Goal: Task Accomplishment & Management: Use online tool/utility

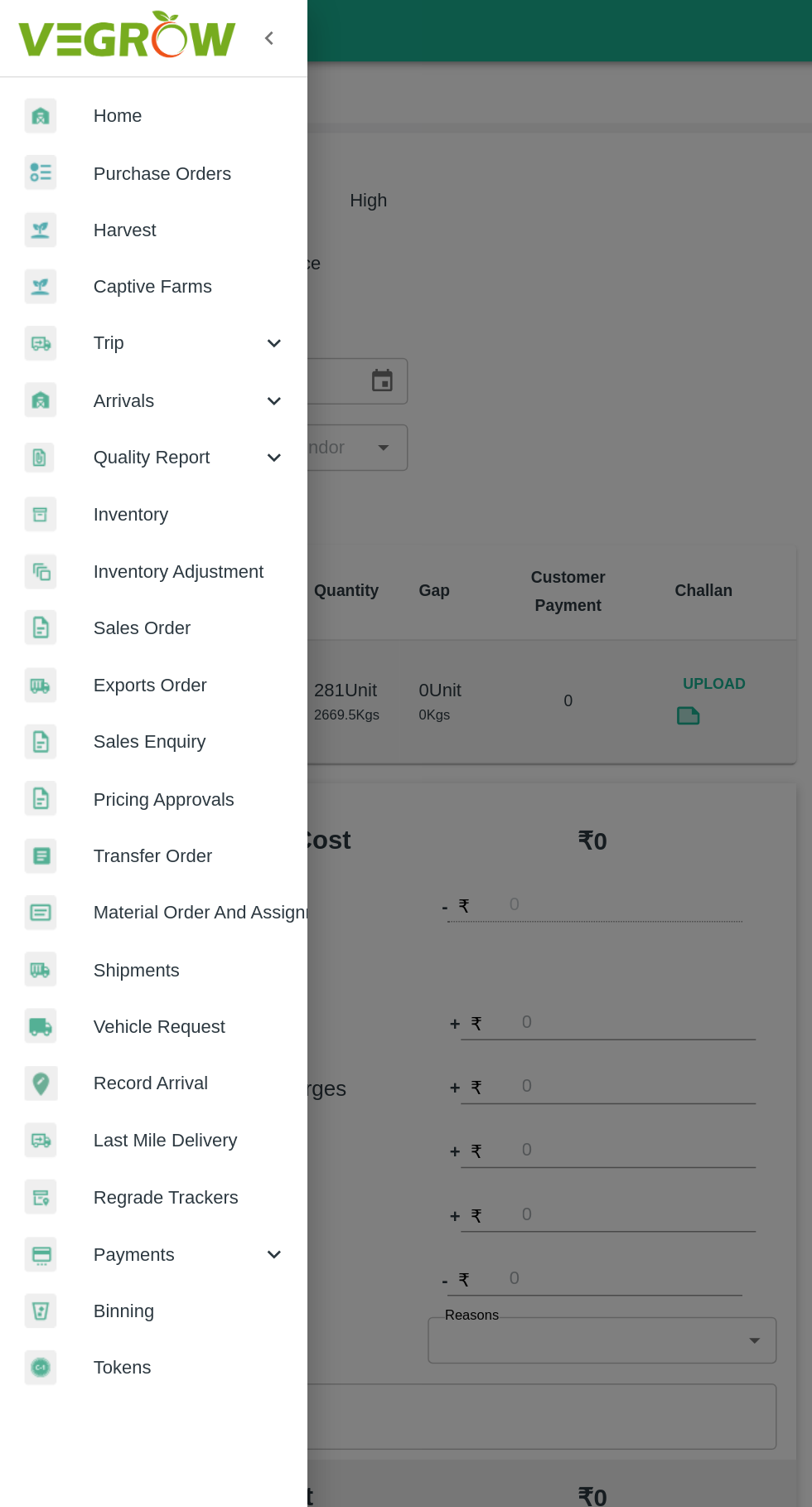
click at [128, 224] on span "Trip" at bounding box center [119, 231] width 113 height 18
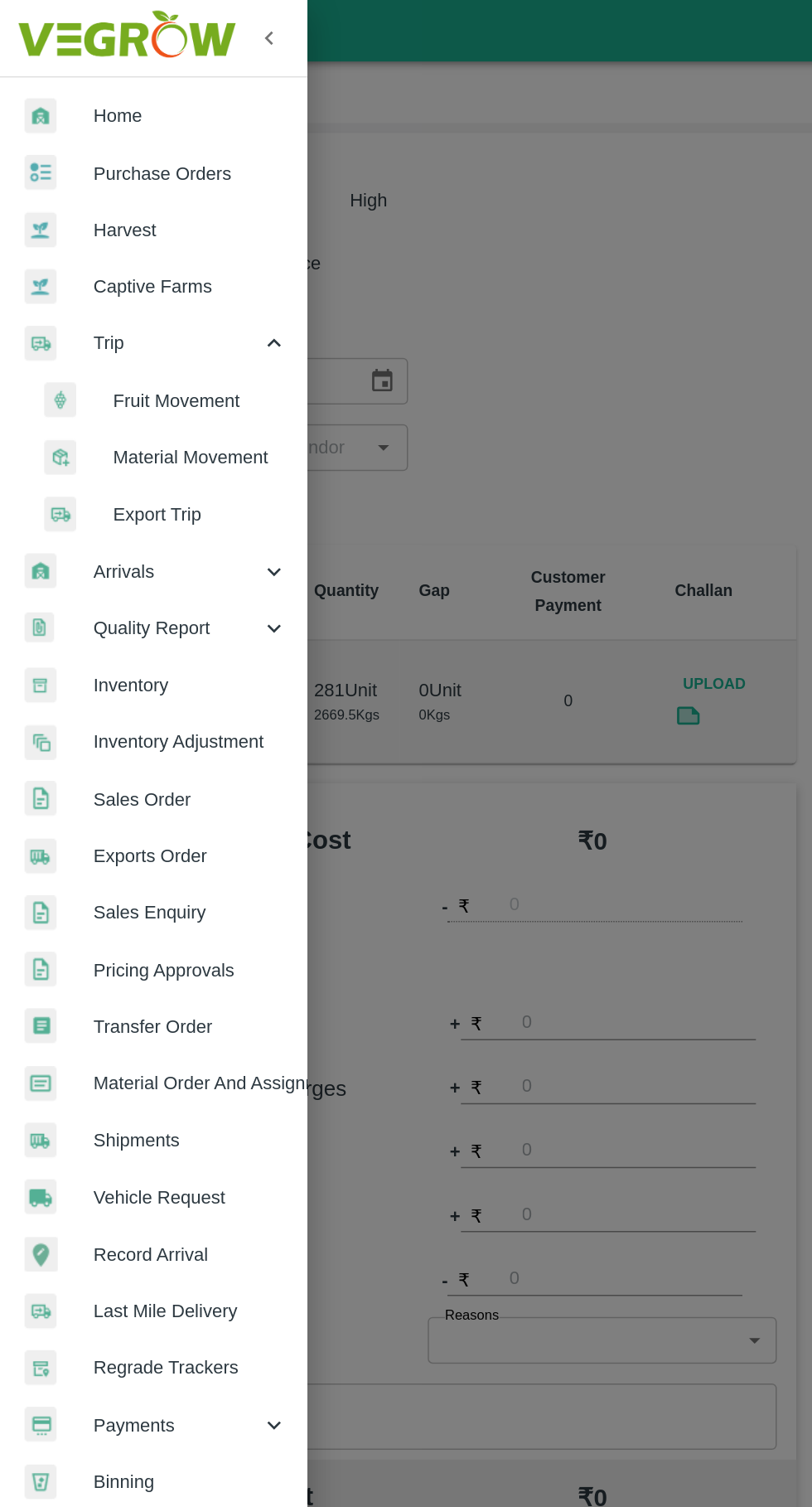
click at [141, 269] on span "Fruit Movement" at bounding box center [135, 270] width 117 height 18
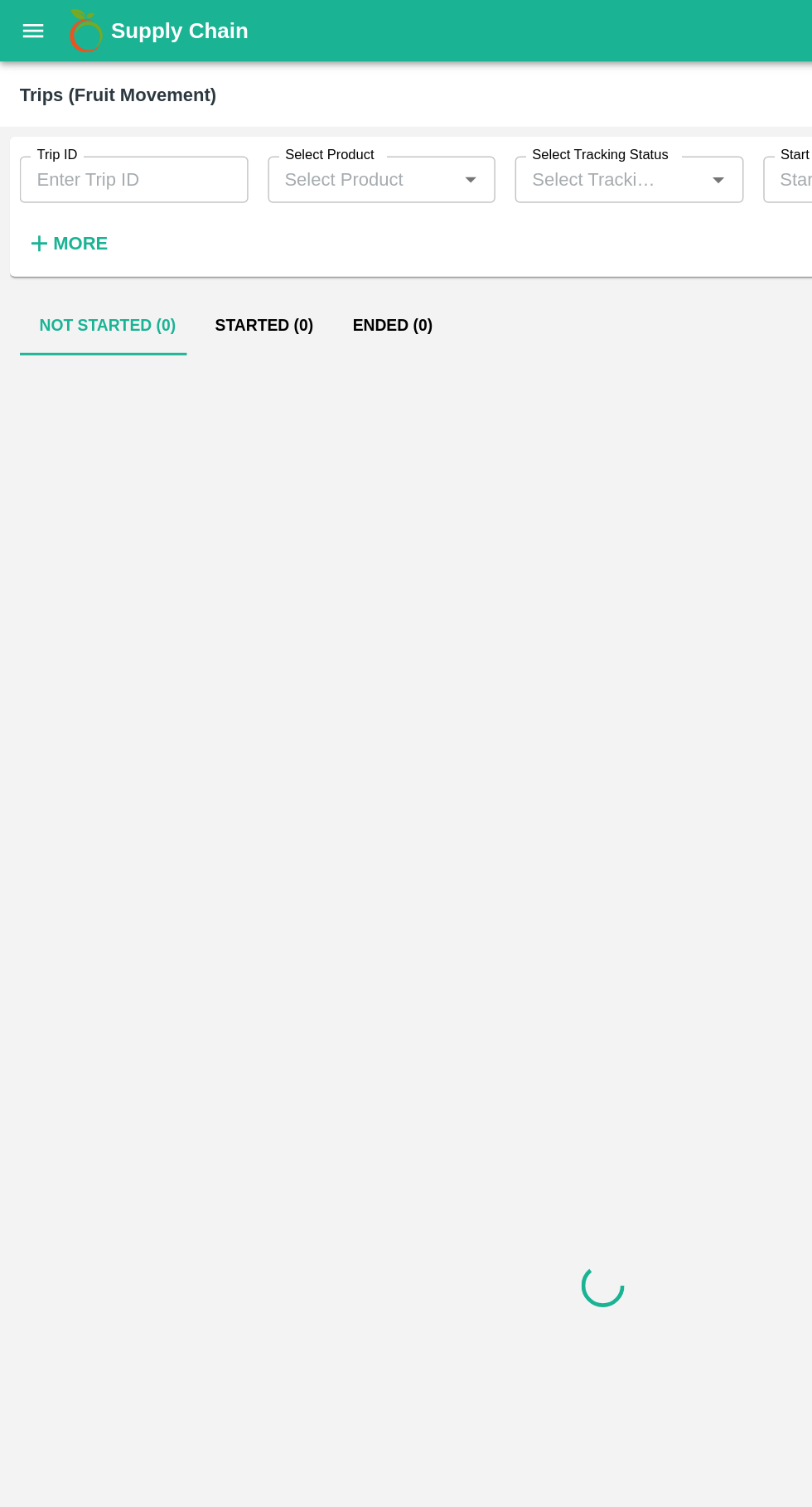
click at [94, 120] on input "Trip ID" at bounding box center [90, 120] width 154 height 31
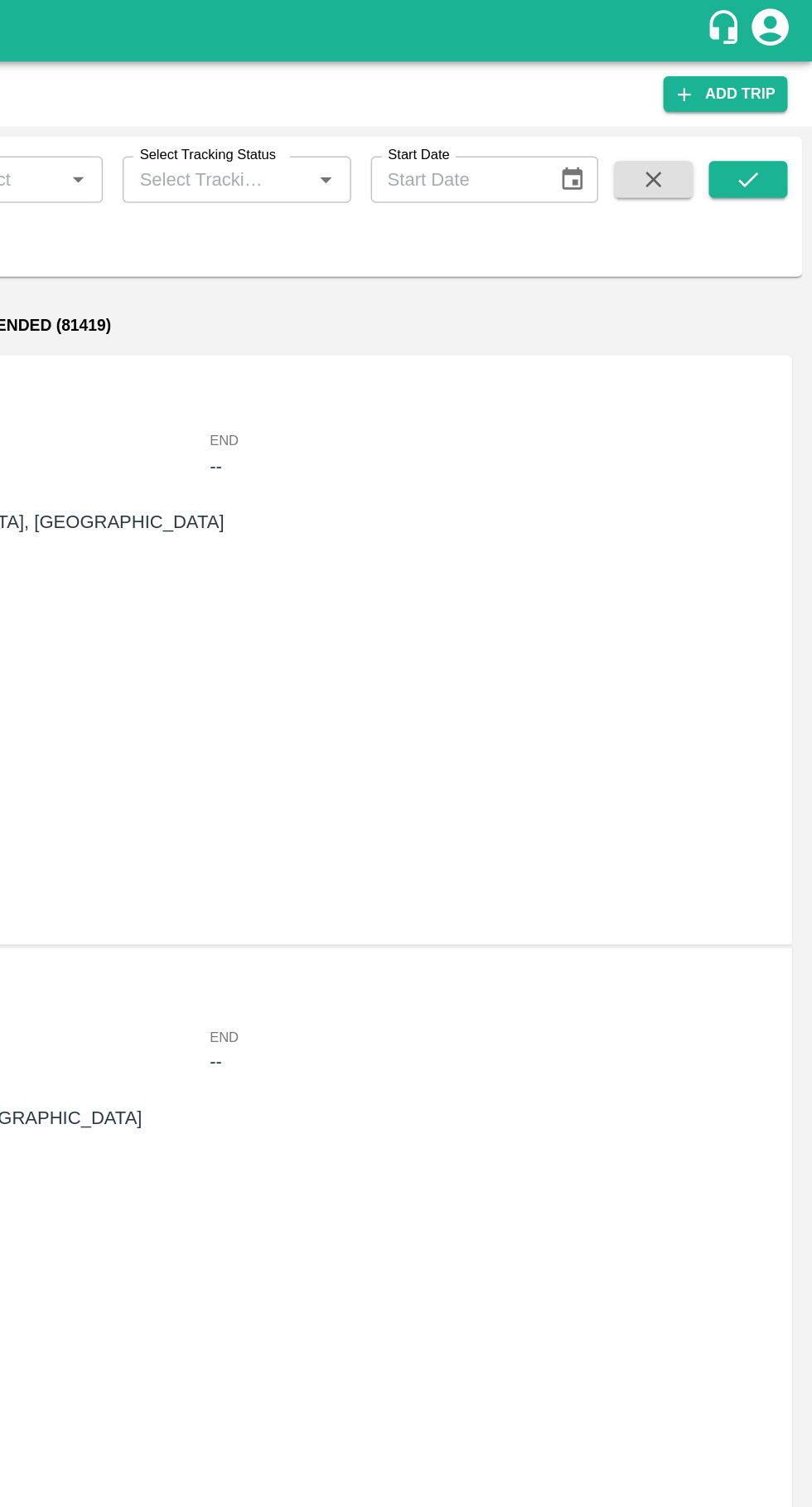
type input "89116"
click at [769, 121] on icon "submit" at bounding box center [768, 121] width 18 height 18
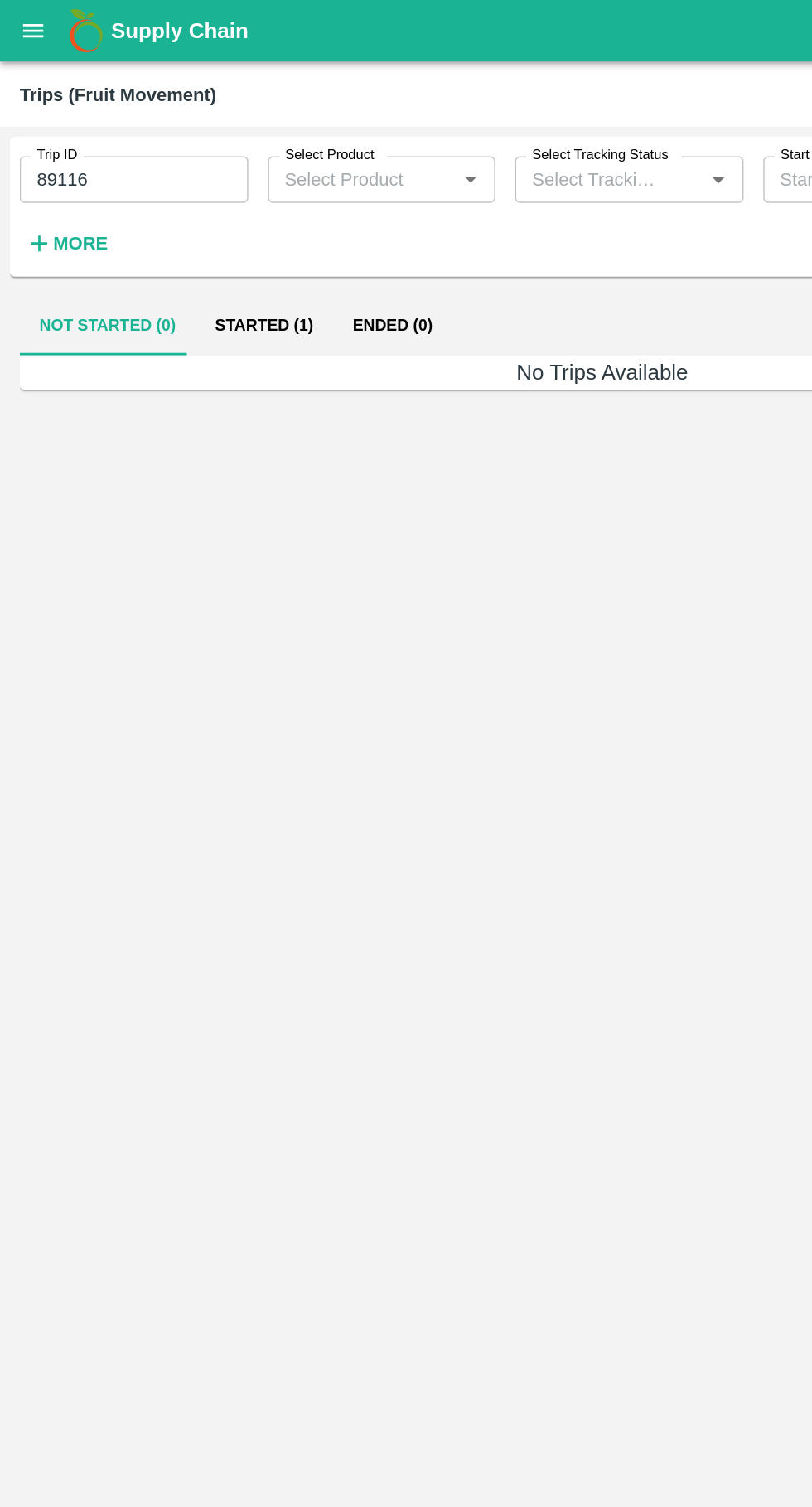
click at [184, 207] on button "Started (1)" at bounding box center [178, 220] width 92 height 40
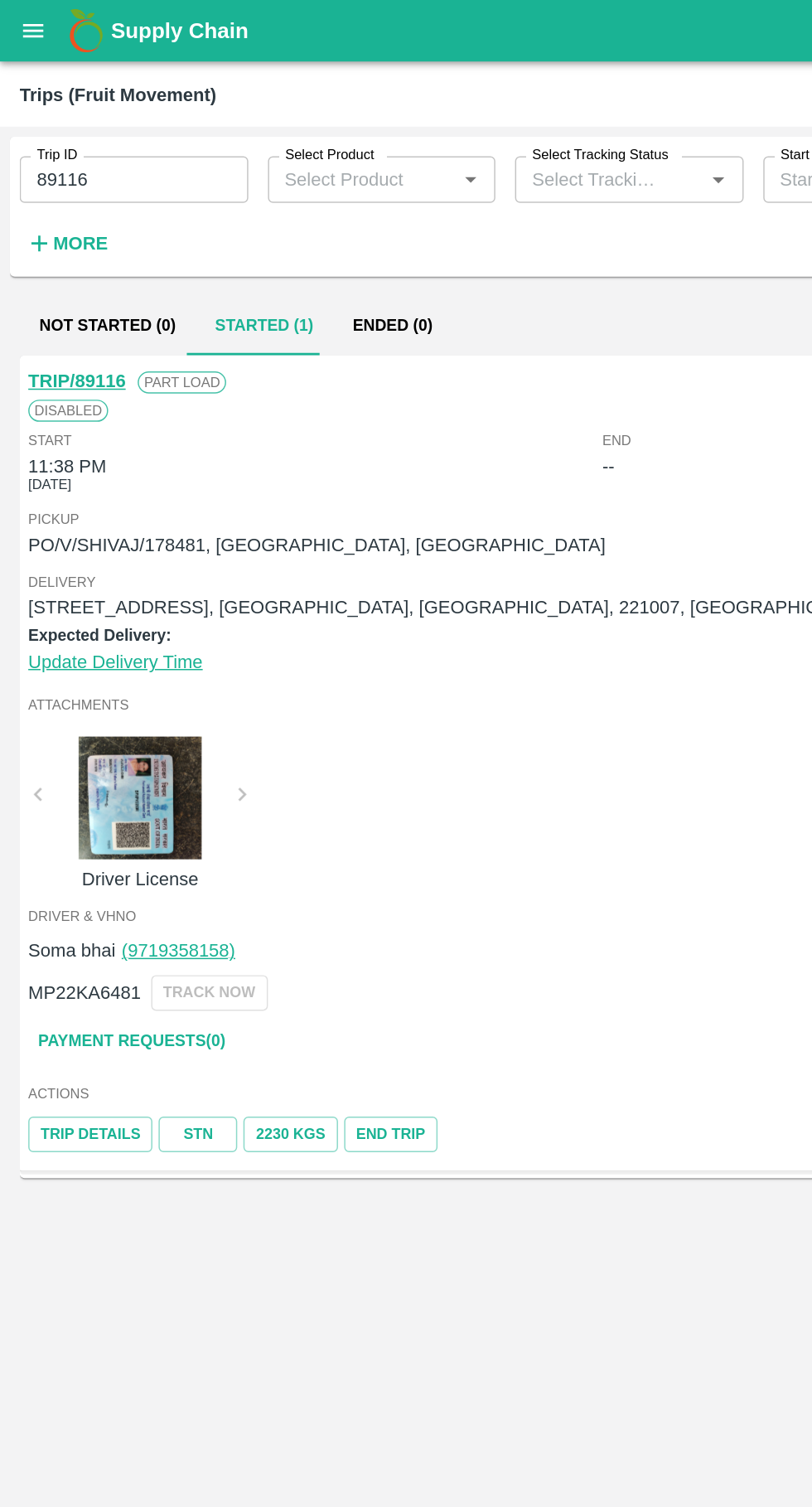
click at [38, 259] on link "TRIP/89116" at bounding box center [52, 256] width 66 height 13
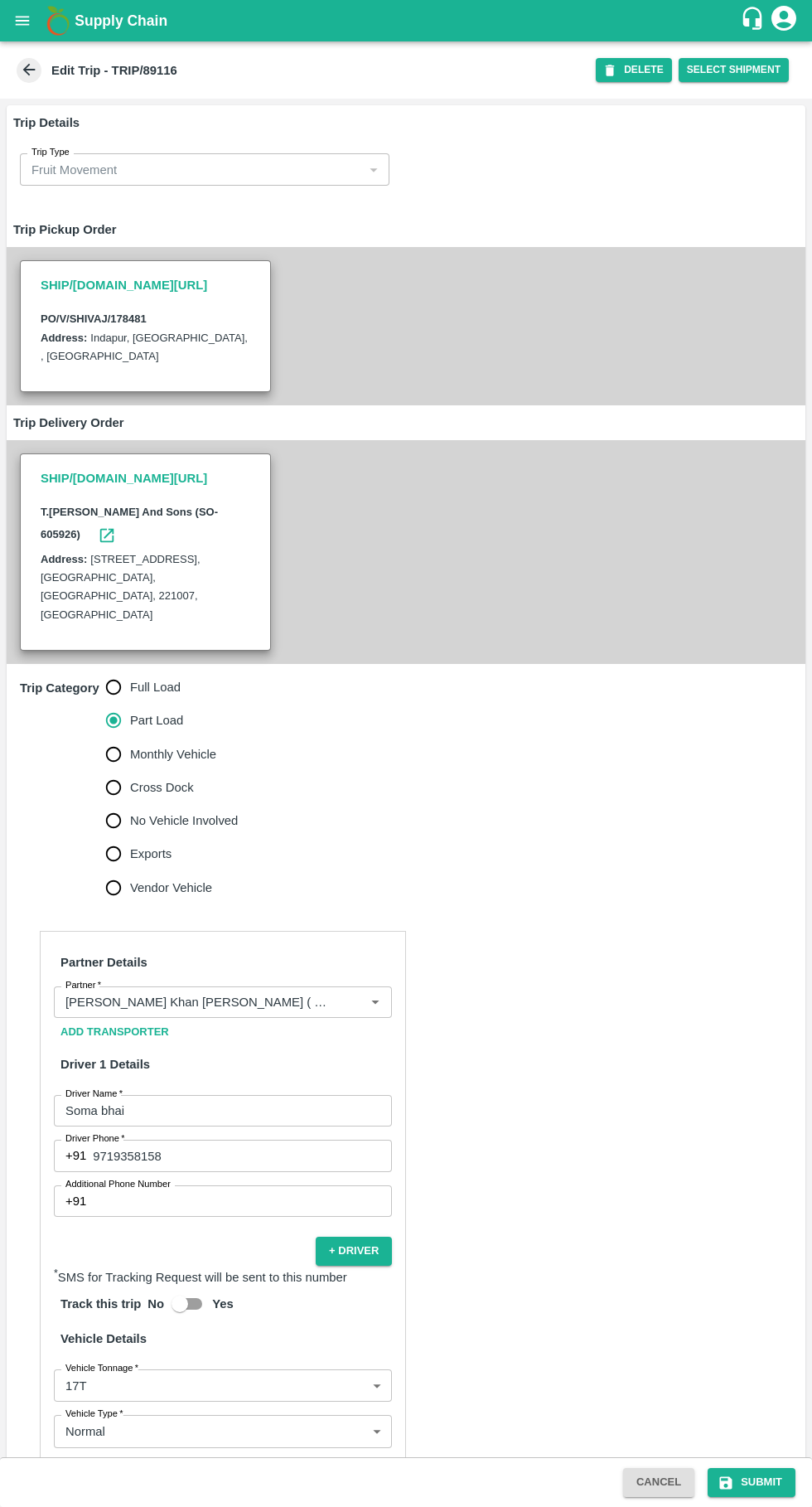
scroll to position [240, 0]
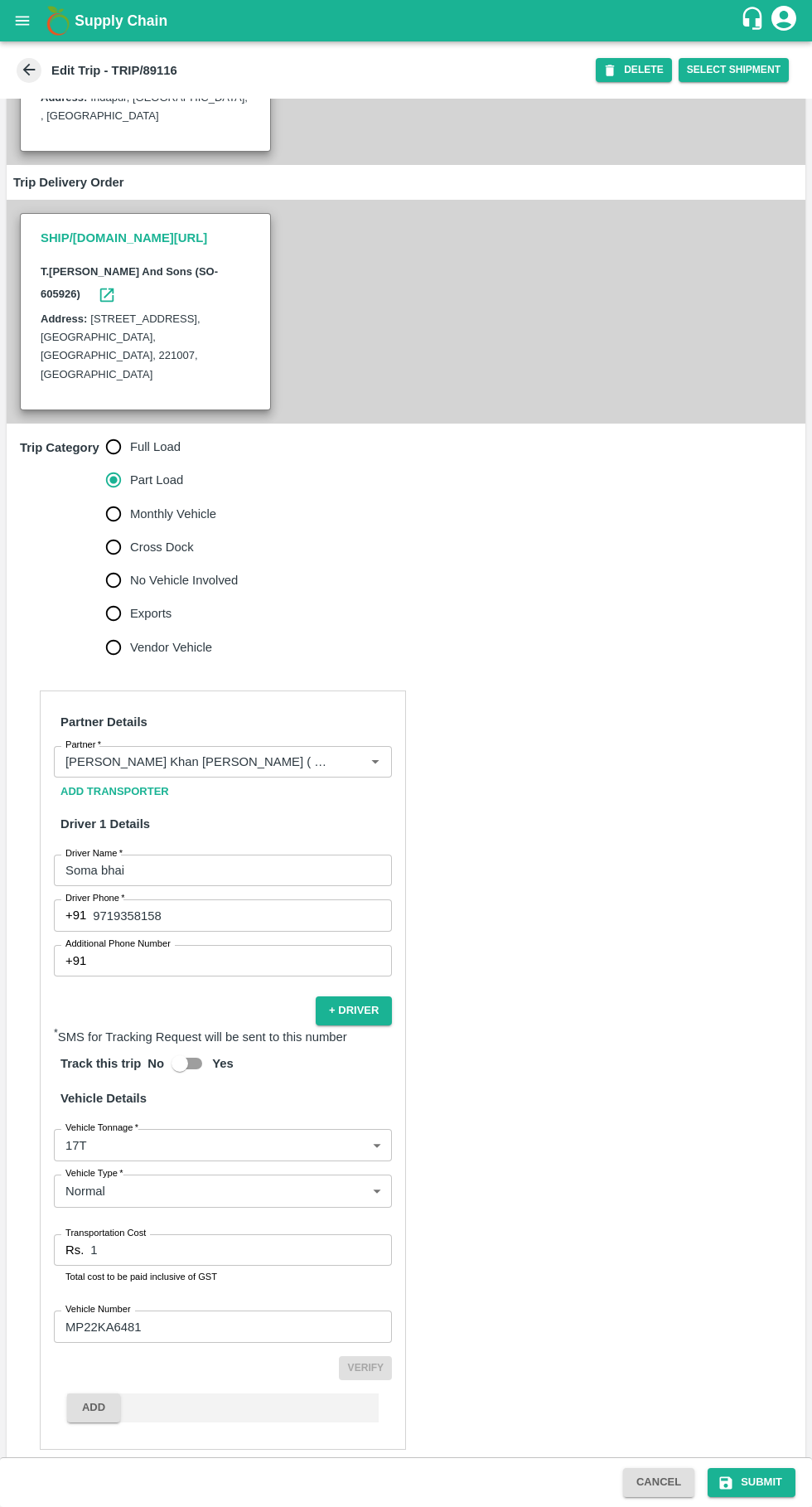
click at [236, 1234] on input "1" at bounding box center [241, 1249] width 301 height 31
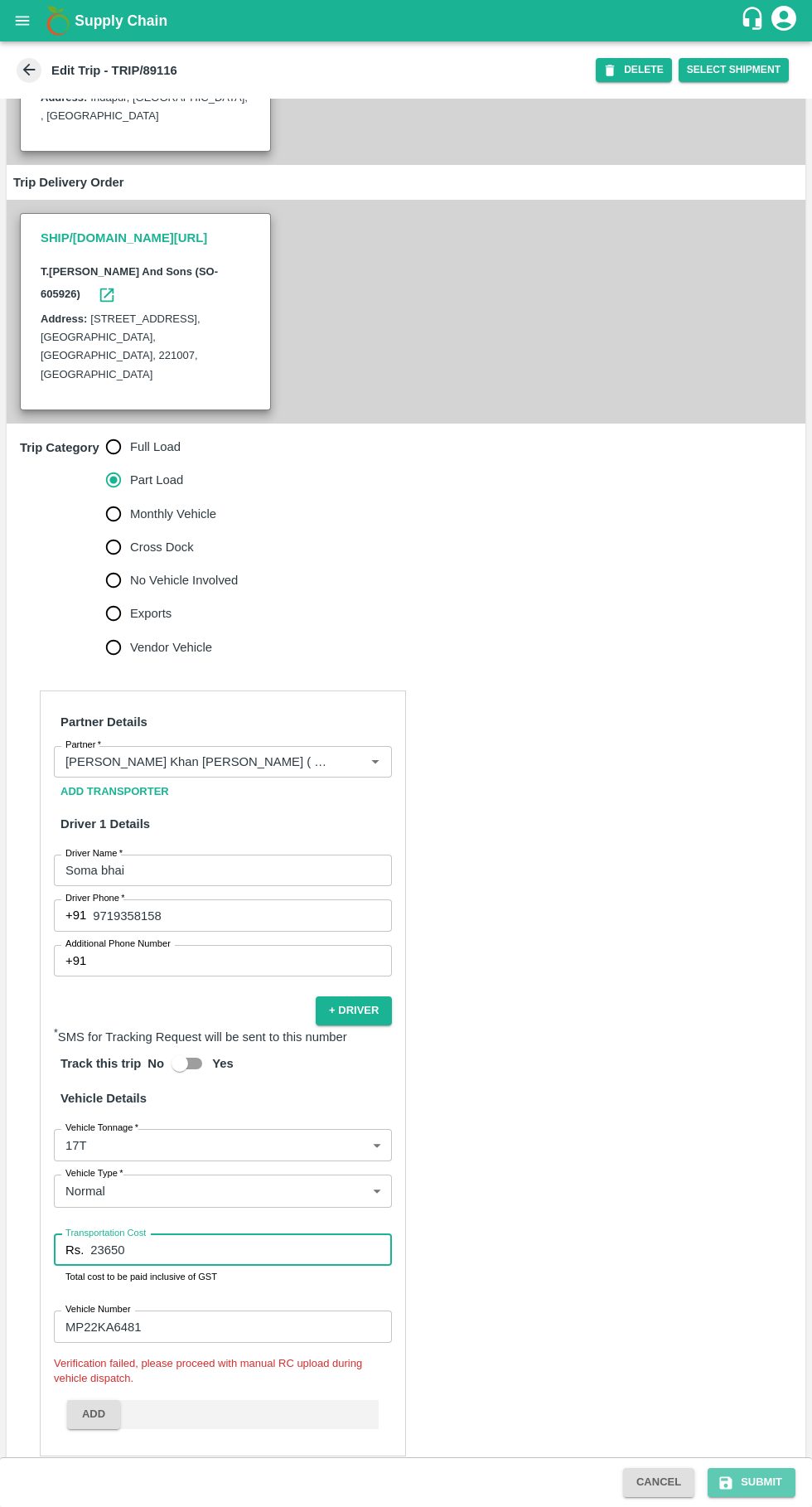
type input "23650"
click at [775, 1479] on button "Submit" at bounding box center [752, 1482] width 88 height 29
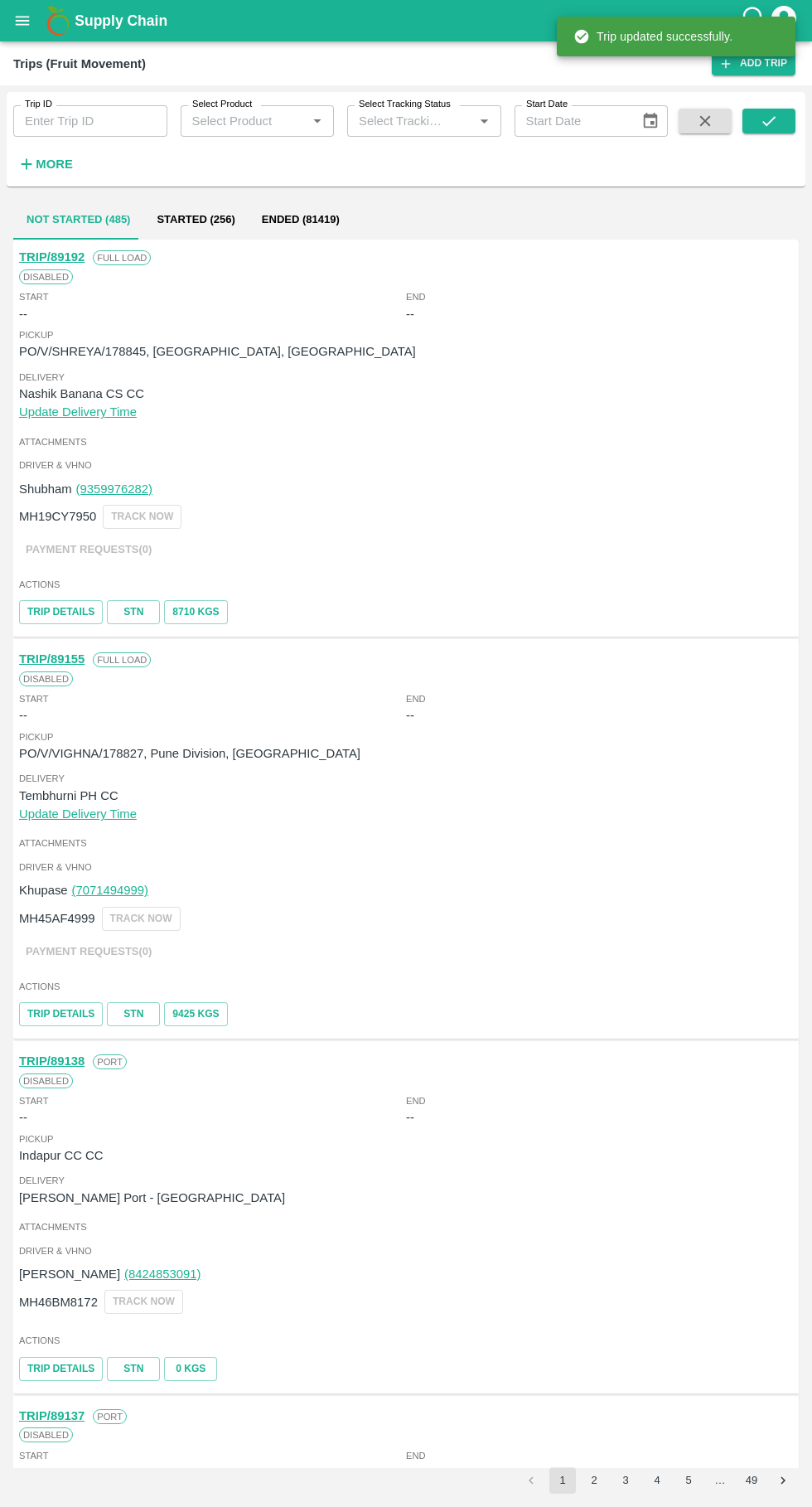
click at [91, 121] on input "Trip ID" at bounding box center [90, 120] width 154 height 31
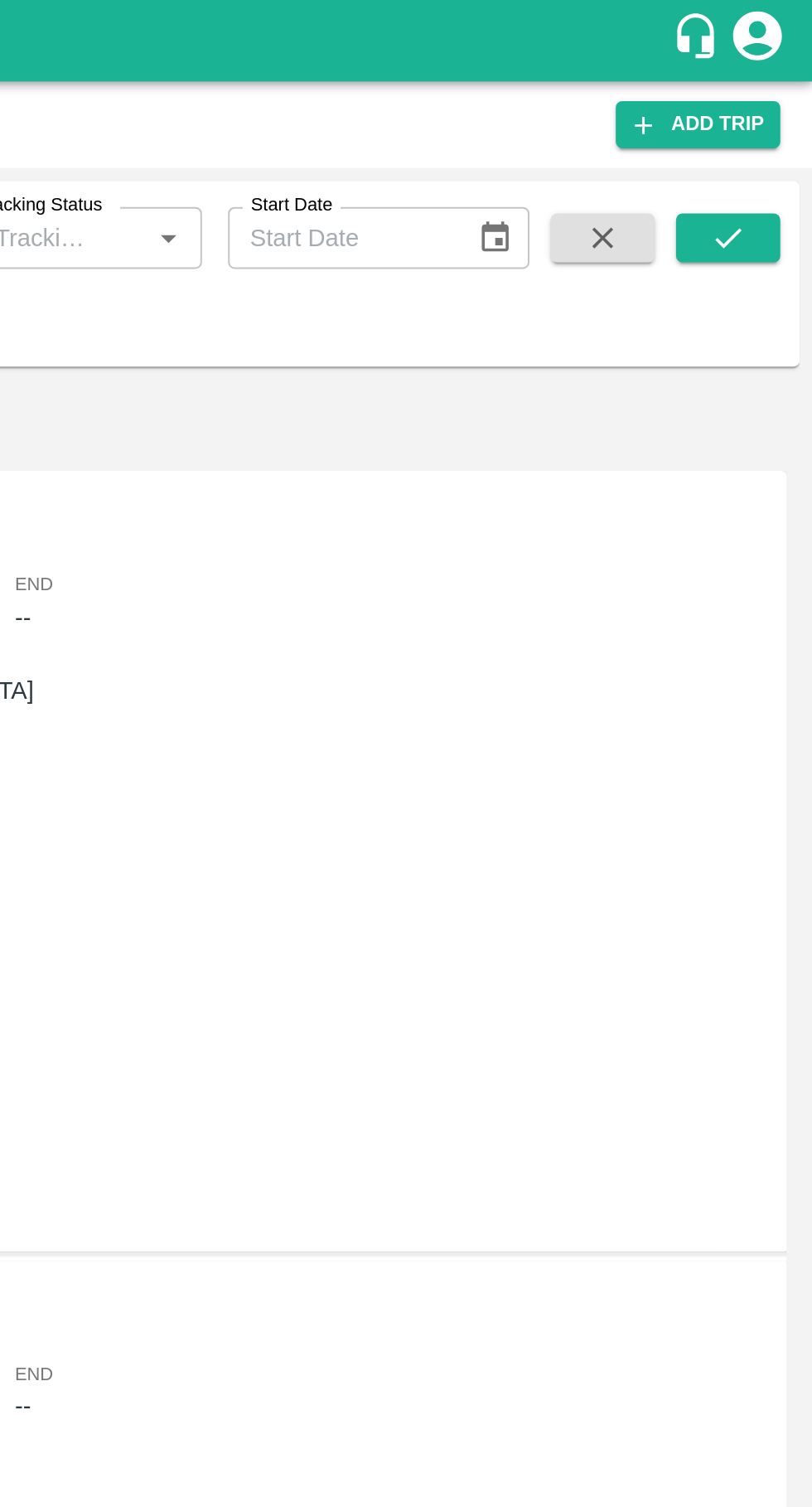
type input "89116"
click at [768, 132] on button "submit" at bounding box center [769, 121] width 53 height 25
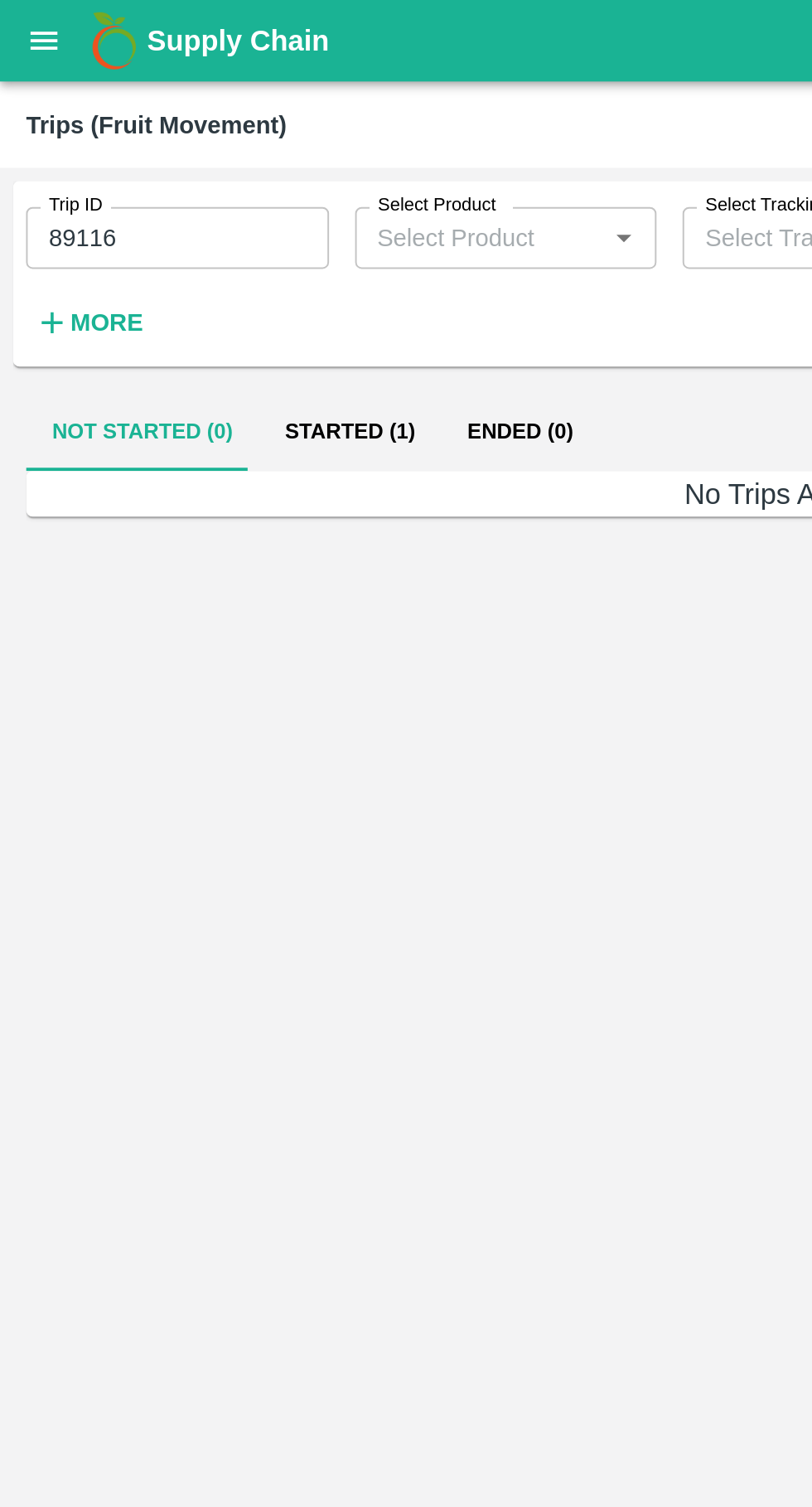
click at [177, 228] on button "Started (1)" at bounding box center [178, 220] width 92 height 40
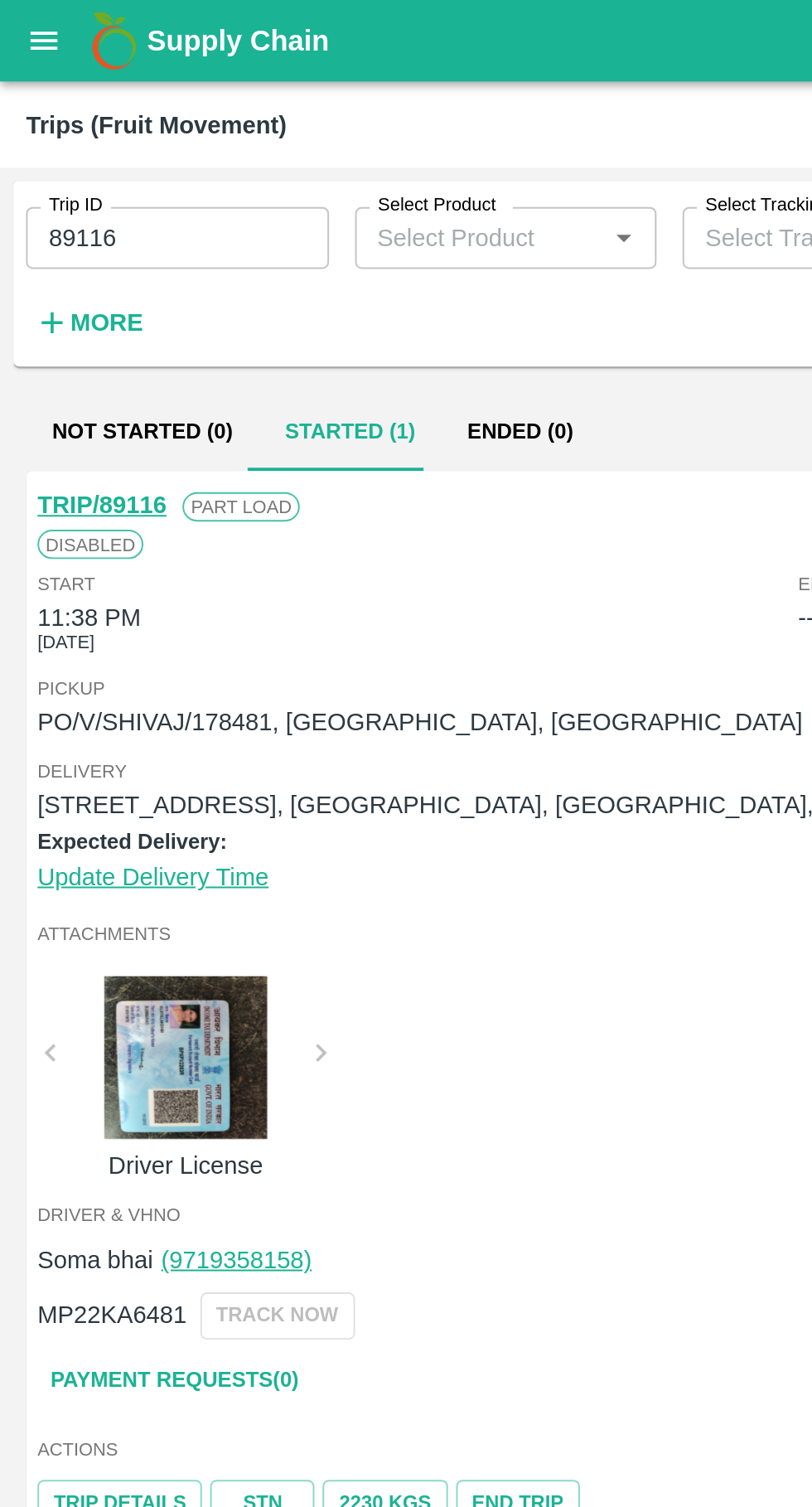
click at [33, 25] on button "open drawer" at bounding box center [22, 20] width 38 height 38
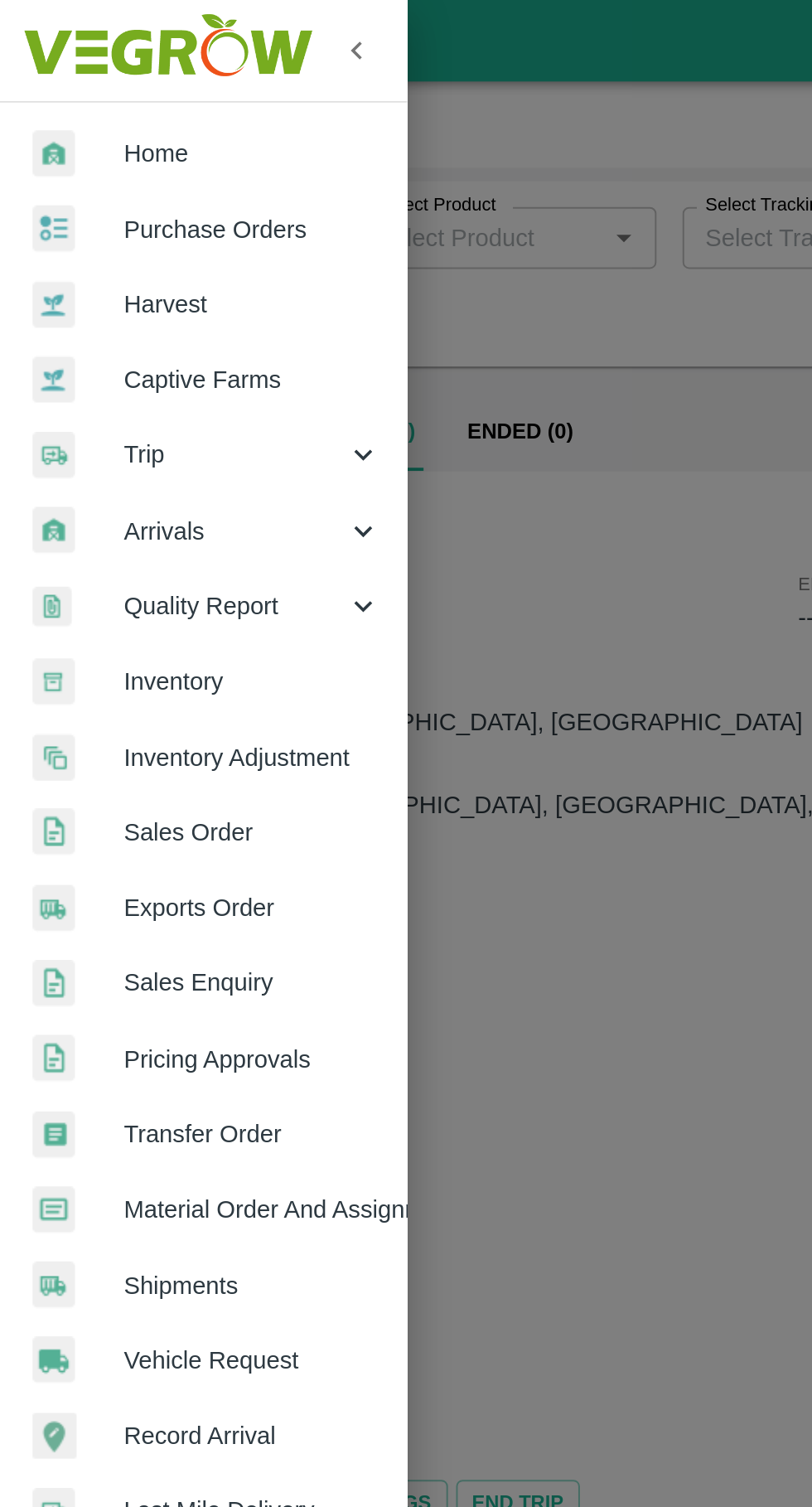
click at [120, 119] on span "Purchase Orders" at bounding box center [128, 117] width 131 height 18
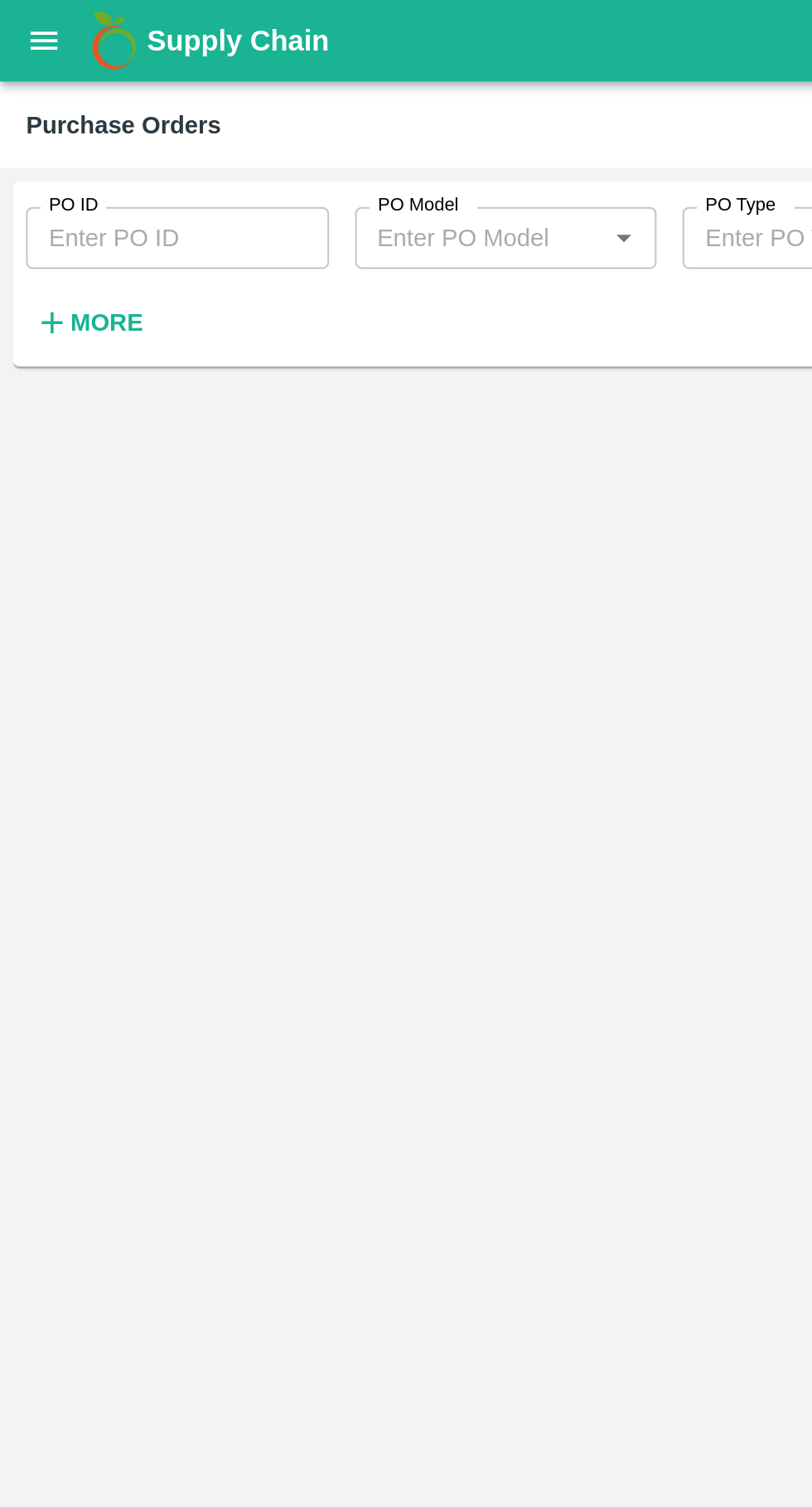
click at [80, 117] on input "PO ID" at bounding box center [90, 120] width 154 height 31
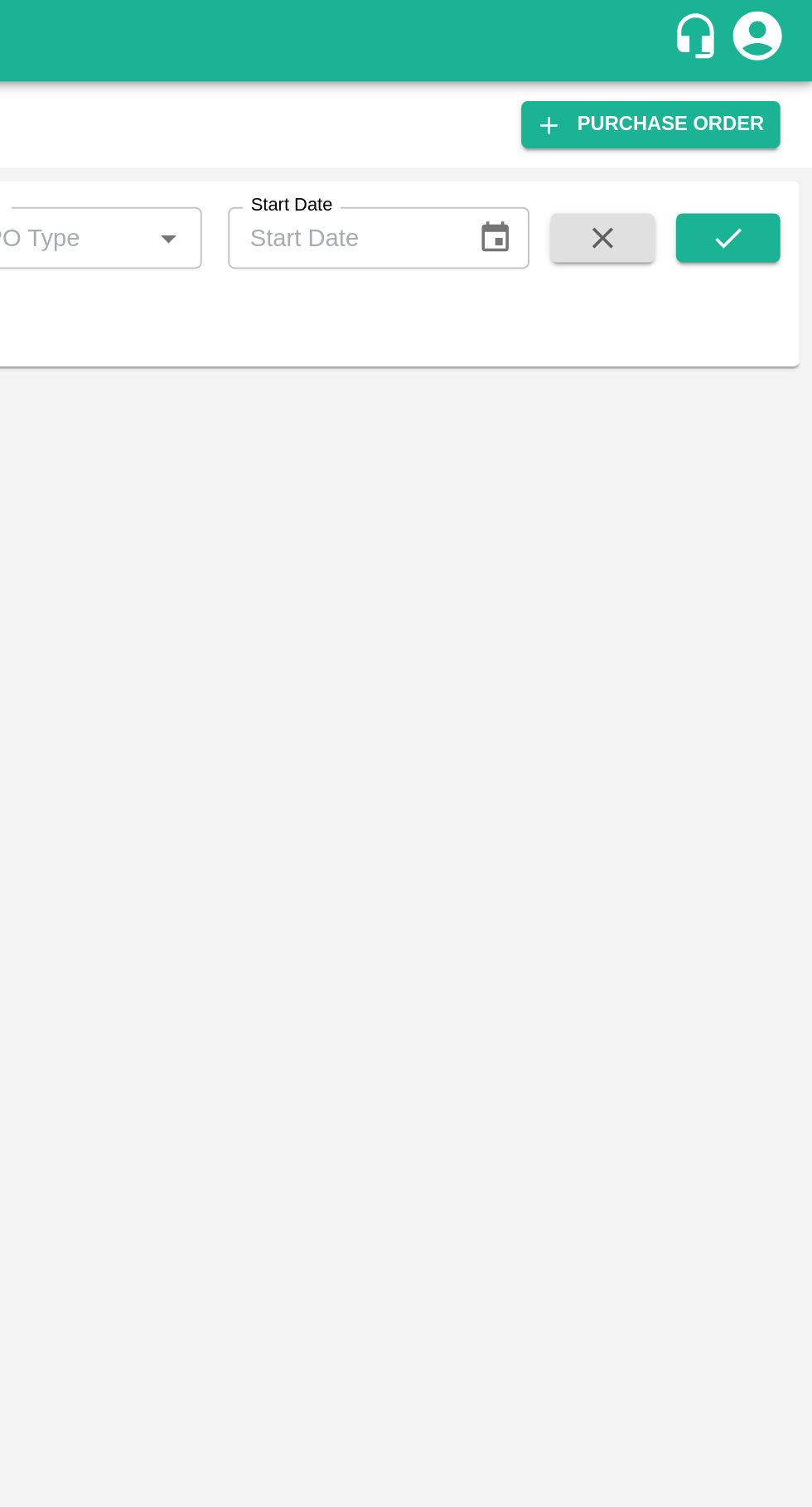
type input "178481"
click at [767, 124] on icon "submit" at bounding box center [768, 121] width 18 height 18
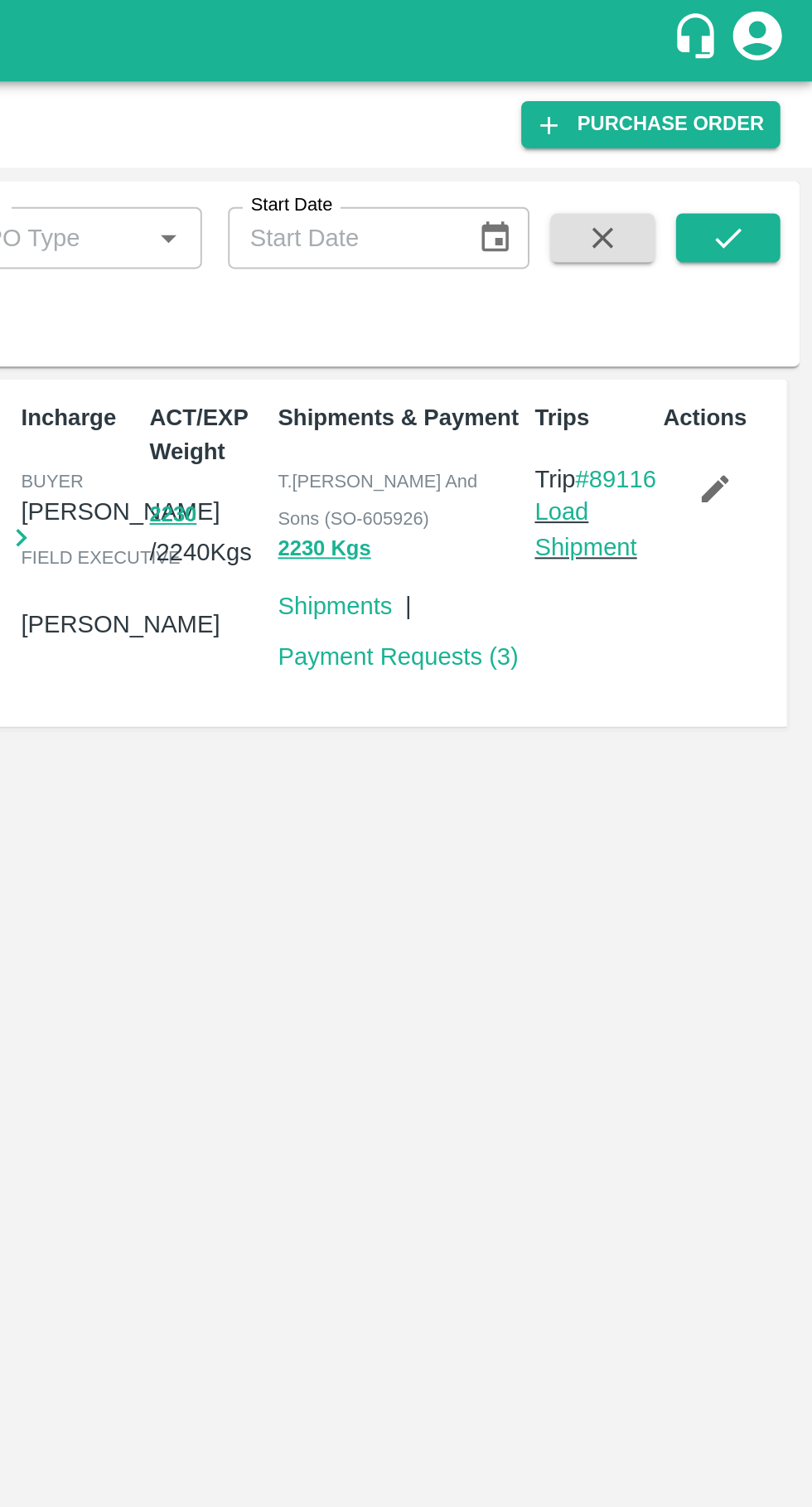
click at [695, 284] on link "Load Shipment" at bounding box center [696, 269] width 52 height 31
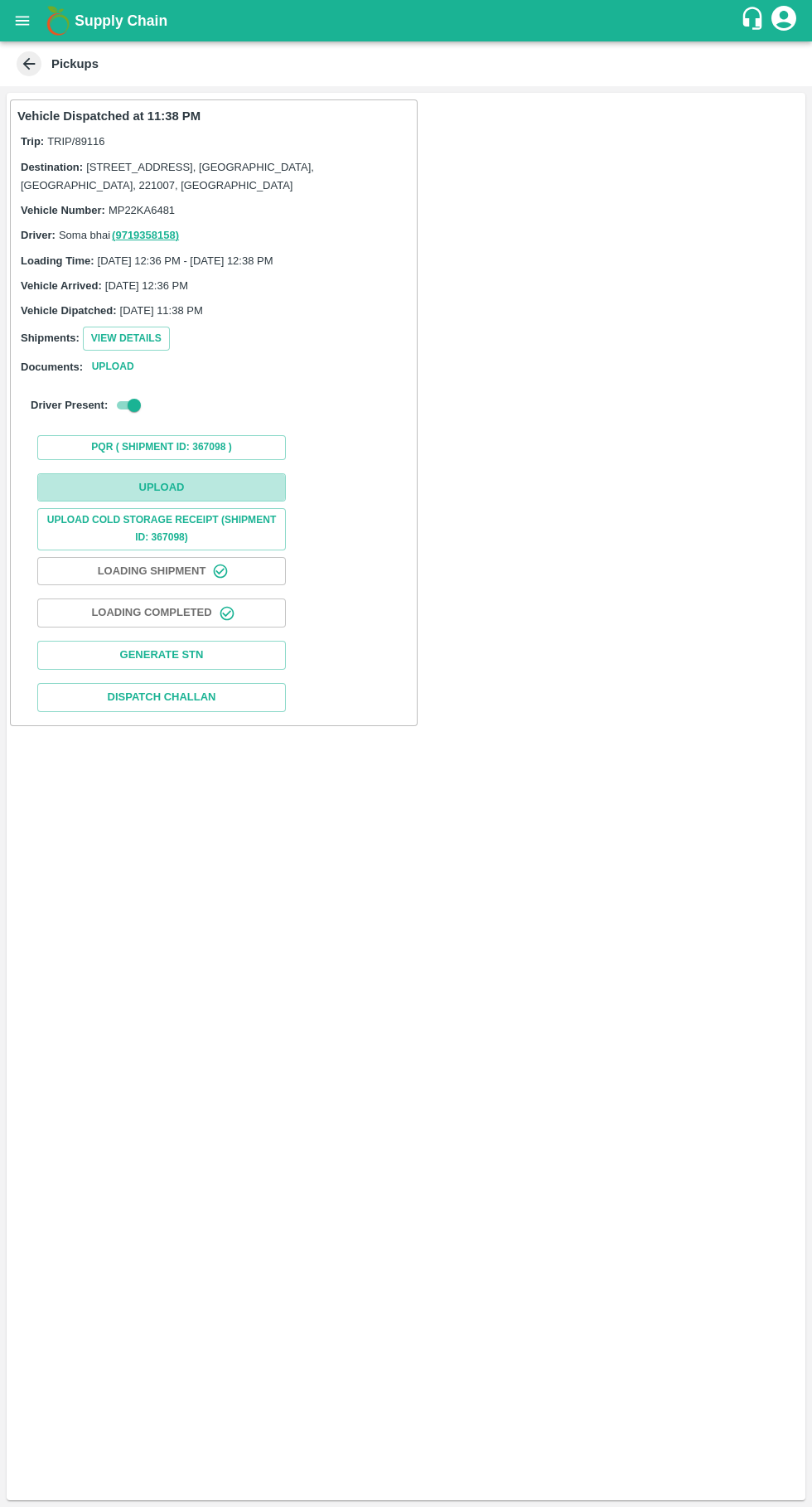
click at [165, 495] on button "Upload" at bounding box center [161, 488] width 248 height 29
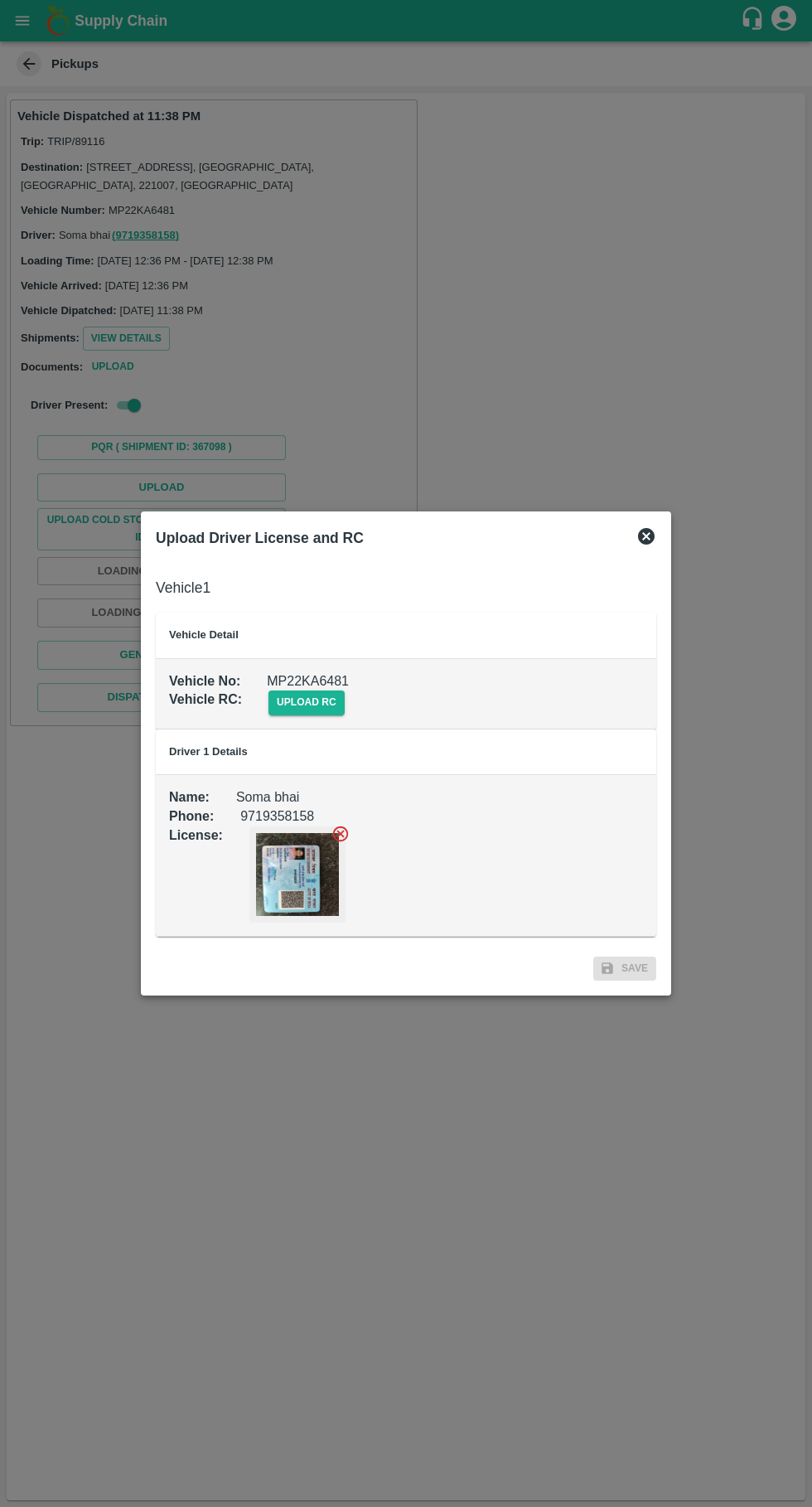
click at [310, 705] on span "upload rc" at bounding box center [307, 702] width 76 height 24
click at [0, 0] on input "upload rc" at bounding box center [0, 0] width 0 height 0
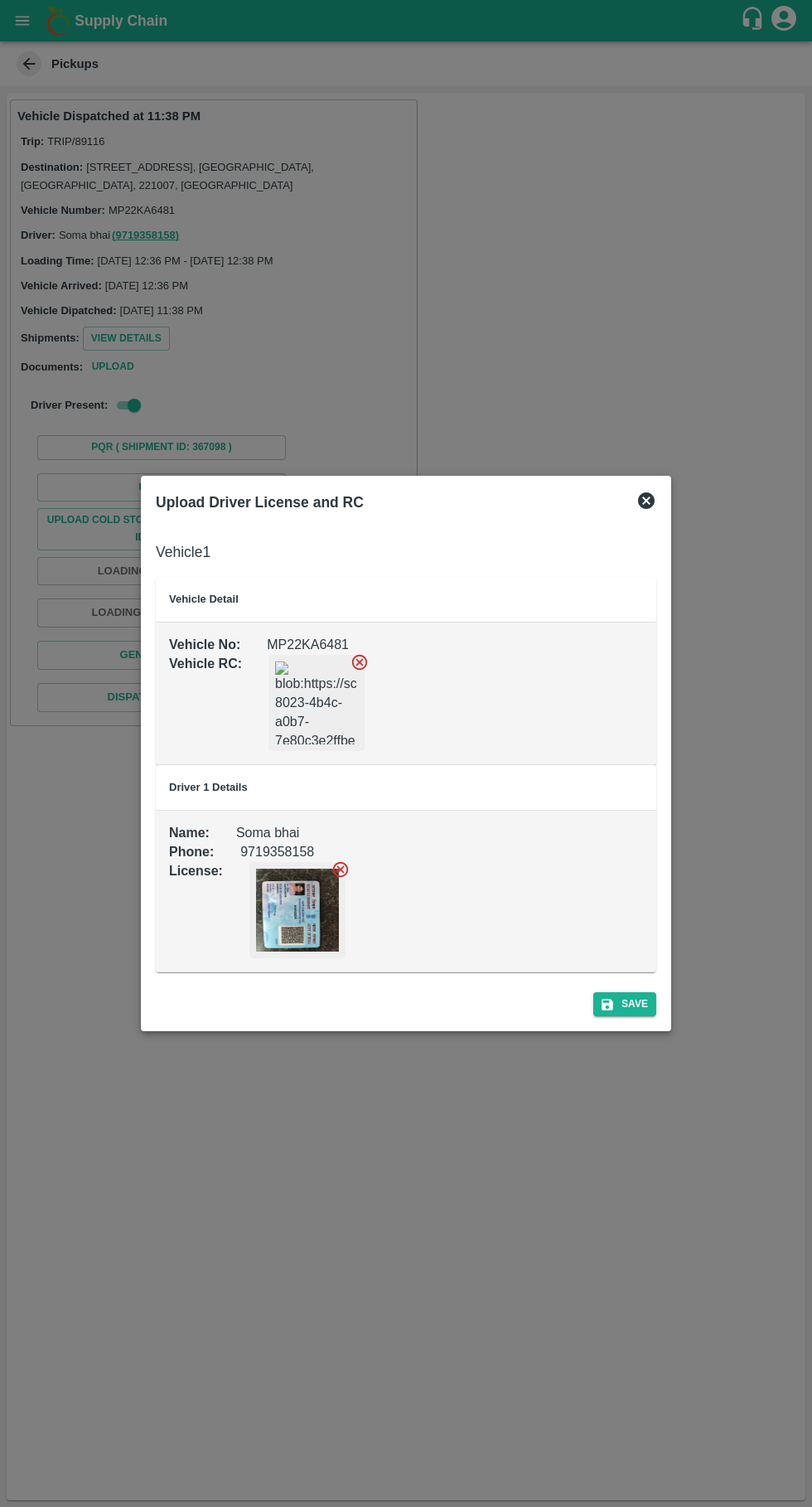
click at [643, 1019] on div "Save" at bounding box center [406, 1000] width 514 height 44
click at [635, 1016] on div "Save" at bounding box center [406, 1000] width 514 height 44
click at [623, 1006] on button "Save" at bounding box center [624, 1003] width 63 height 24
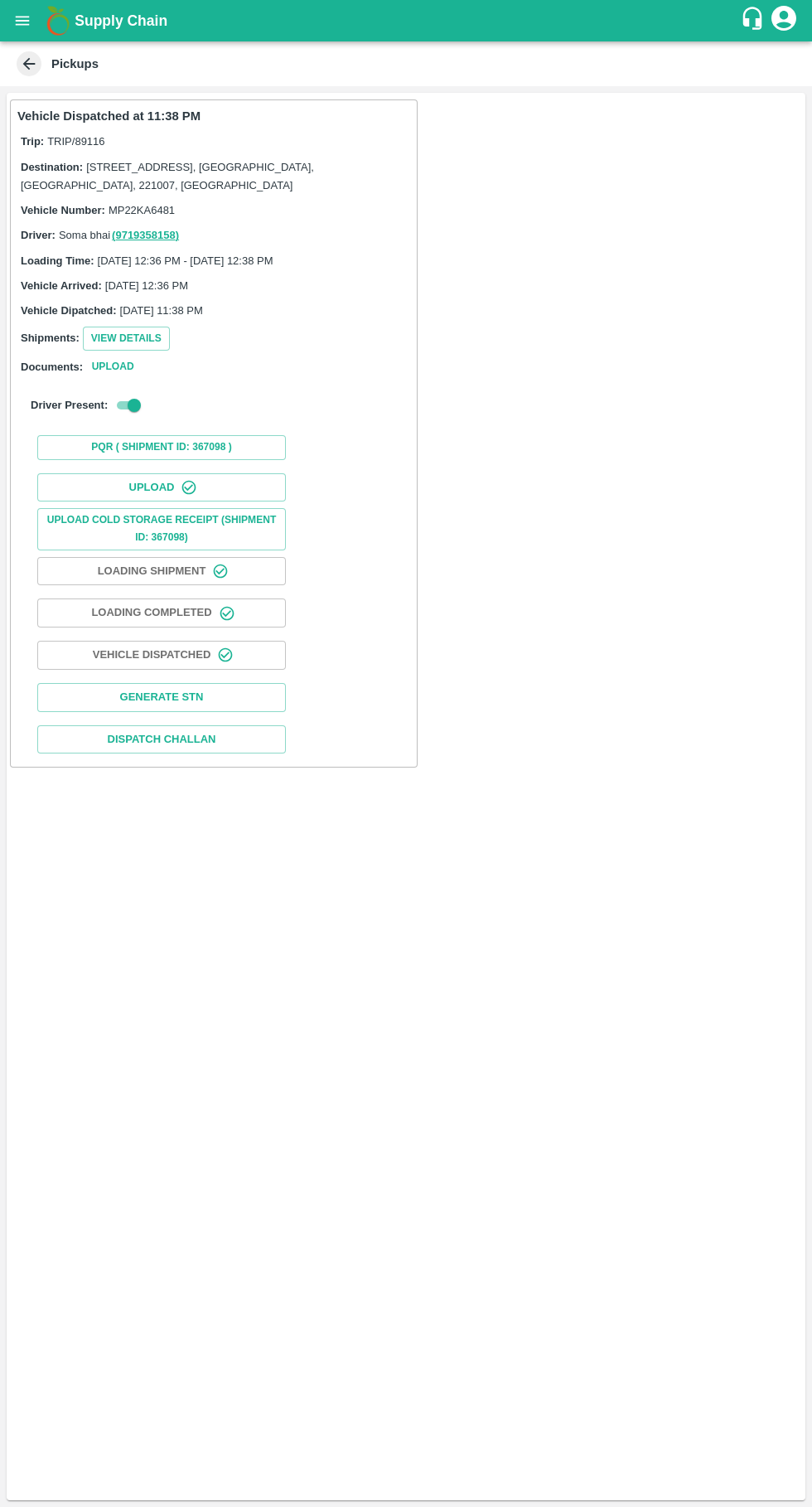
click at [18, 21] on icon "open drawer" at bounding box center [22, 20] width 18 height 18
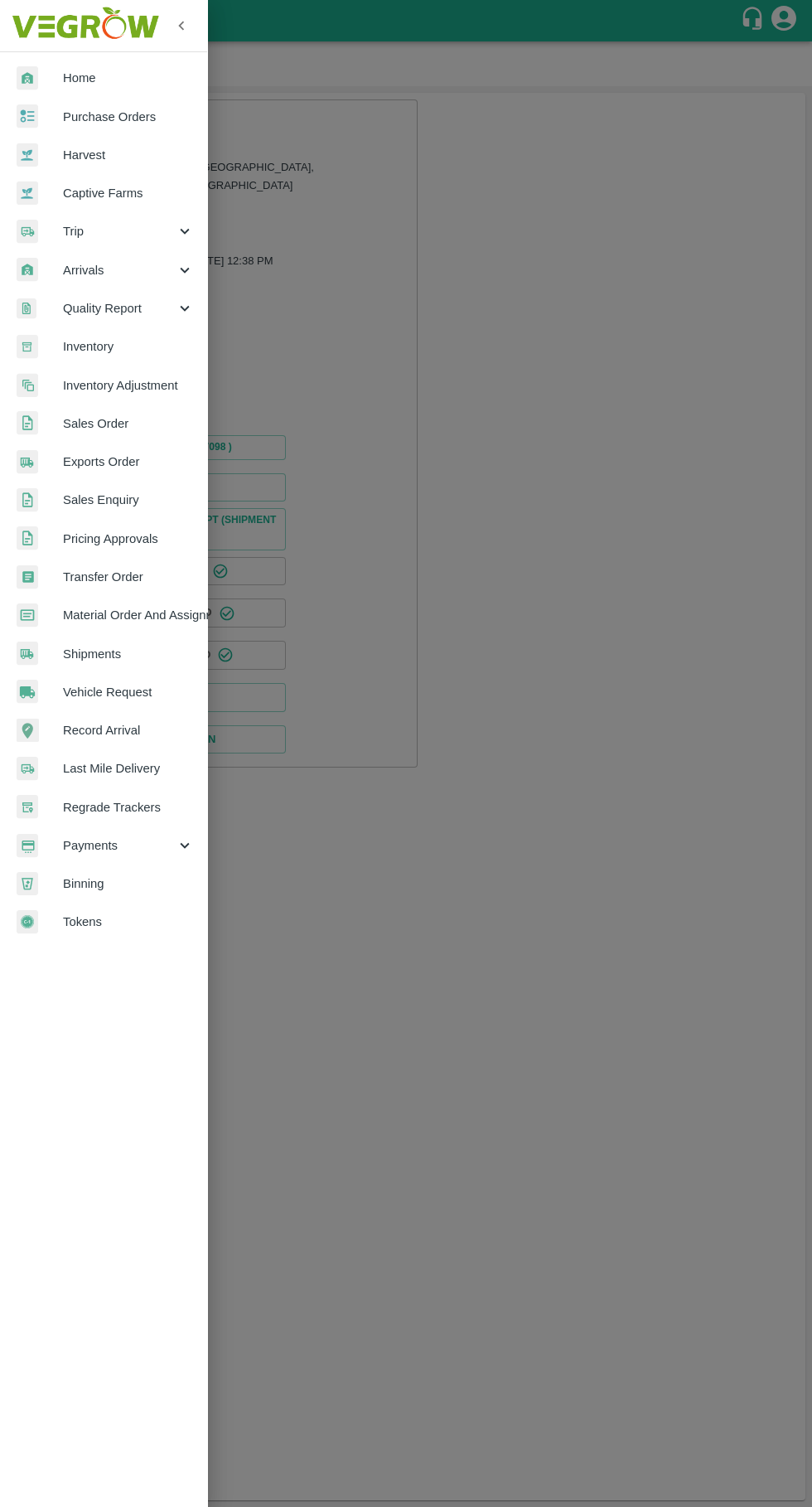
click at [73, 231] on span "Trip" at bounding box center [119, 231] width 113 height 18
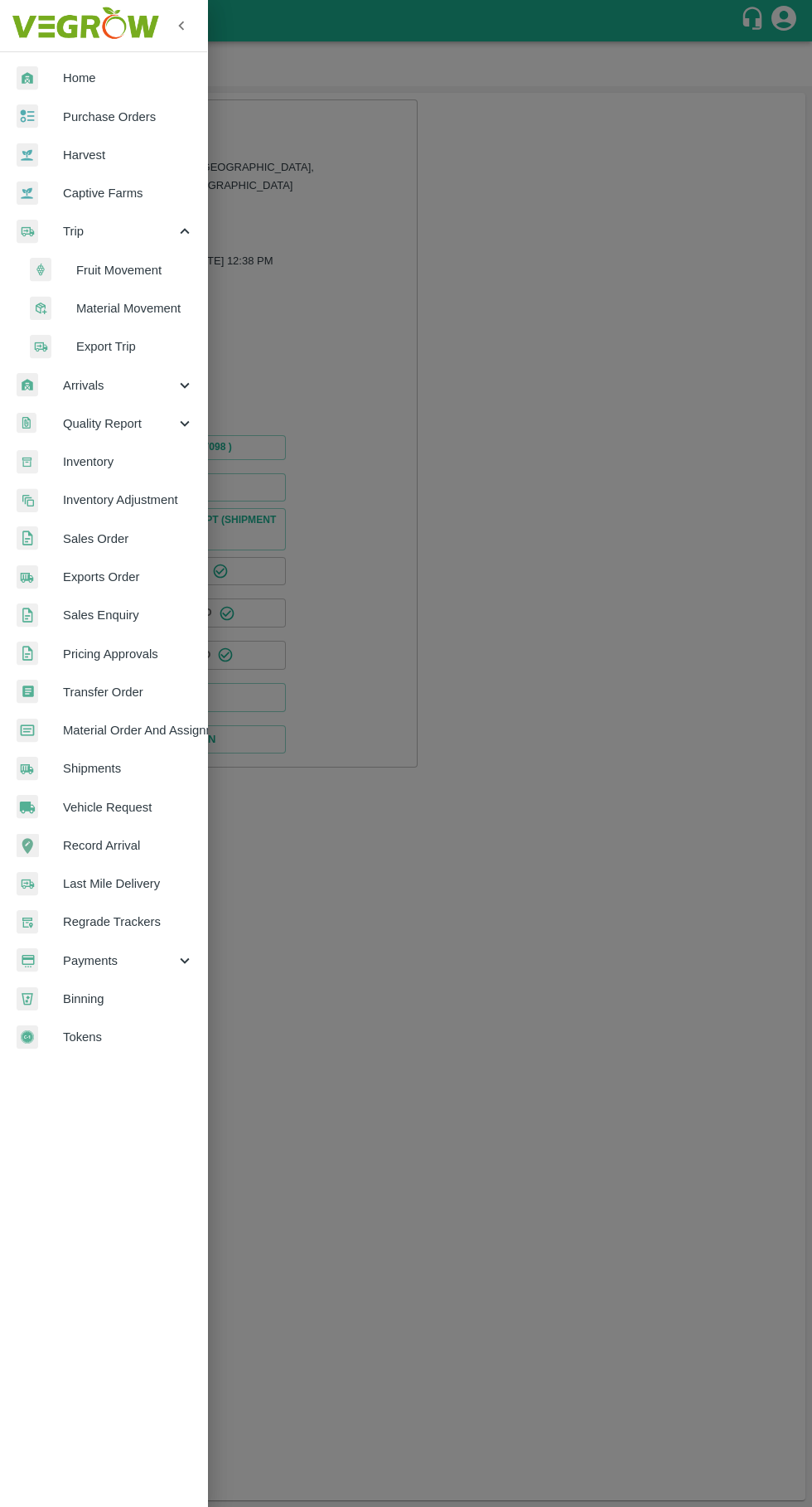
click at [127, 270] on span "Fruit Movement" at bounding box center [135, 270] width 117 height 18
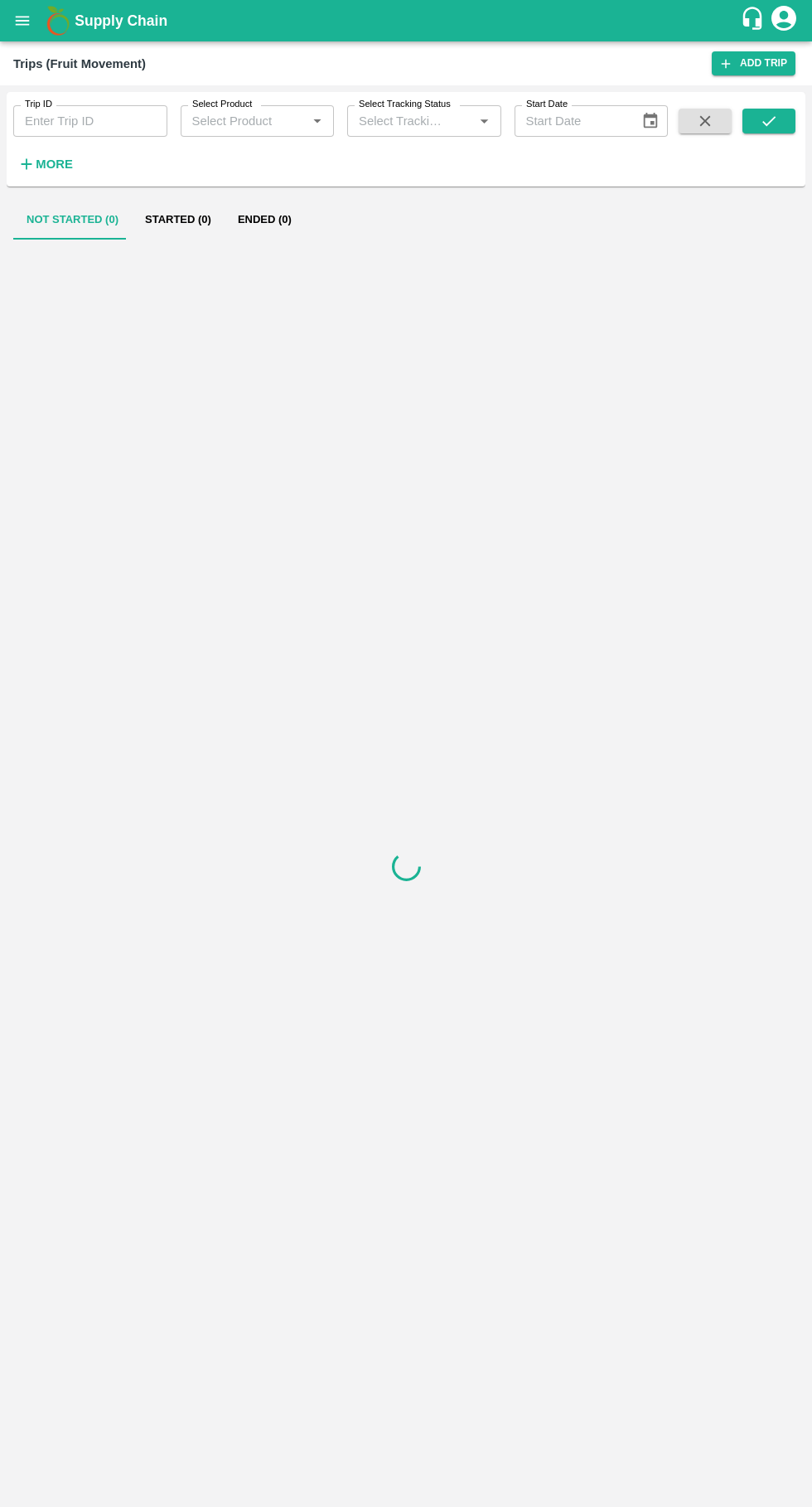
click at [69, 121] on input "Trip ID" at bounding box center [90, 120] width 154 height 31
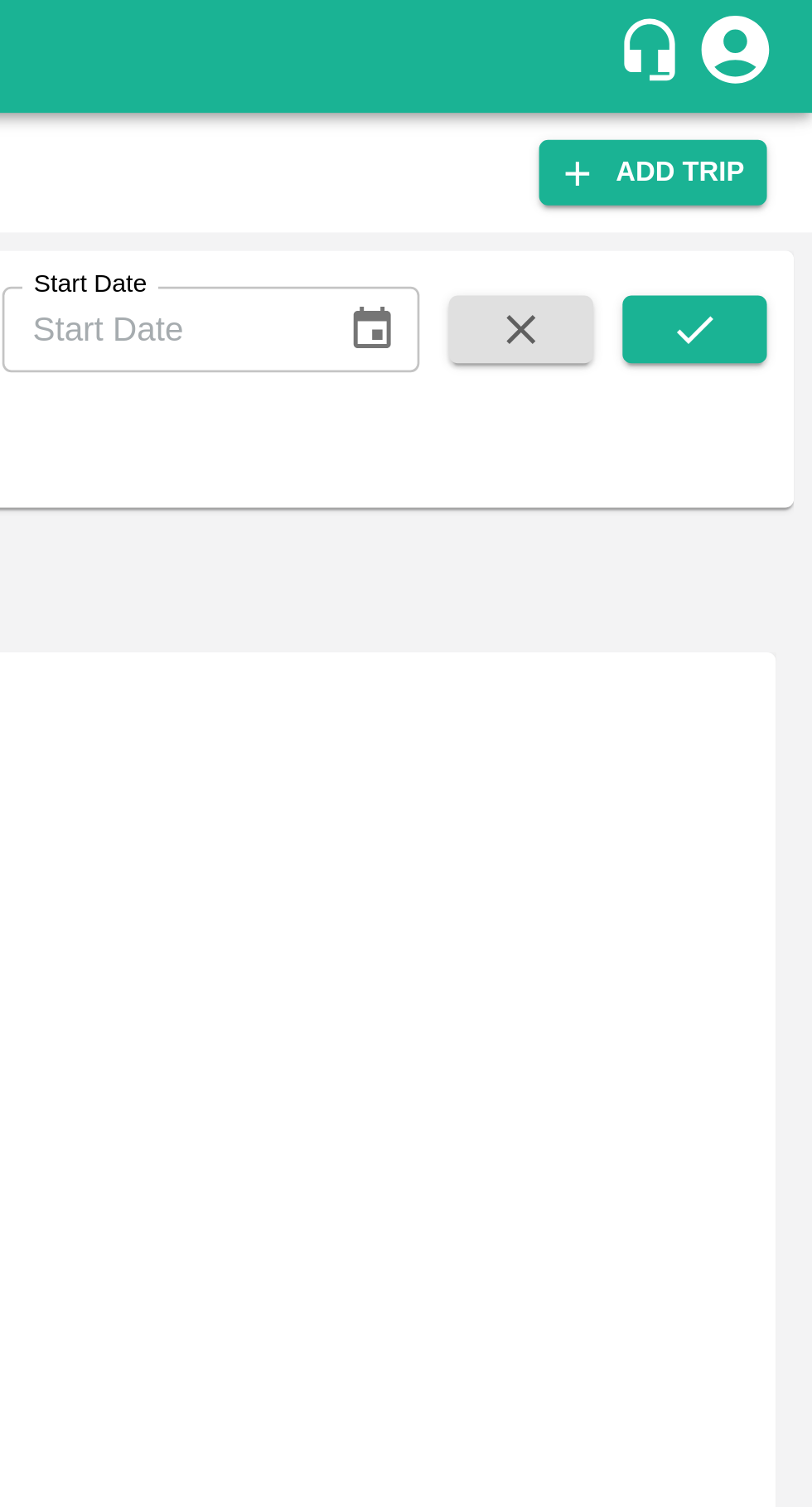
type input "89165"
click at [767, 117] on icon "submit" at bounding box center [768, 121] width 18 height 18
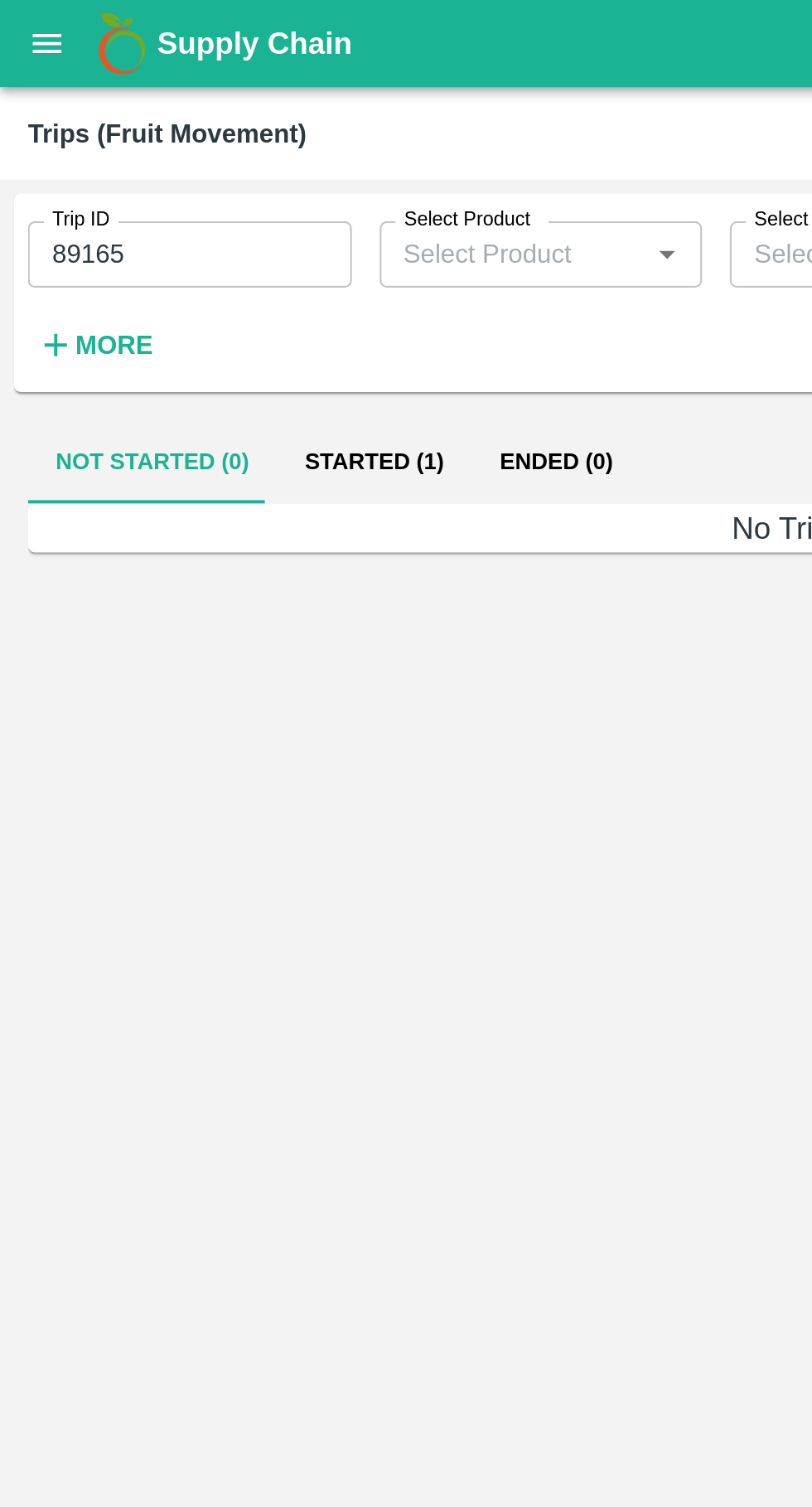
click at [163, 231] on button "Started (1)" at bounding box center [178, 220] width 92 height 40
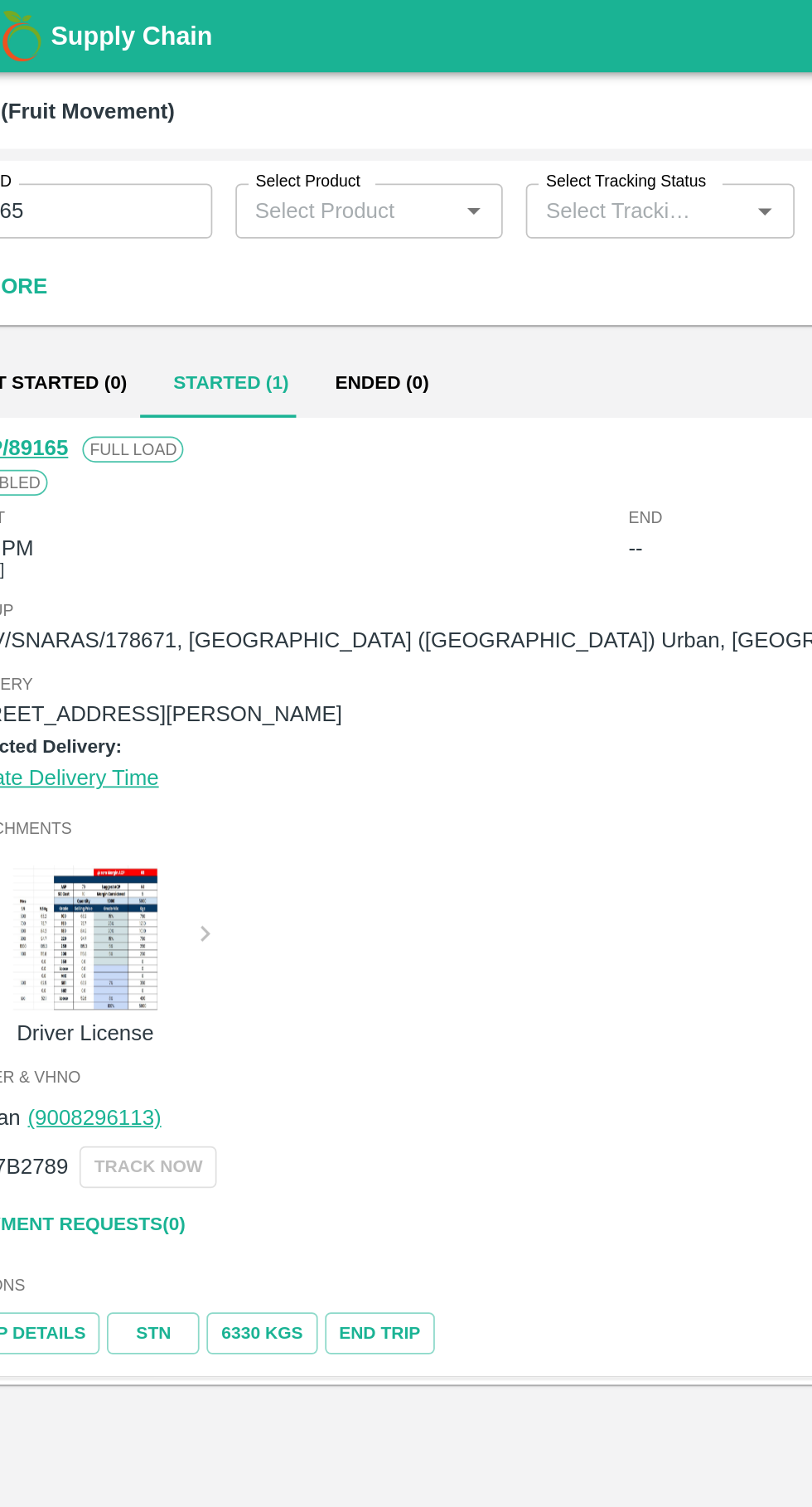
click at [127, 697] on link "Payment Requests( 0 )" at bounding box center [88, 702] width 140 height 29
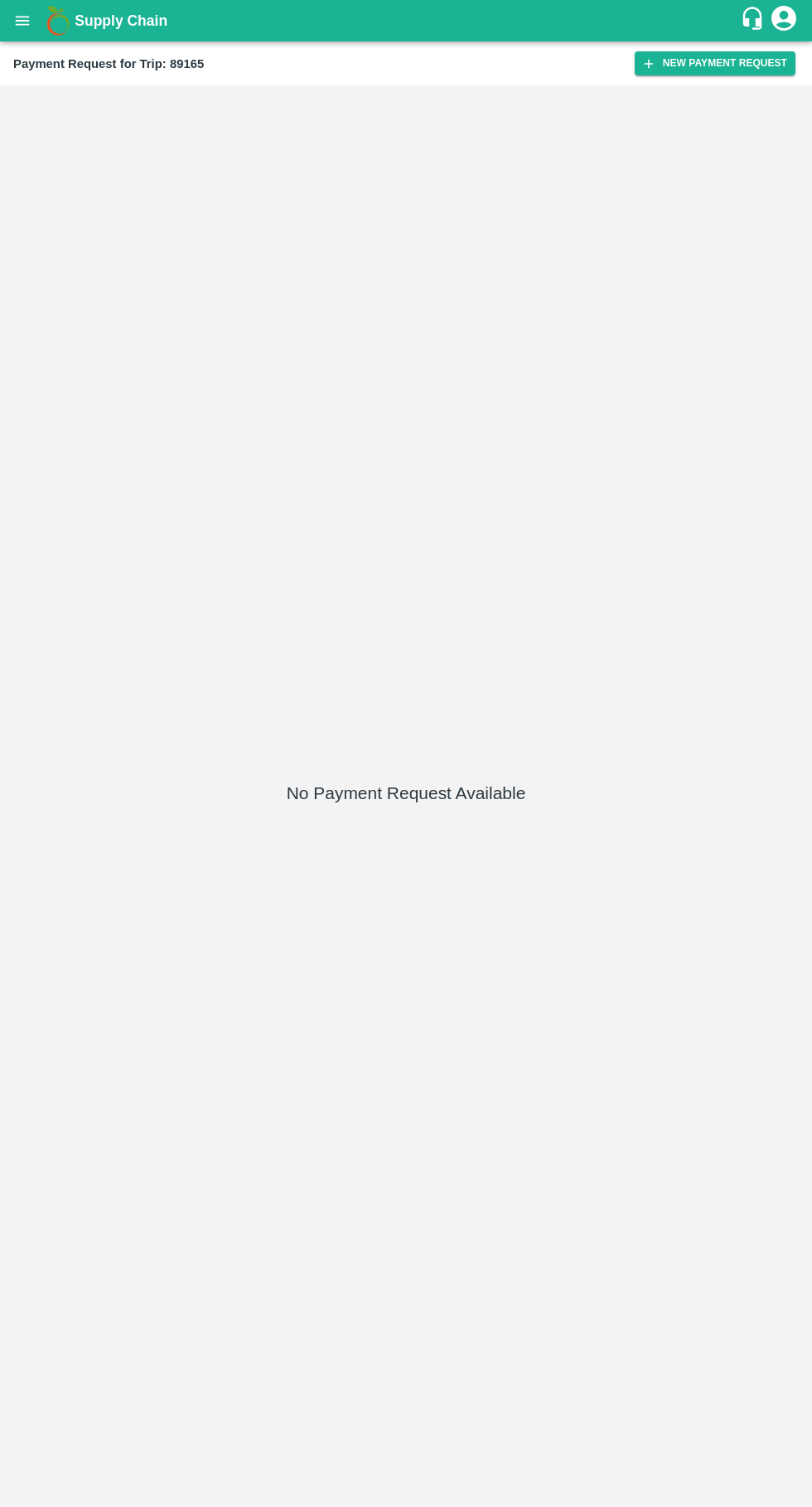
click at [710, 66] on button "New Payment Request" at bounding box center [715, 63] width 161 height 24
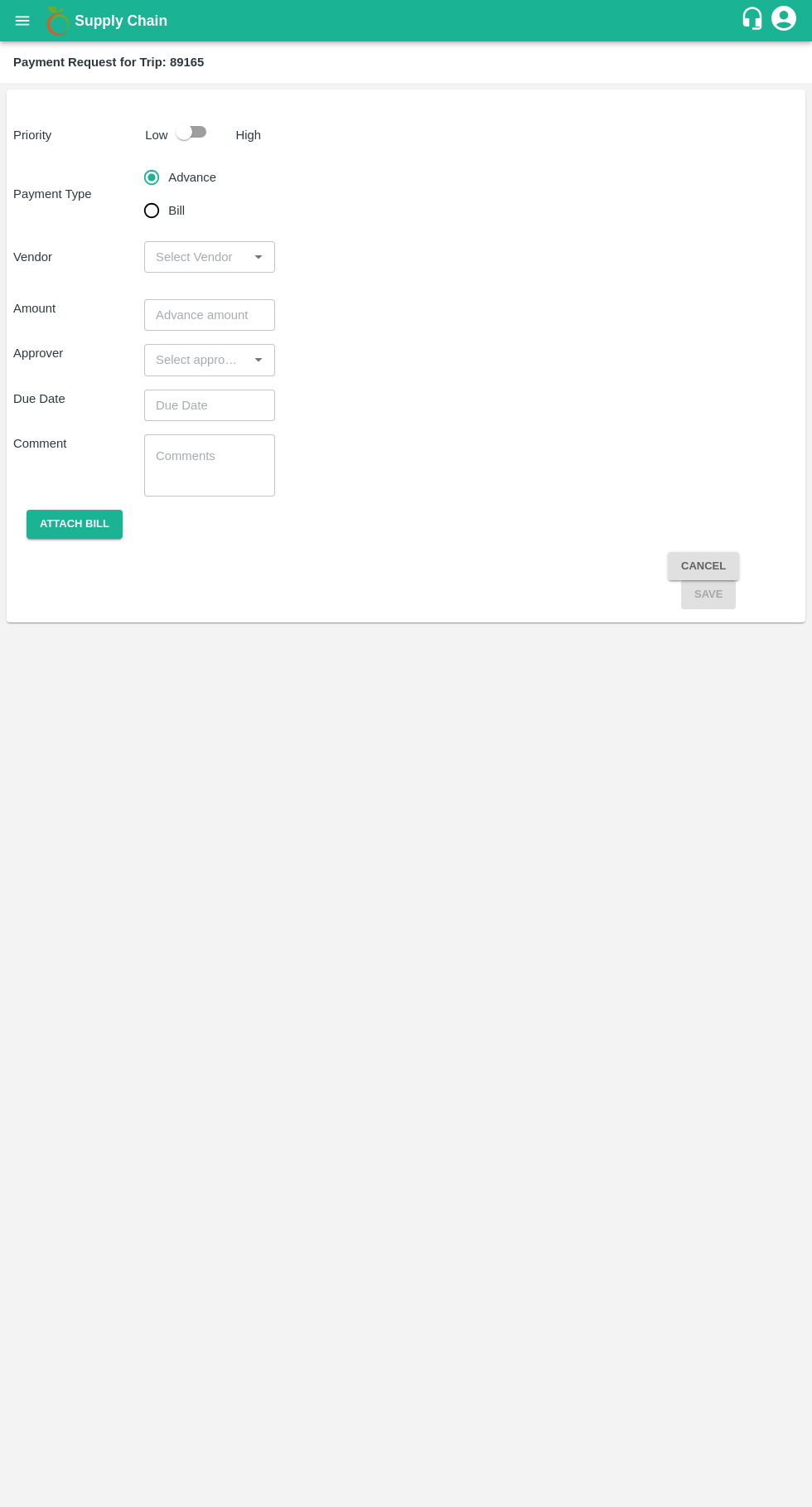
click at [159, 211] on input "Bill" at bounding box center [151, 210] width 33 height 33
radio input "true"
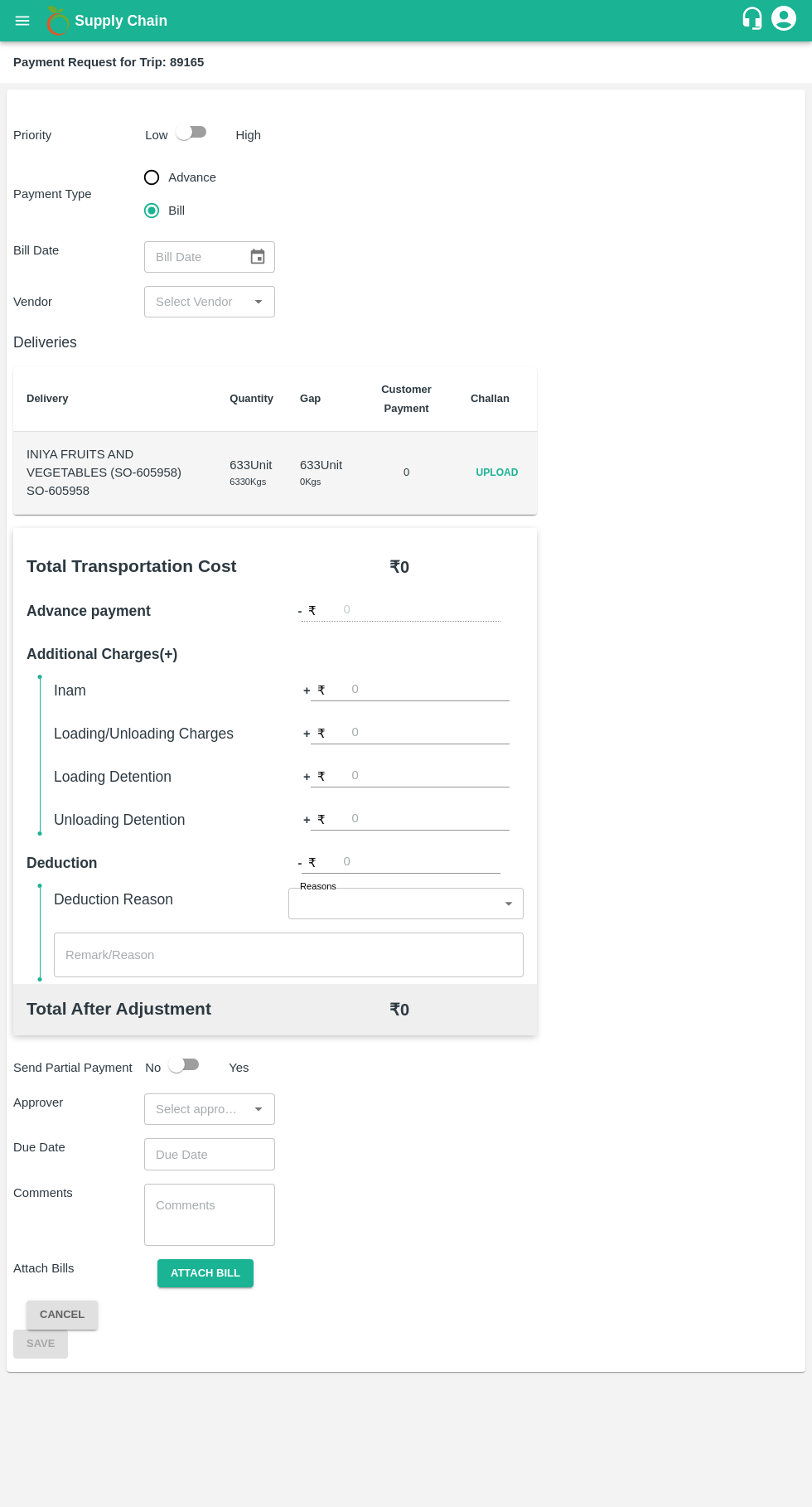
click at [222, 302] on input "input" at bounding box center [196, 302] width 93 height 21
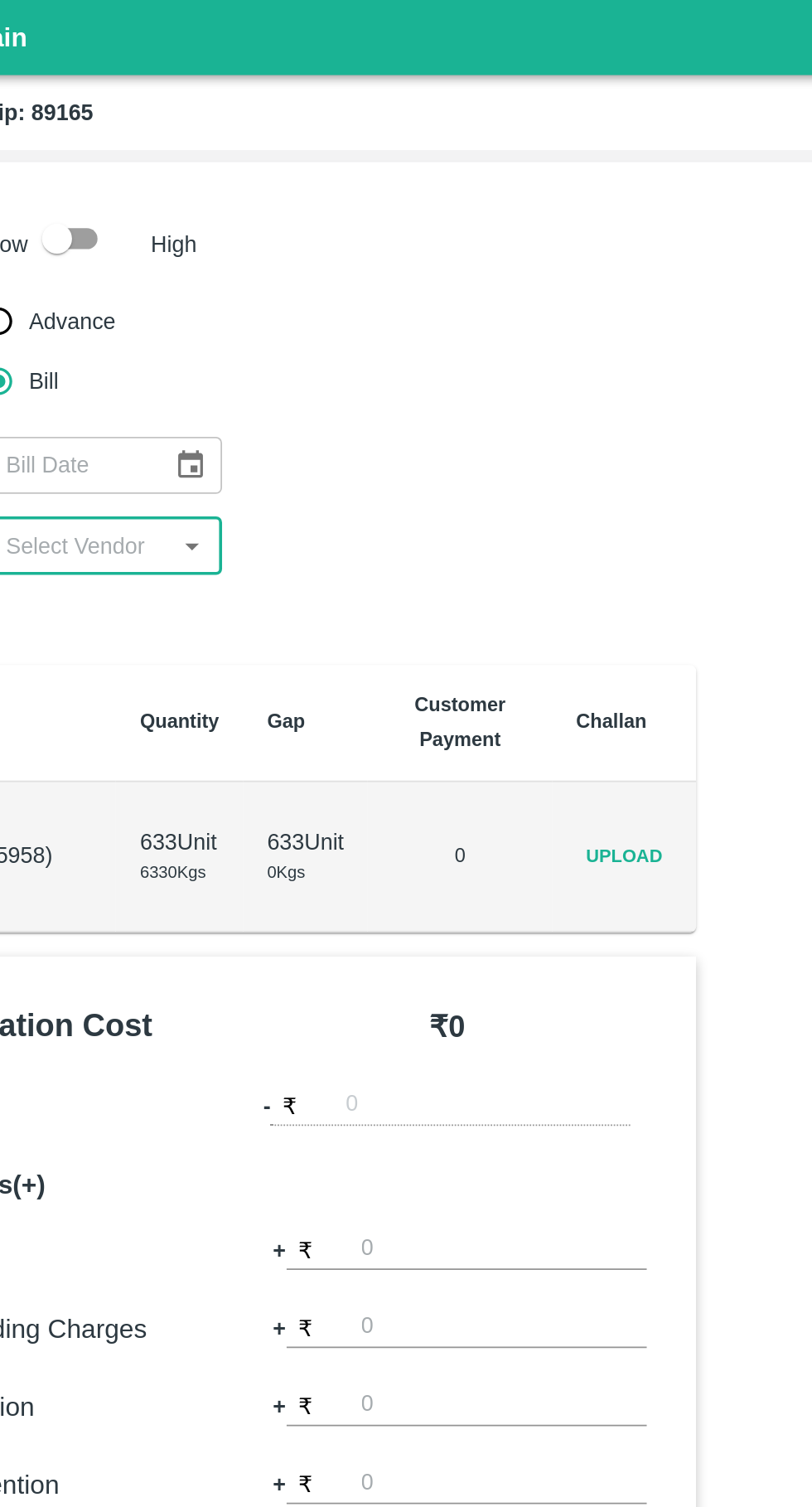
click at [511, 474] on span "Upload" at bounding box center [497, 472] width 53 height 24
click at [0, 0] on input "Upload" at bounding box center [0, 0] width 0 height 0
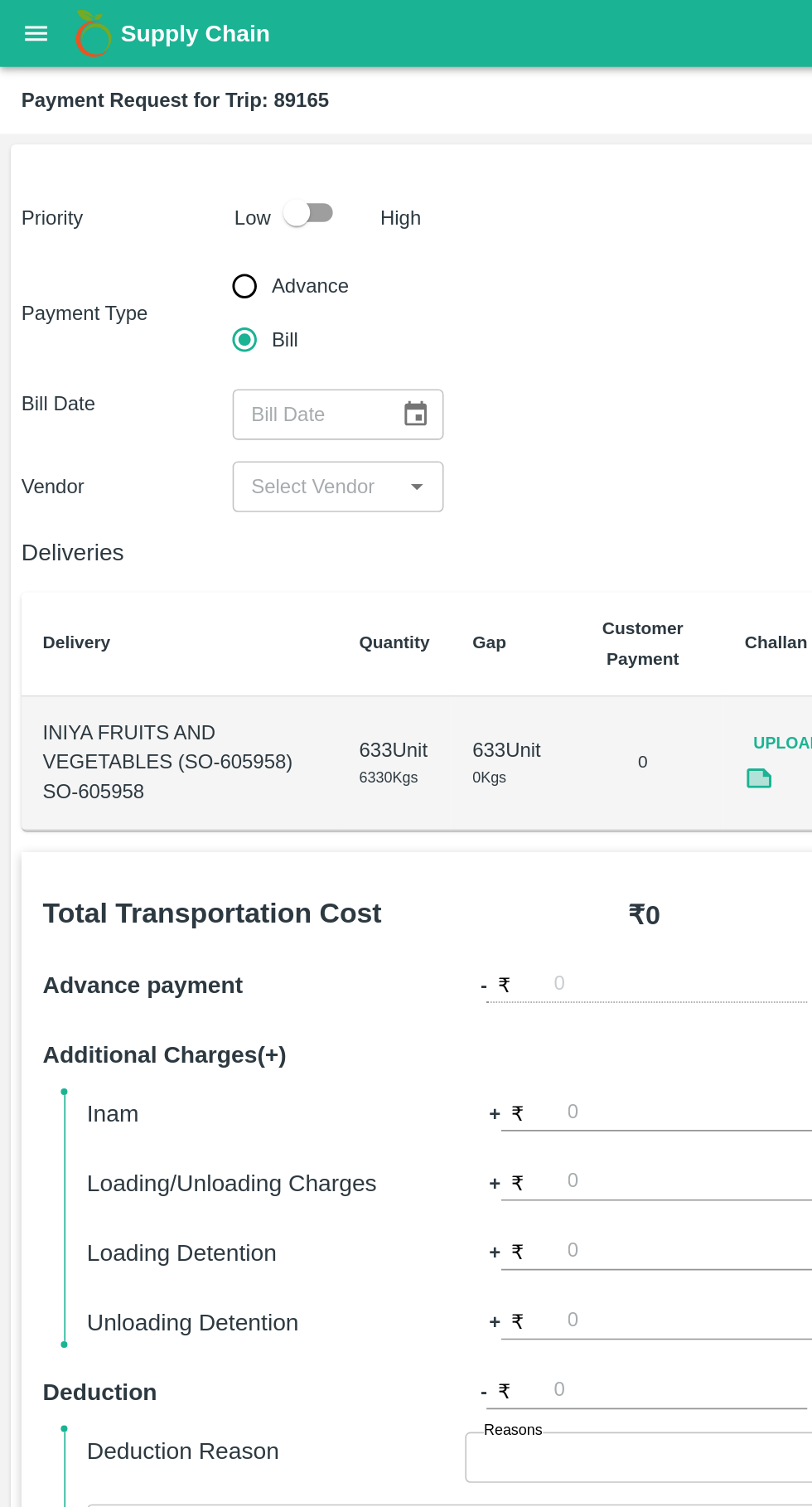
click at [20, 23] on icon "open drawer" at bounding box center [22, 20] width 18 height 18
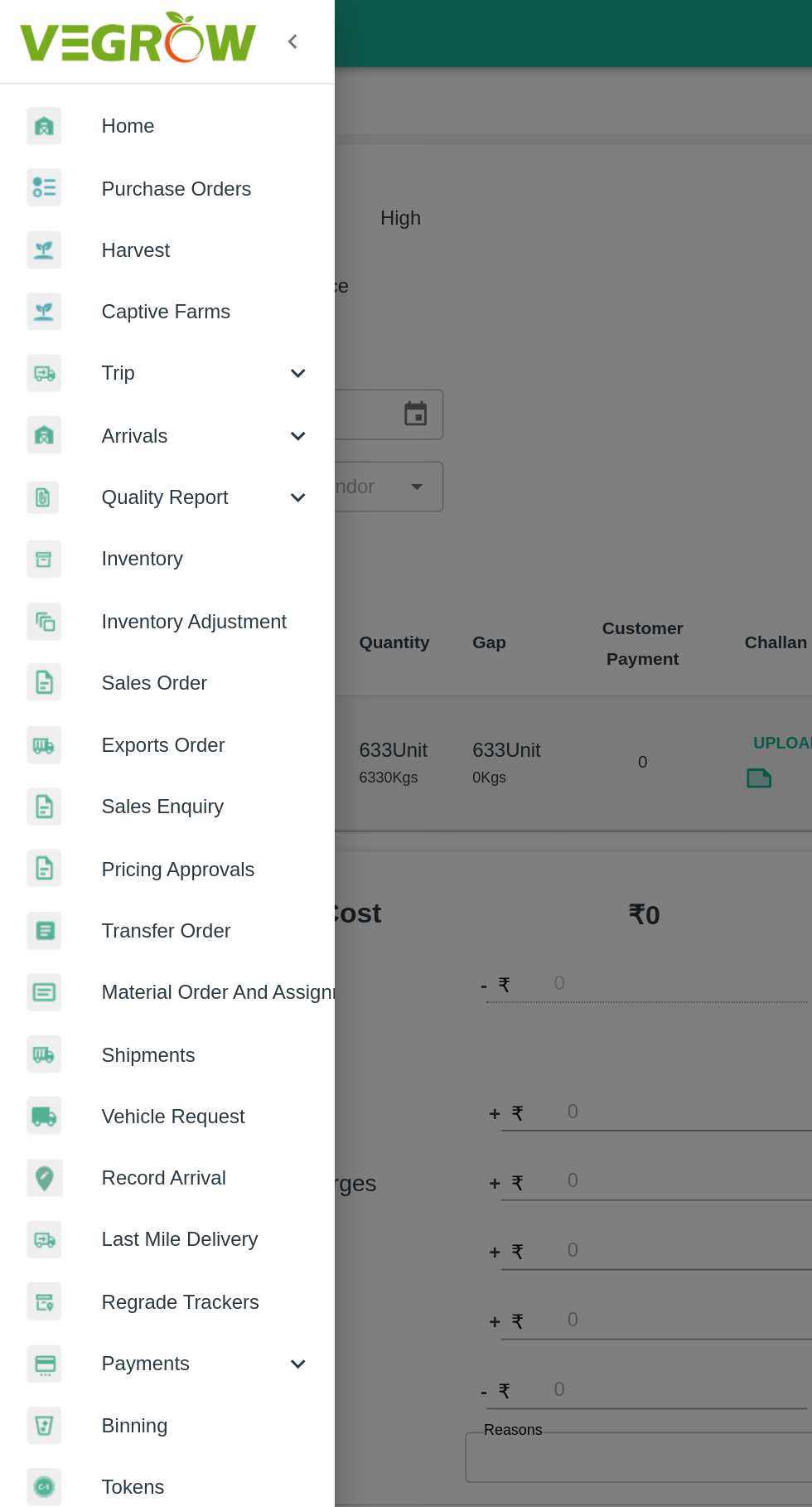
click at [389, 142] on div at bounding box center [406, 754] width 812 height 1507
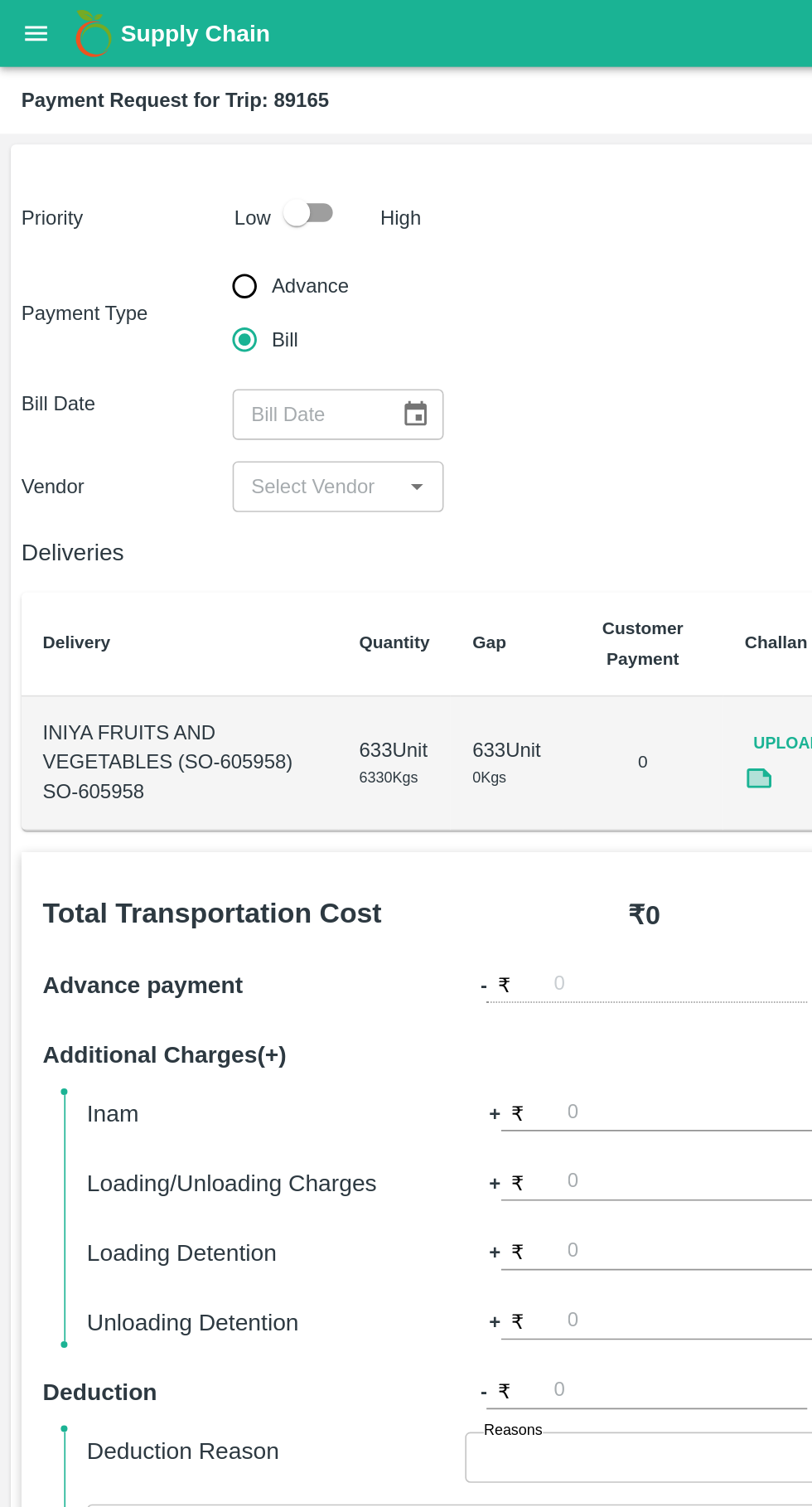
click at [21, 19] on icon "open drawer" at bounding box center [22, 20] width 18 height 18
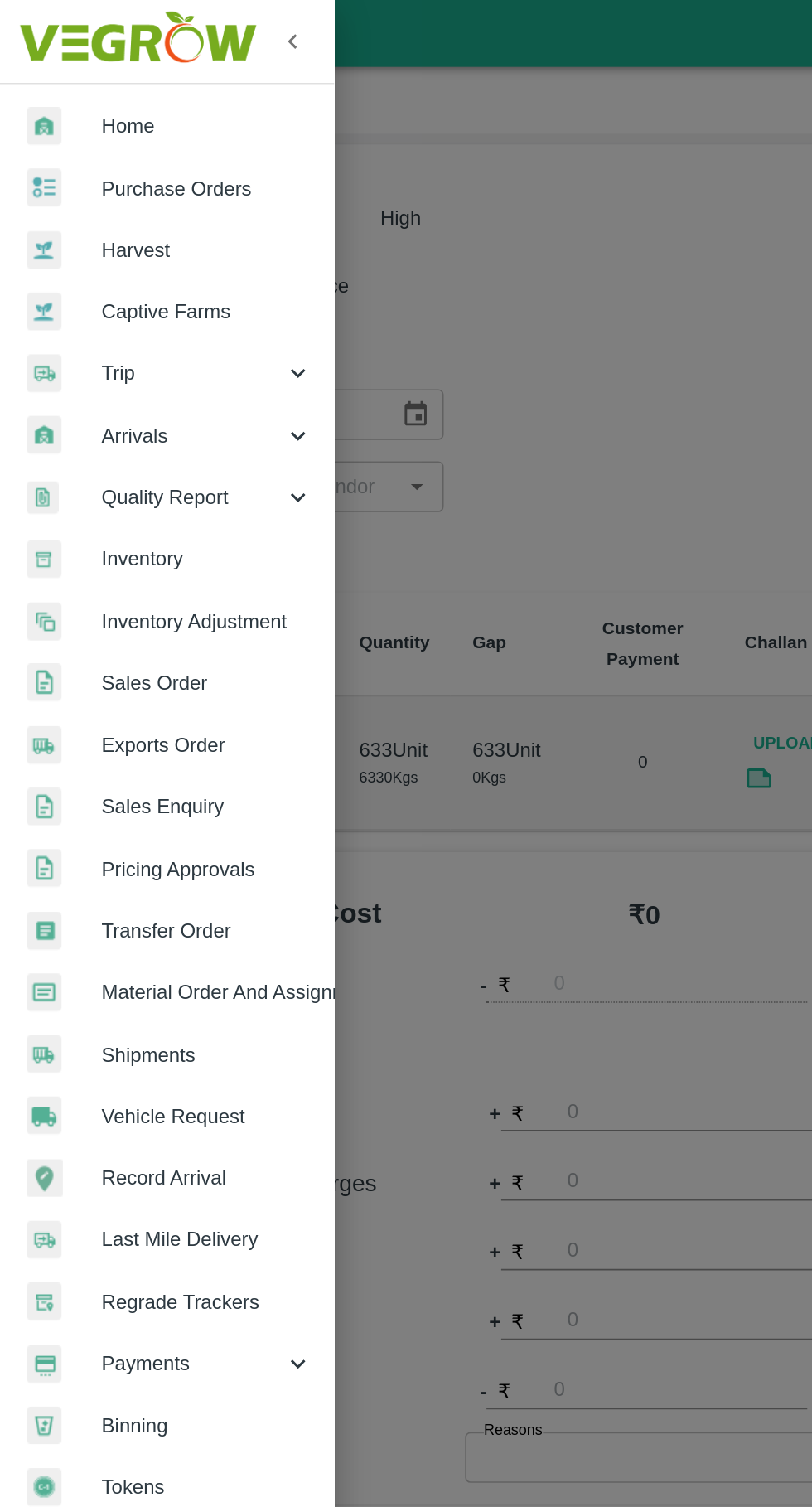
click at [125, 231] on span "Trip" at bounding box center [119, 231] width 113 height 18
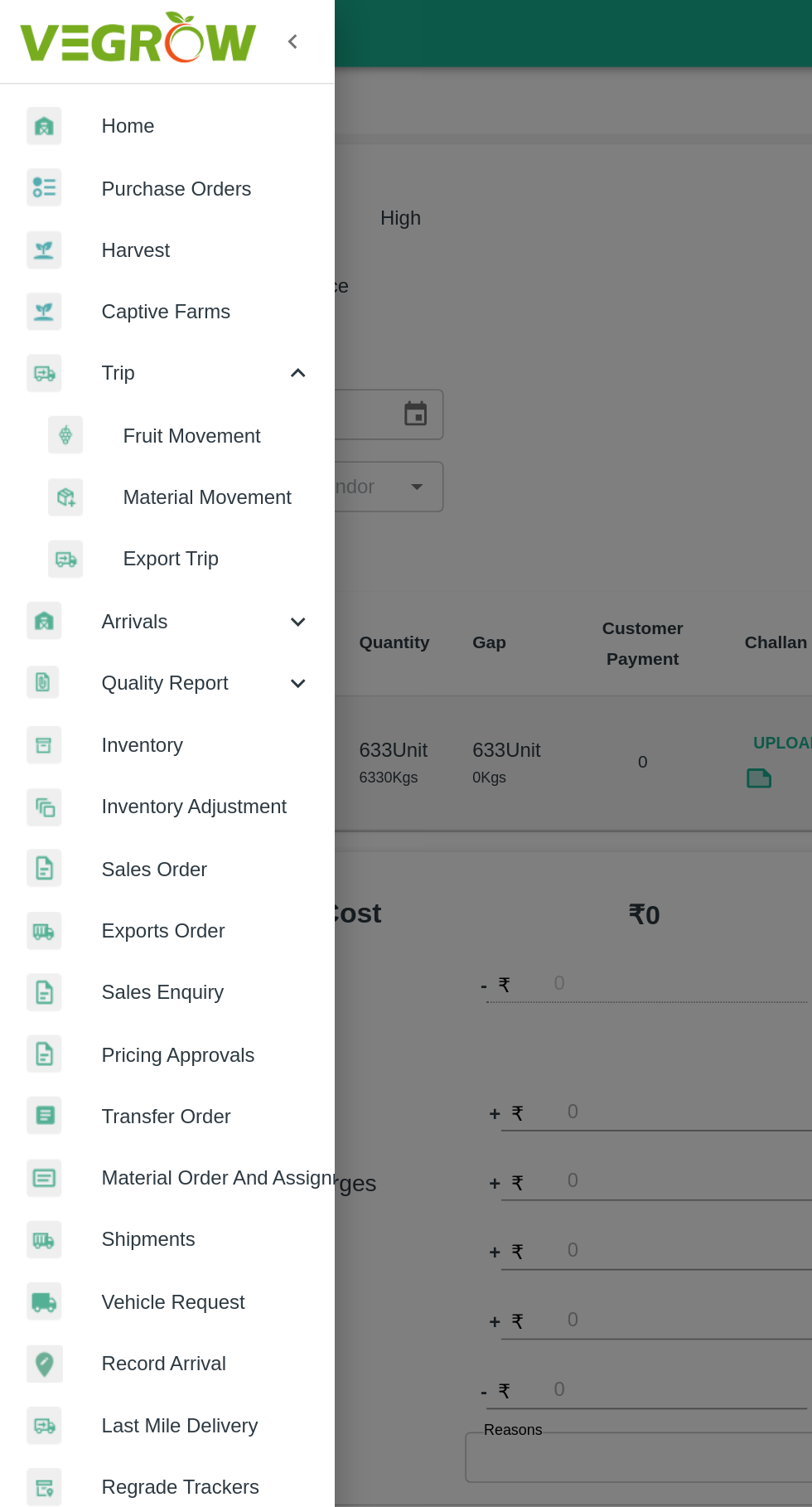
click at [145, 278] on span "Fruit Movement" at bounding box center [135, 270] width 117 height 18
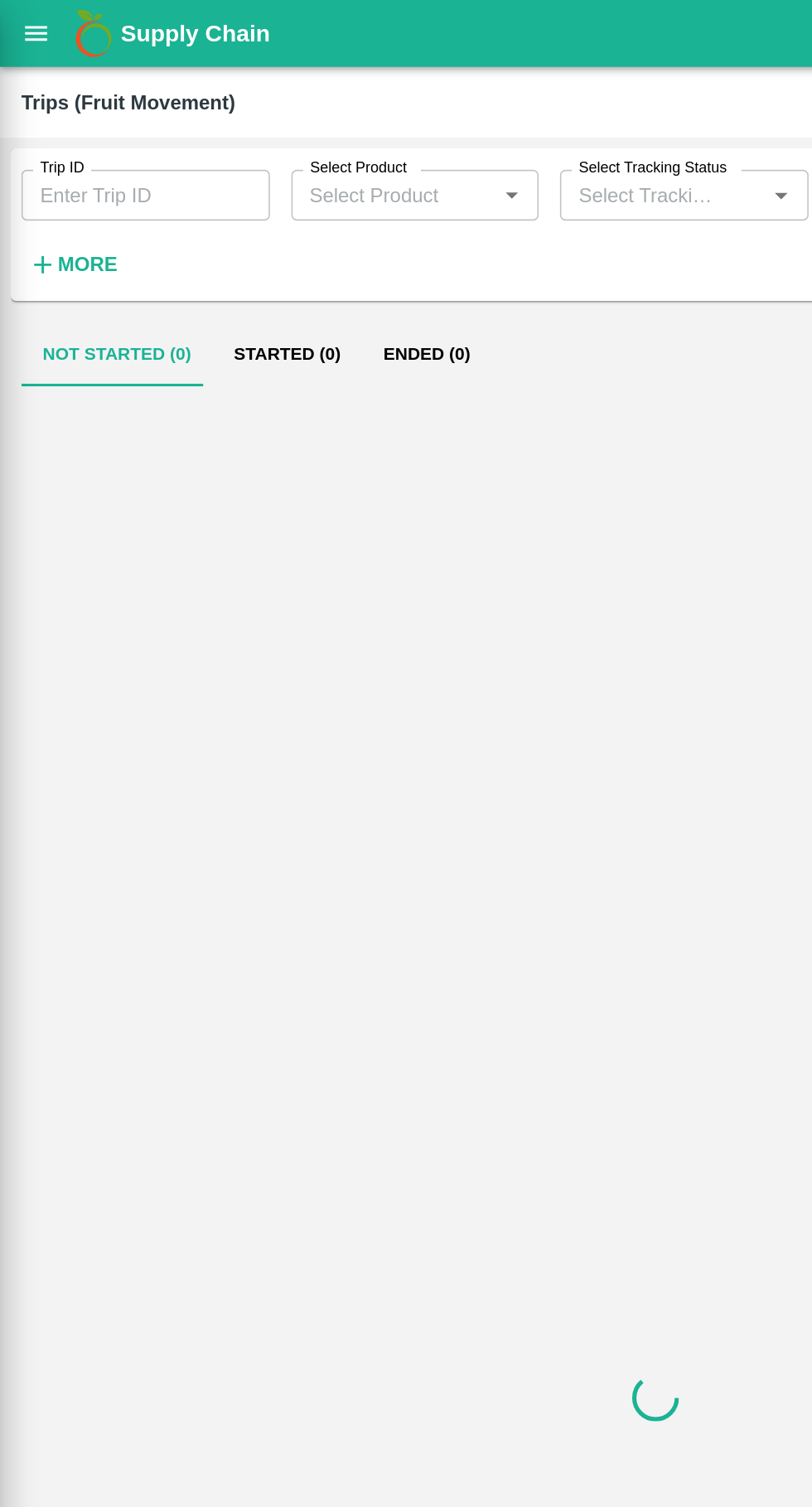
click at [126, 119] on input "Trip ID" at bounding box center [90, 120] width 154 height 31
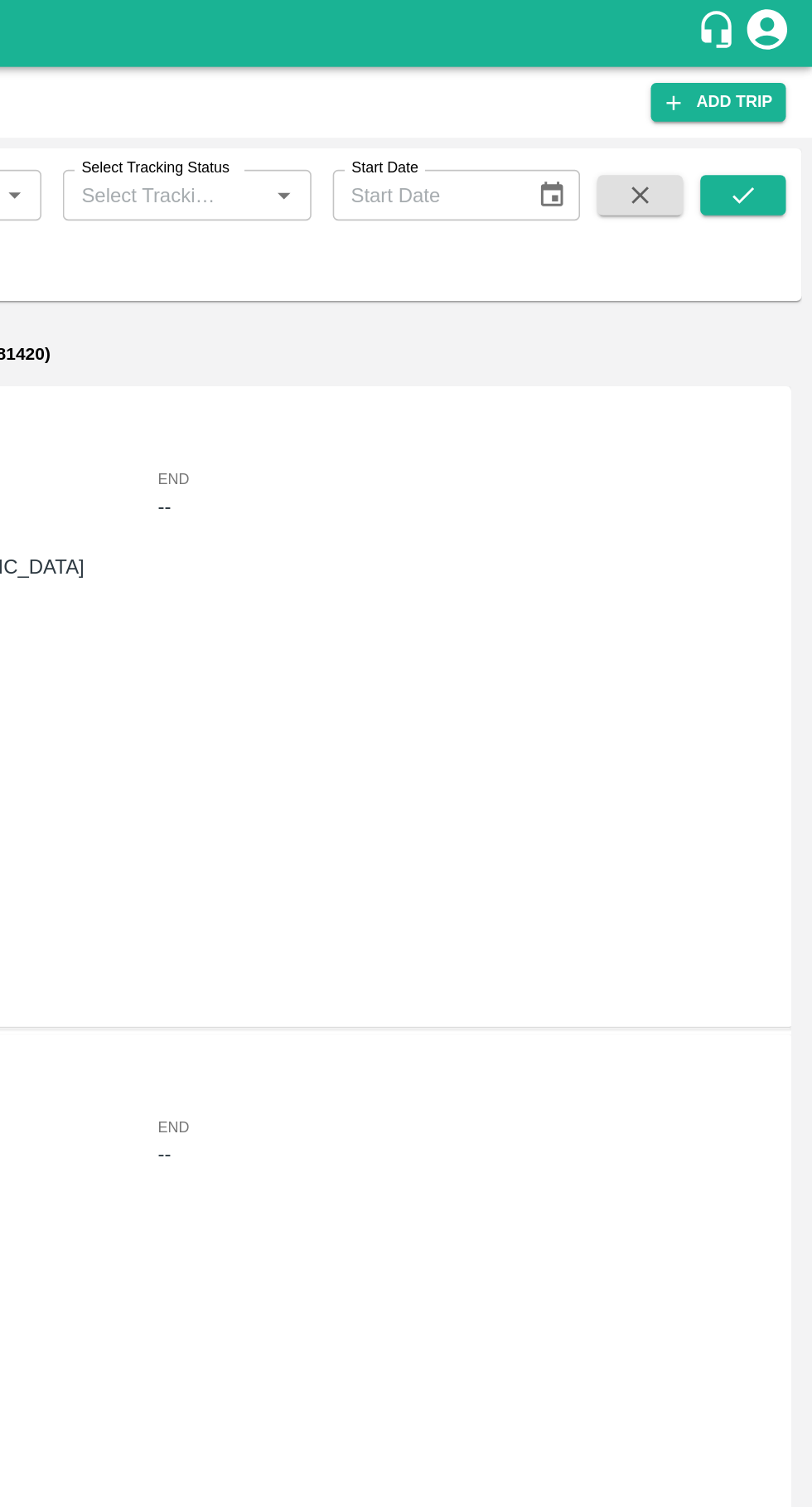
type input "89165"
click at [781, 117] on button "submit" at bounding box center [769, 121] width 53 height 25
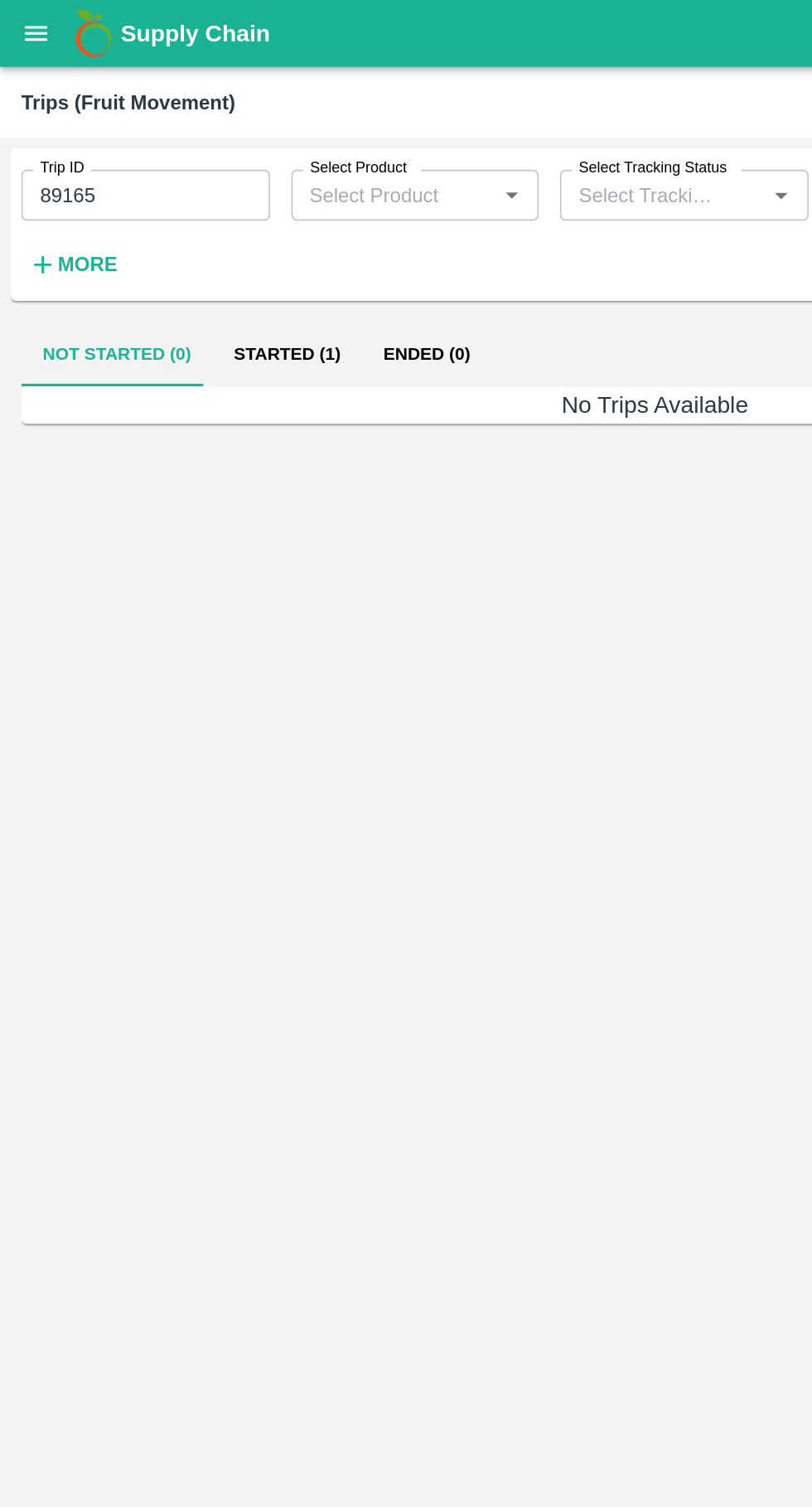
click at [165, 216] on button "Started (1)" at bounding box center [178, 220] width 92 height 40
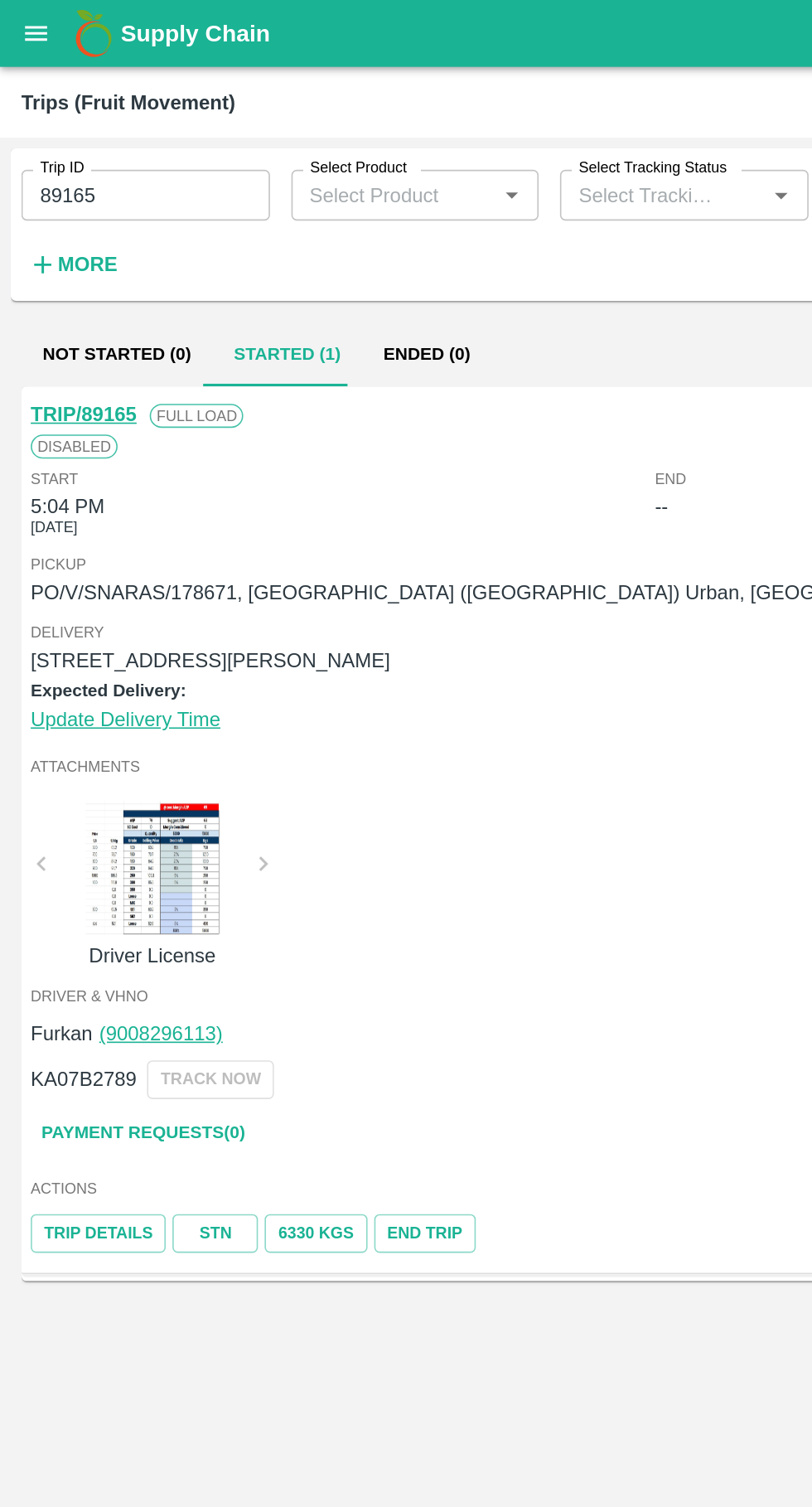
click at [22, 20] on icon "open drawer" at bounding box center [23, 20] width 14 height 9
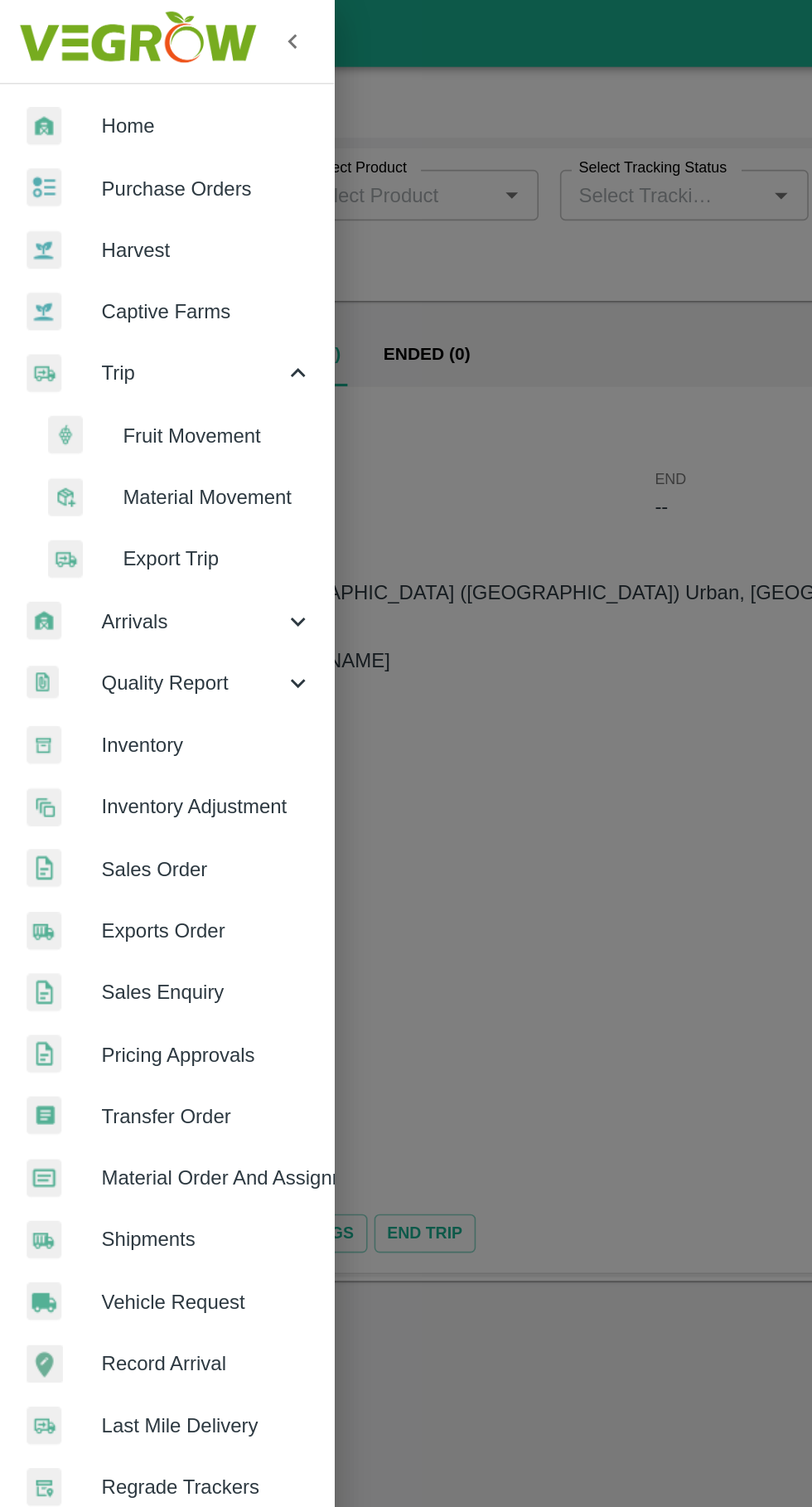
click at [90, 111] on span "Purchase Orders" at bounding box center [128, 117] width 131 height 18
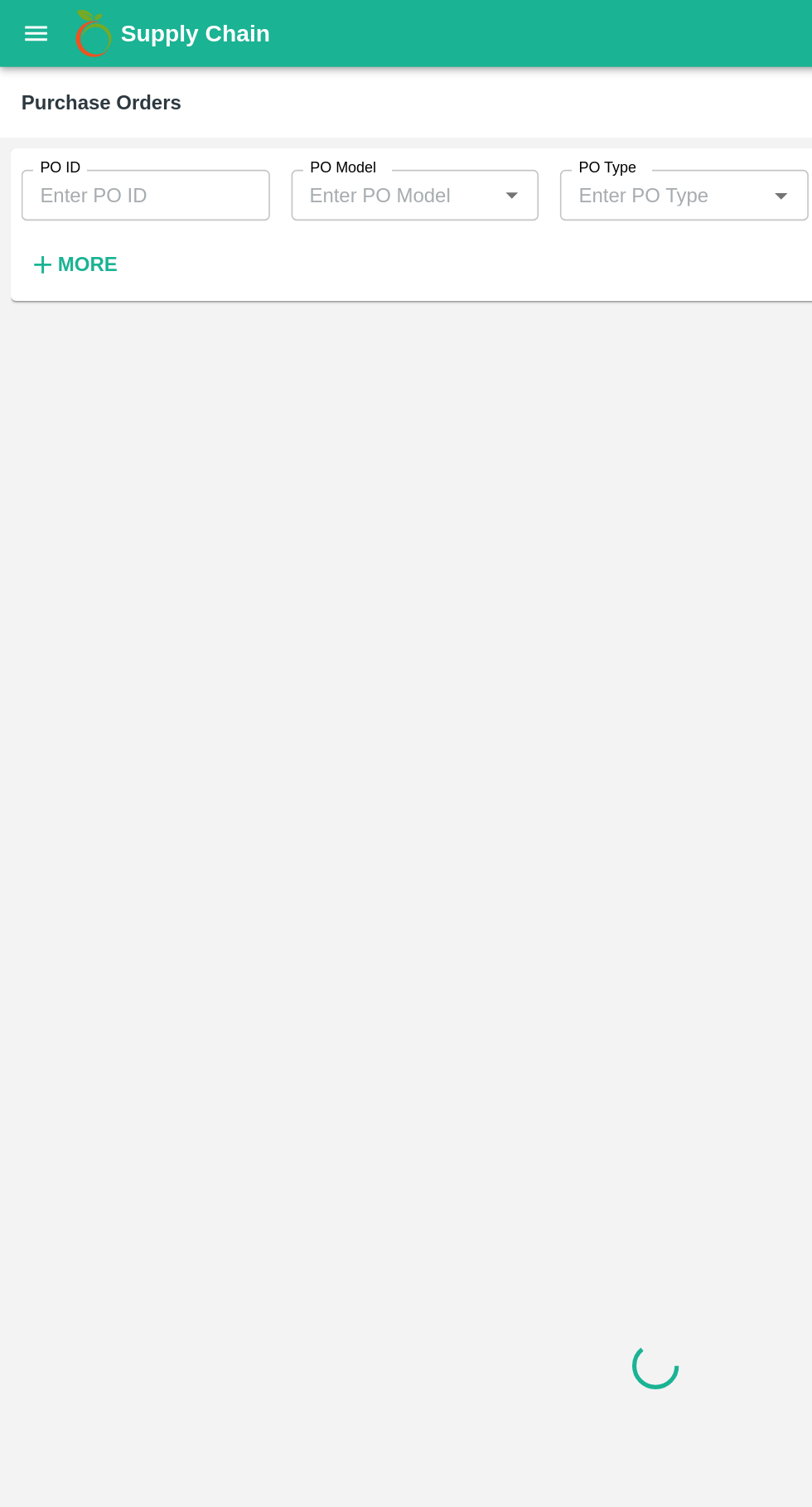
click at [52, 118] on input "PO ID" at bounding box center [90, 120] width 154 height 31
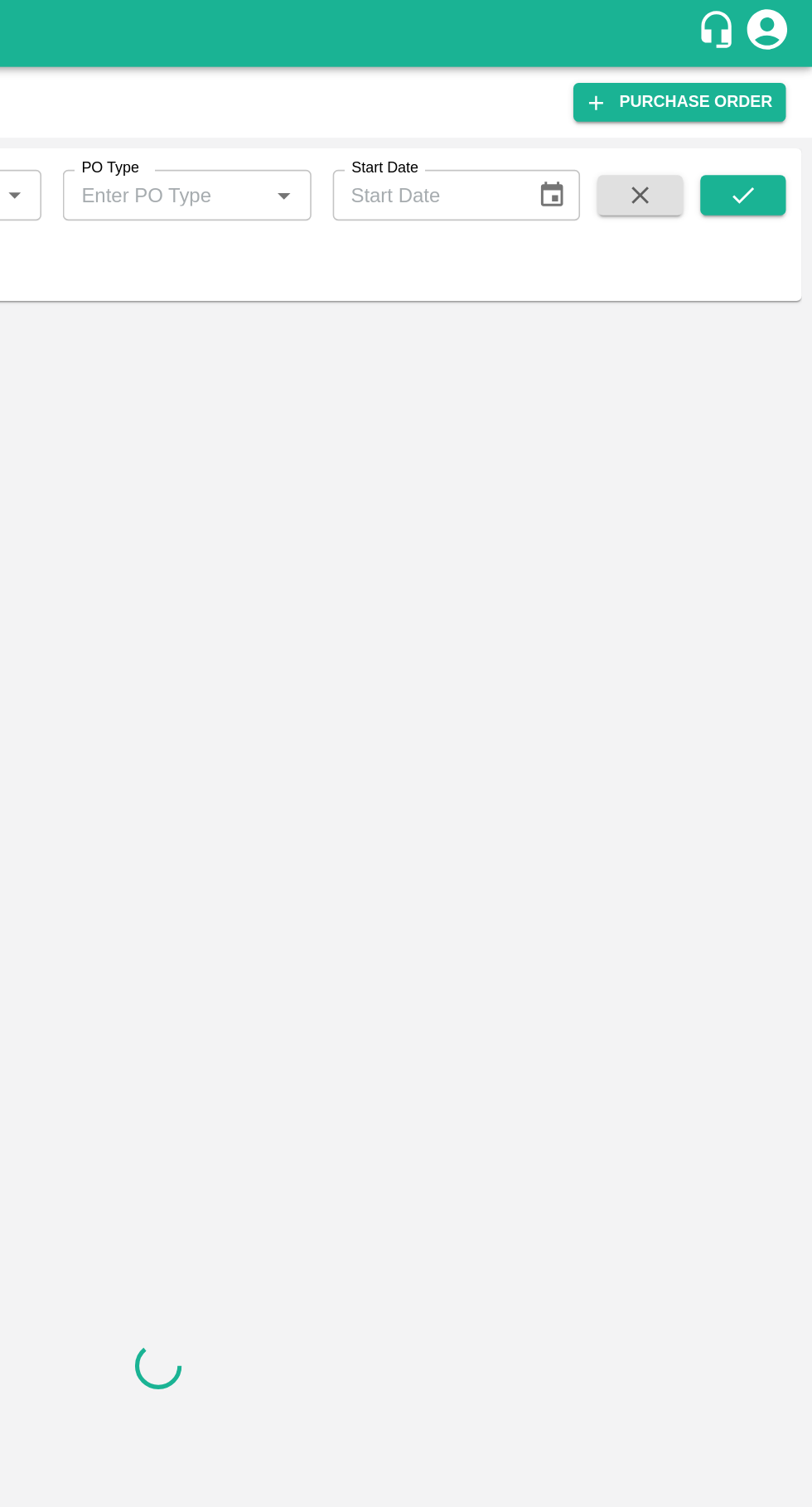
type input "178671"
click at [774, 127] on icon "submit" at bounding box center [768, 121] width 18 height 18
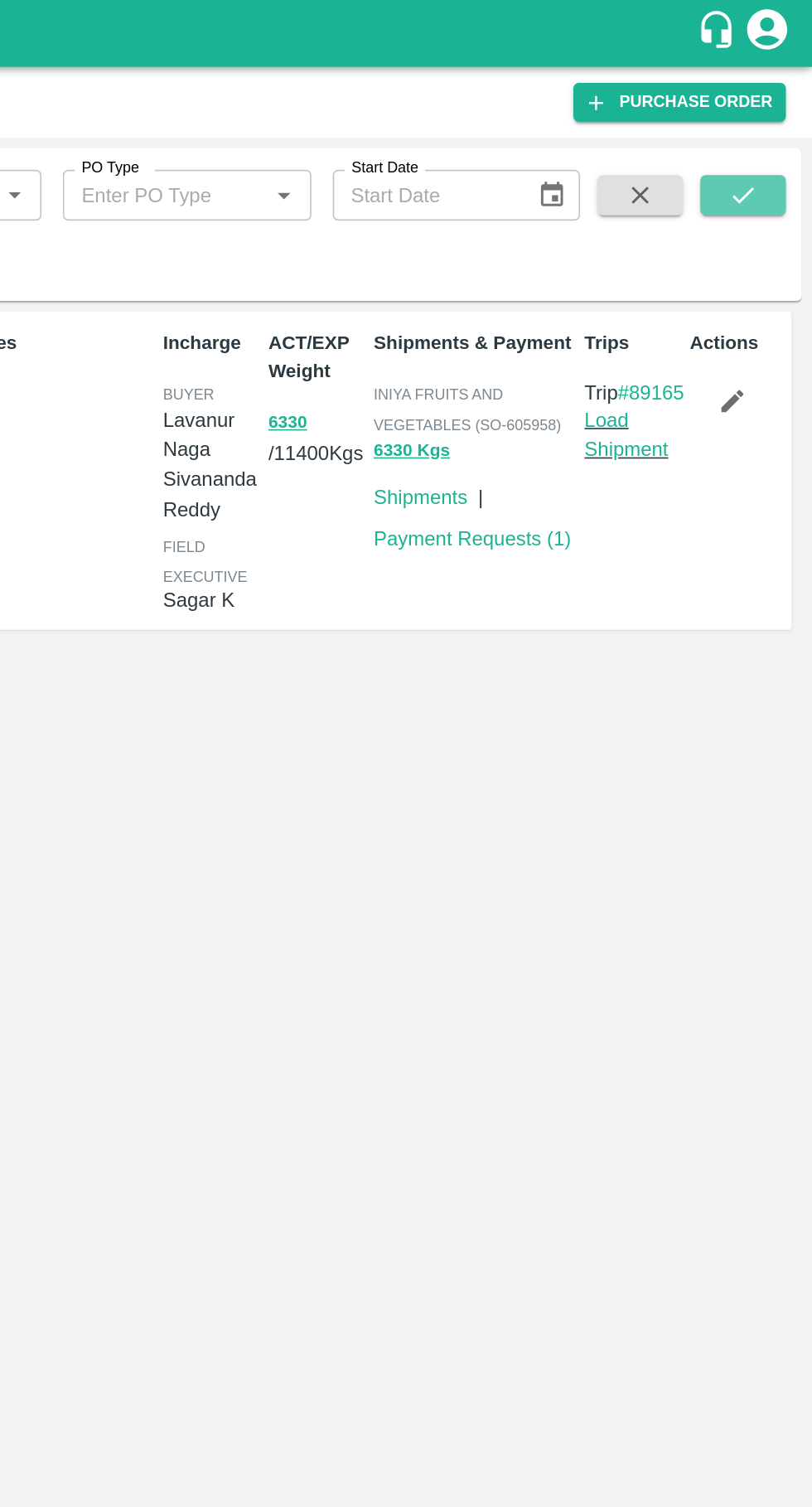
click at [781, 125] on button "submit" at bounding box center [769, 121] width 53 height 25
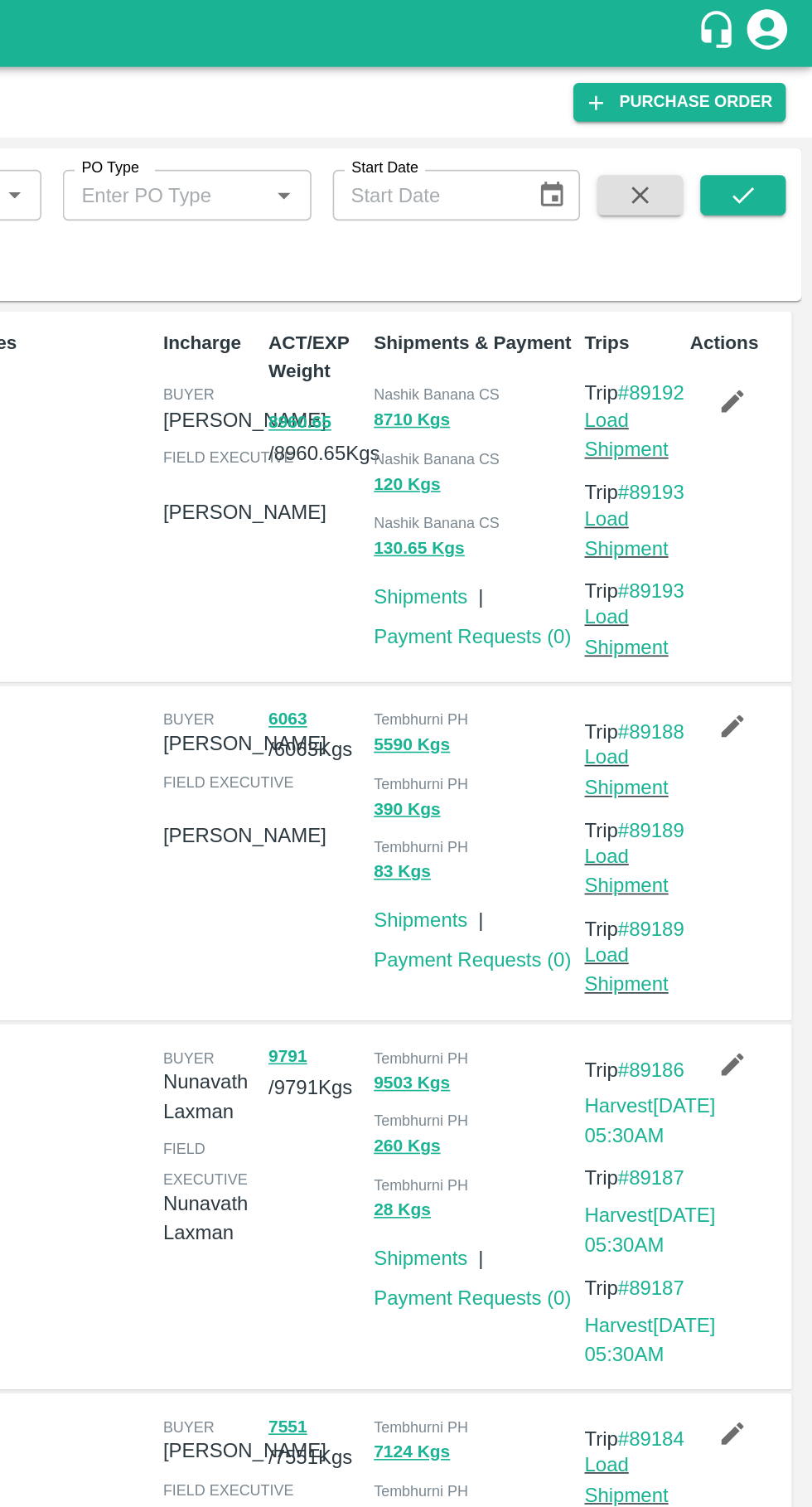
click at [769, 121] on icon "submit" at bounding box center [768, 121] width 18 height 18
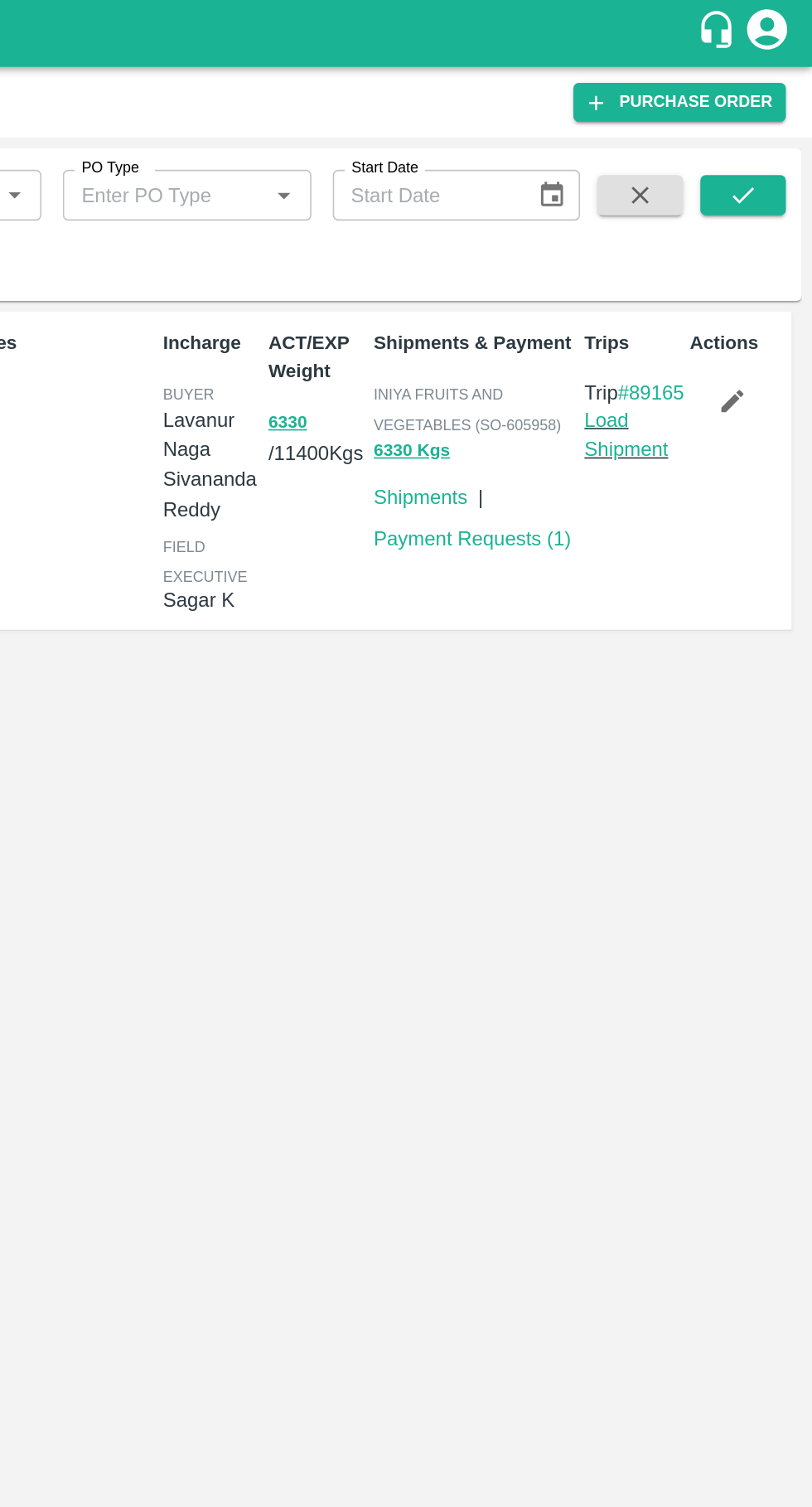
click at [709, 285] on link "Load Shipment" at bounding box center [696, 269] width 52 height 31
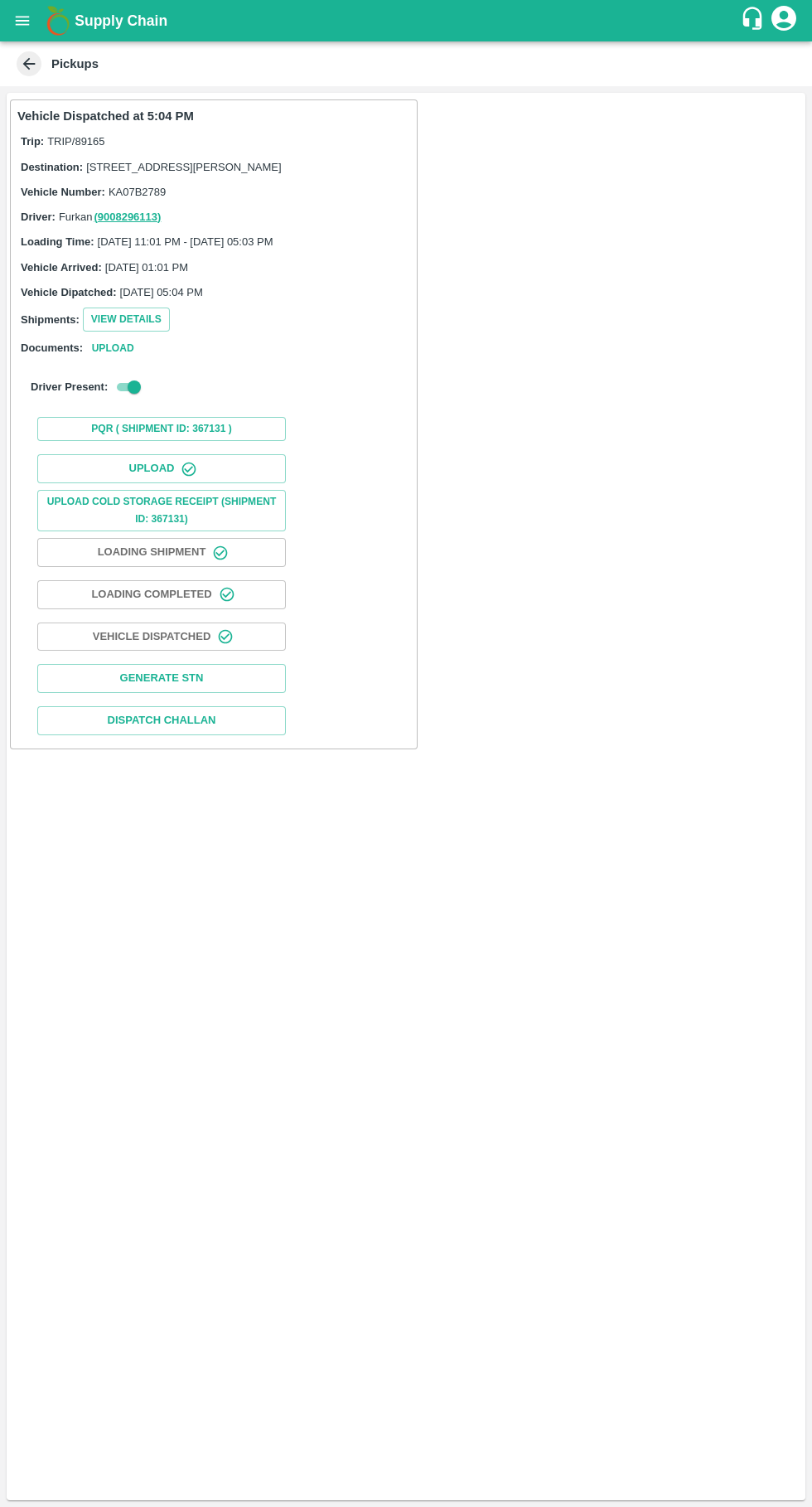
click at [217, 483] on button "Upload" at bounding box center [161, 469] width 248 height 29
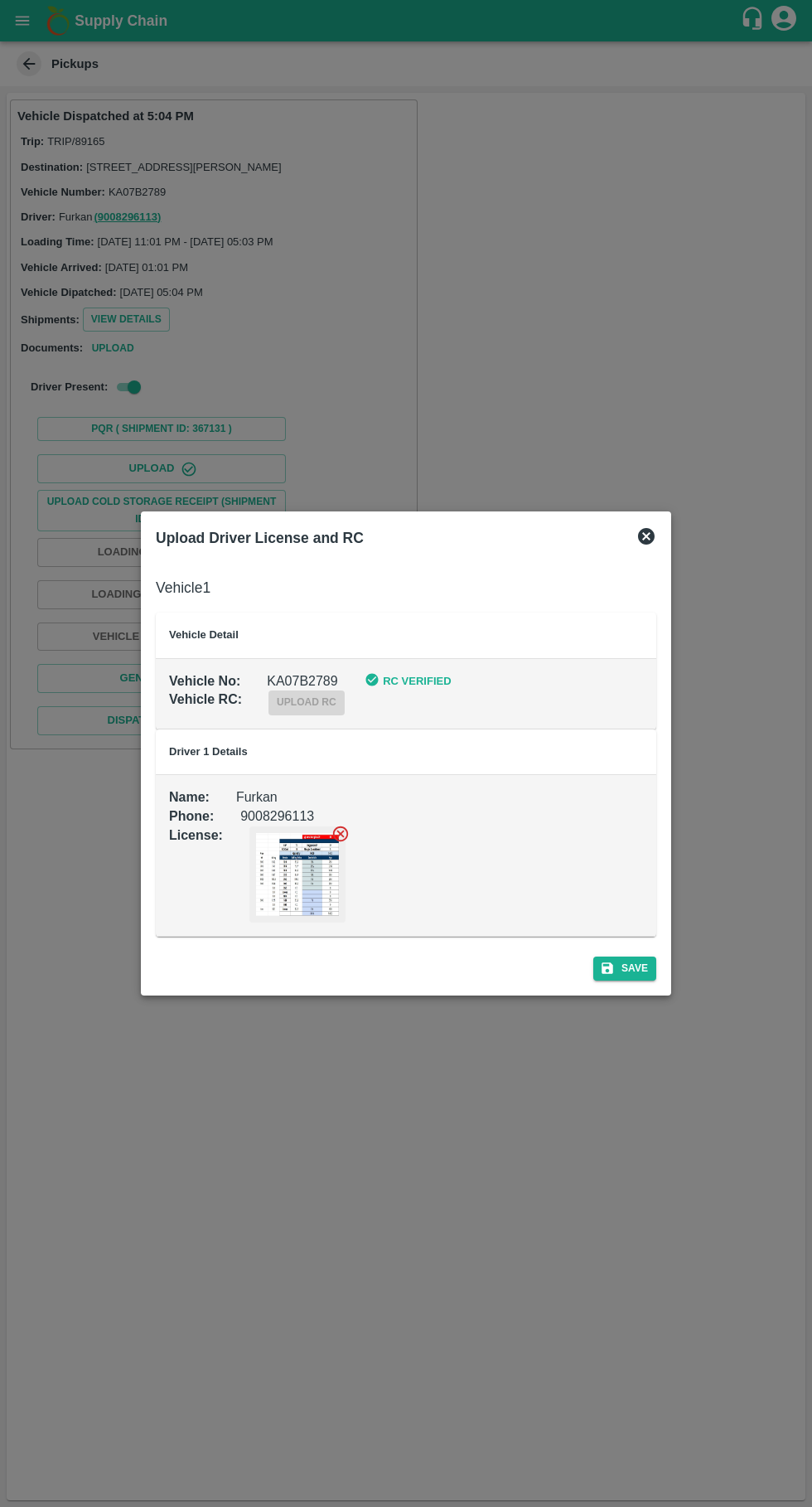
click at [292, 705] on label "upload rc" at bounding box center [307, 702] width 76 height 14
click at [659, 521] on div "Upload Driver License and RC" at bounding box center [406, 537] width 514 height 36
click at [660, 527] on div "Upload Driver License and RC" at bounding box center [406, 537] width 514 height 36
click at [654, 539] on icon at bounding box center [646, 536] width 17 height 17
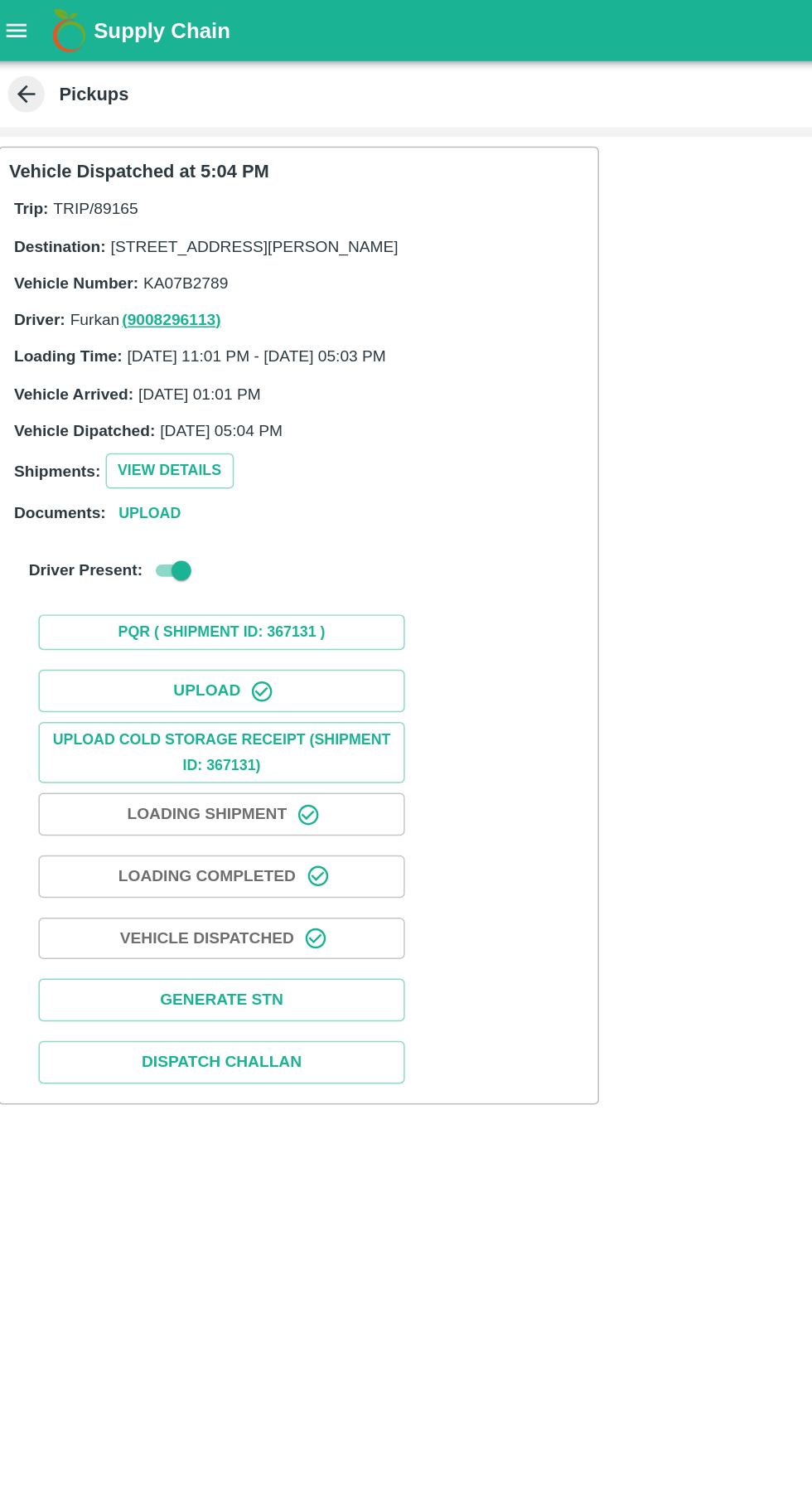
click at [23, 20] on icon "open drawer" at bounding box center [23, 20] width 14 height 9
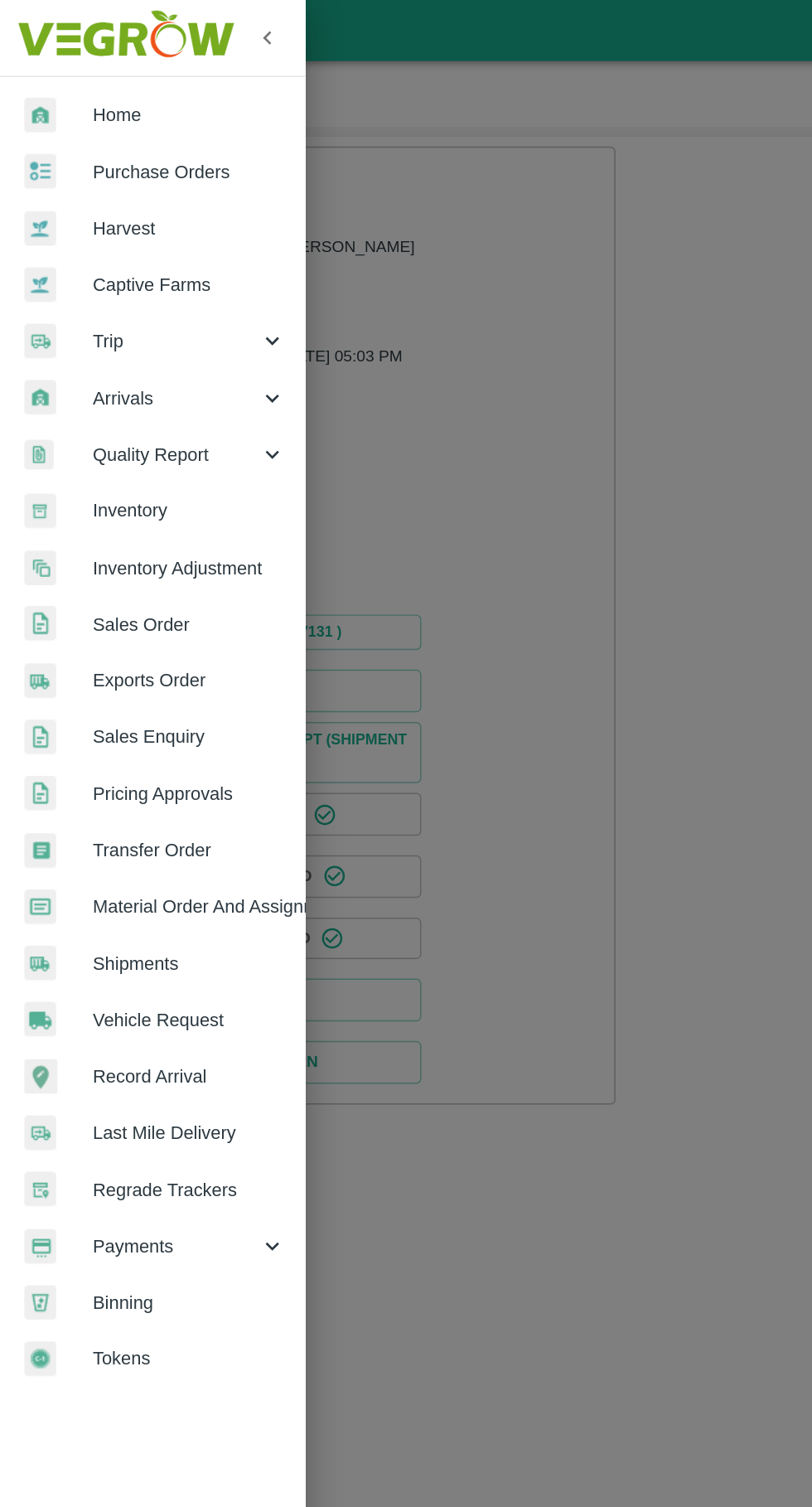
click at [90, 241] on div "Trip" at bounding box center [103, 230] width 207 height 38
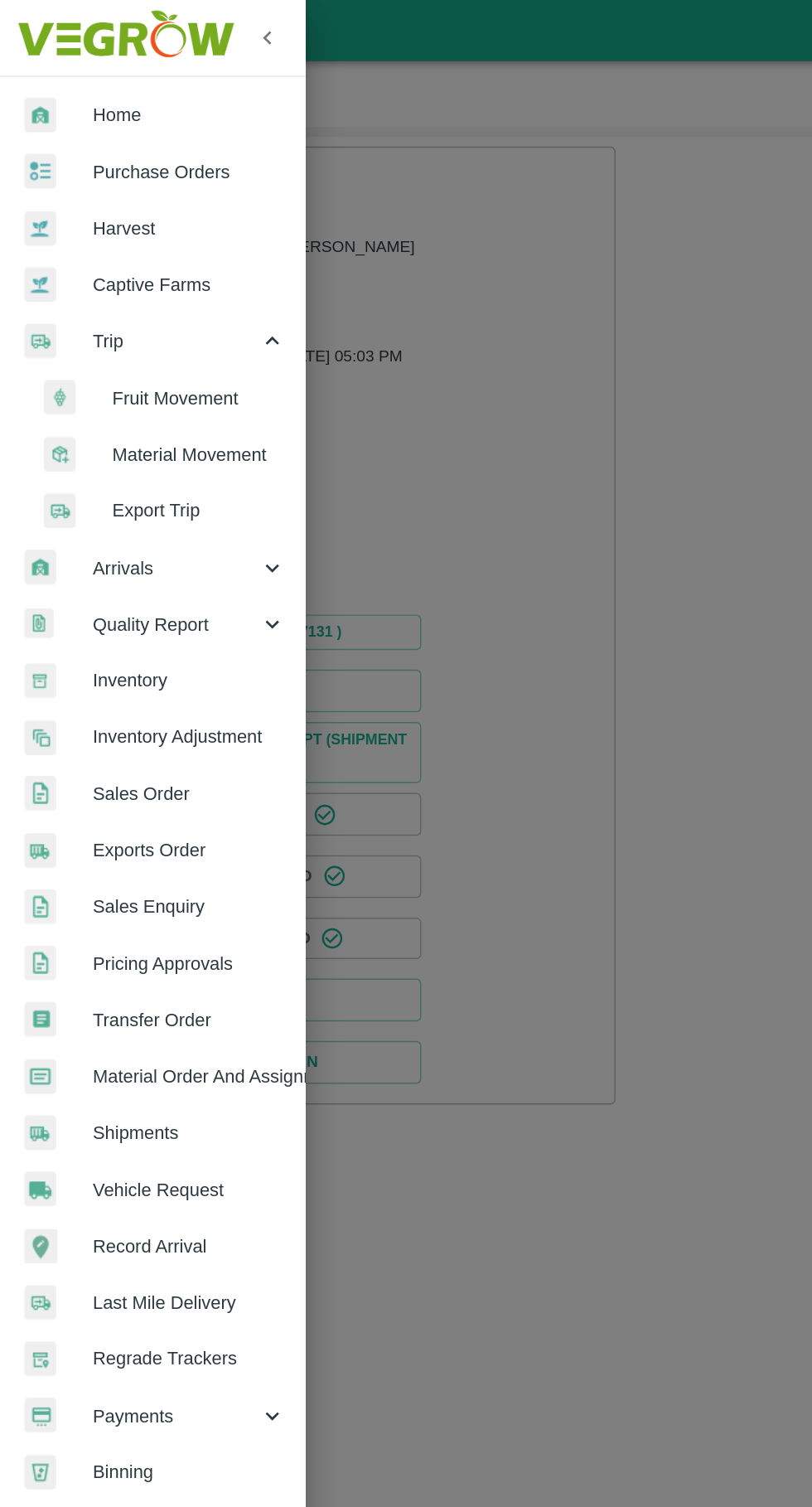
click at [110, 266] on span "Fruit Movement" at bounding box center [135, 270] width 117 height 18
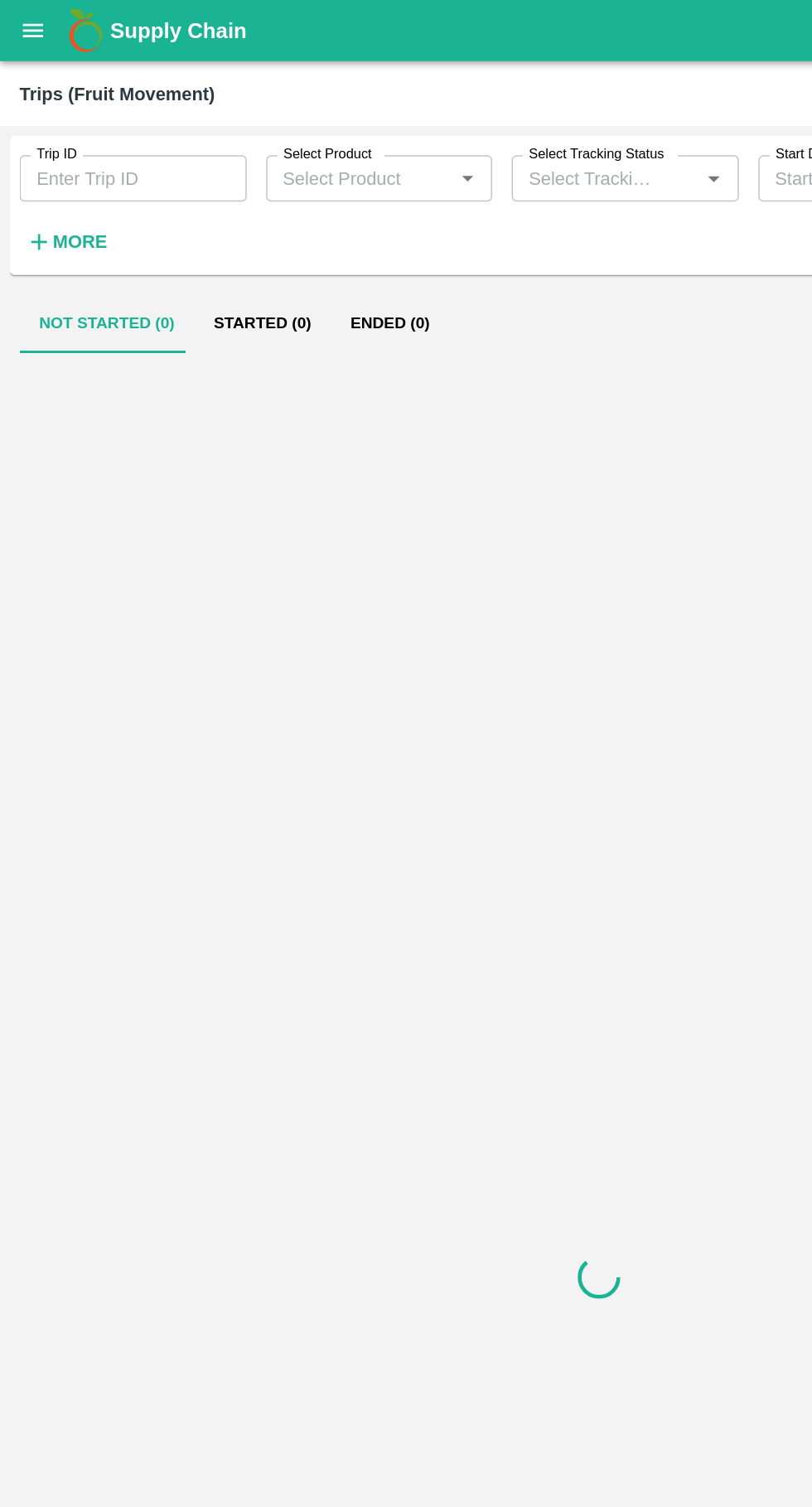
click at [90, 116] on input "Trip ID" at bounding box center [90, 120] width 154 height 31
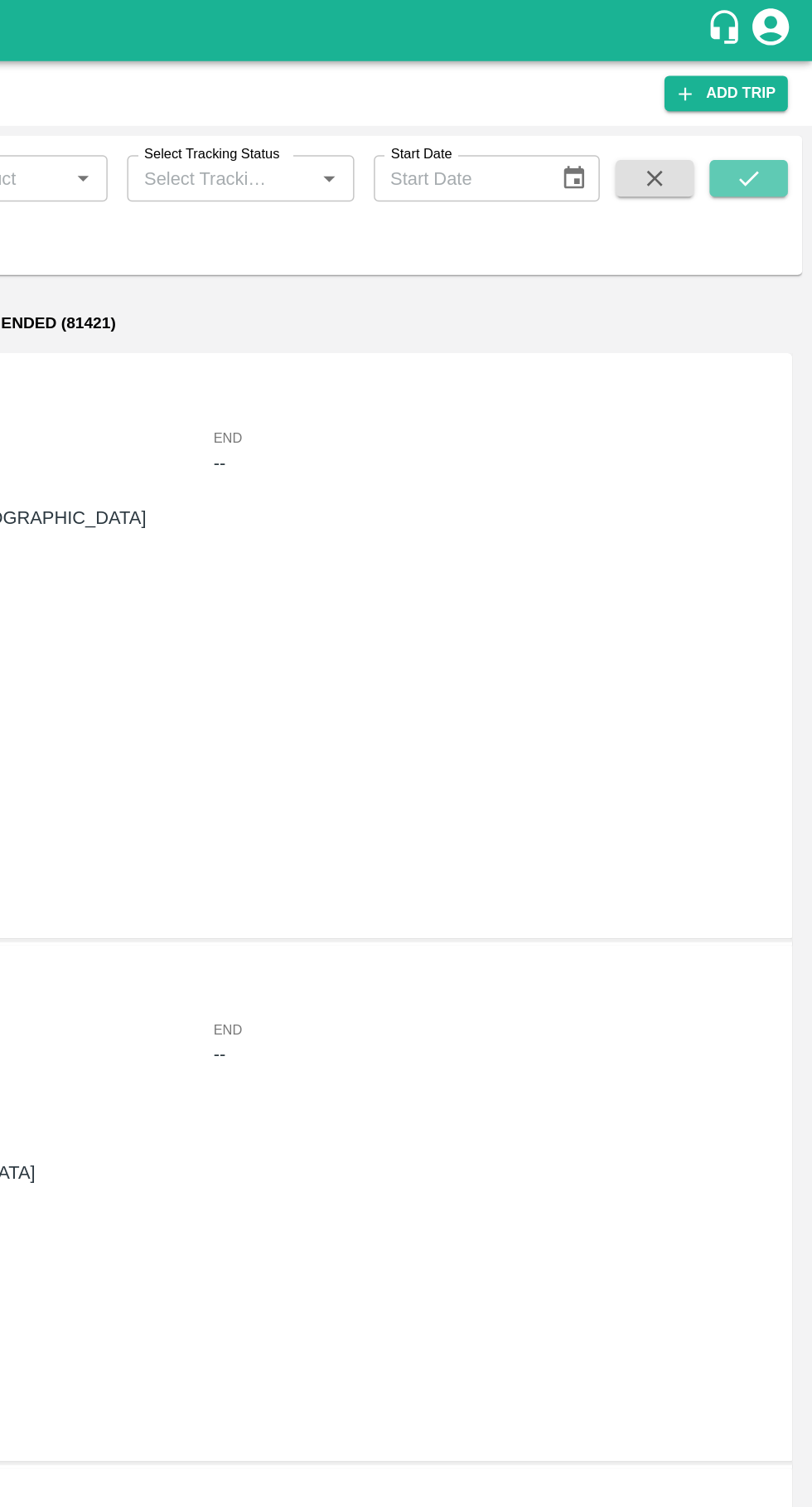
click at [777, 114] on icon "submit" at bounding box center [768, 121] width 18 height 18
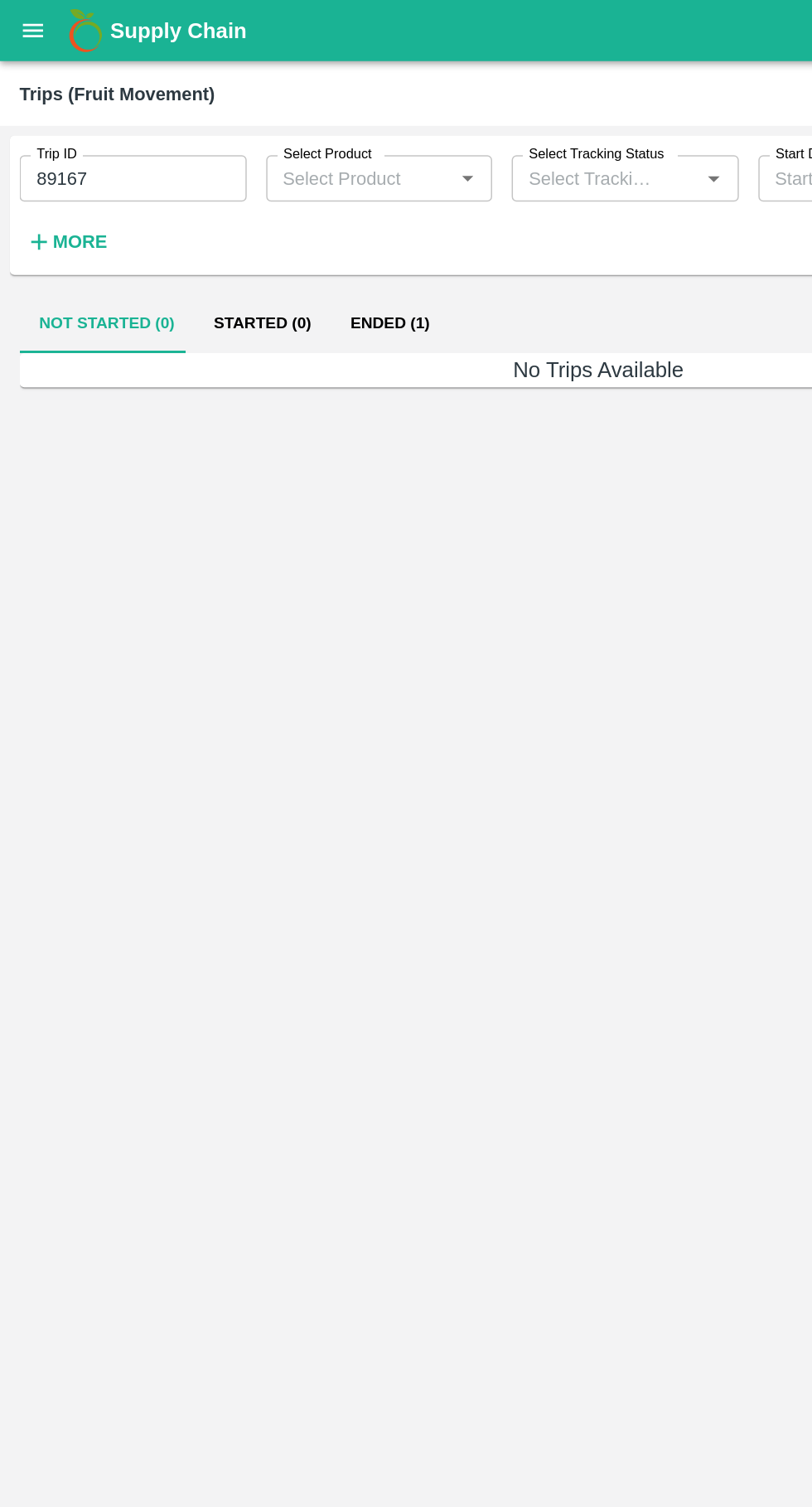
click at [260, 215] on button "Ended (1)" at bounding box center [264, 220] width 80 height 40
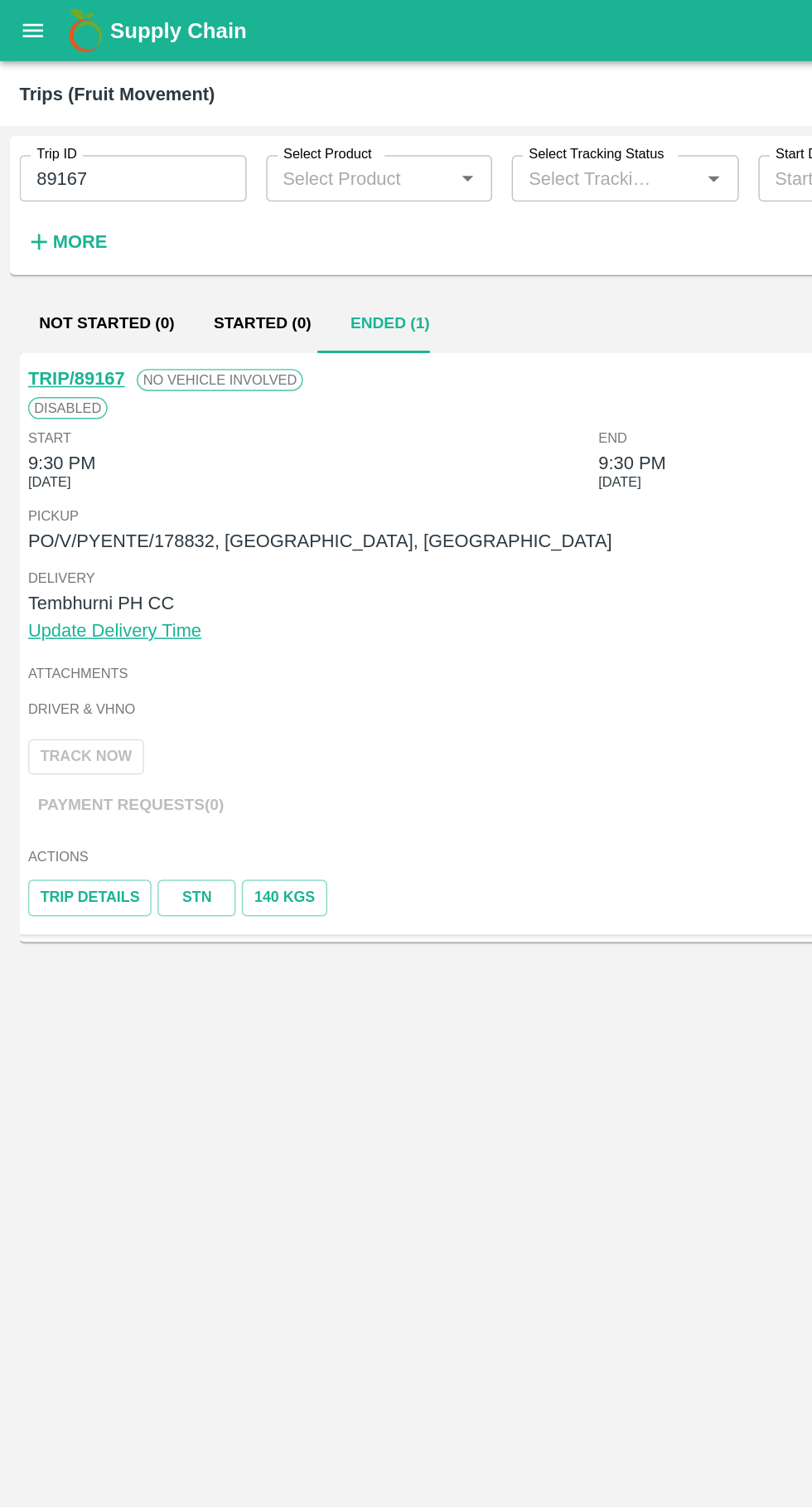
click at [100, 125] on input "89167" at bounding box center [90, 120] width 154 height 31
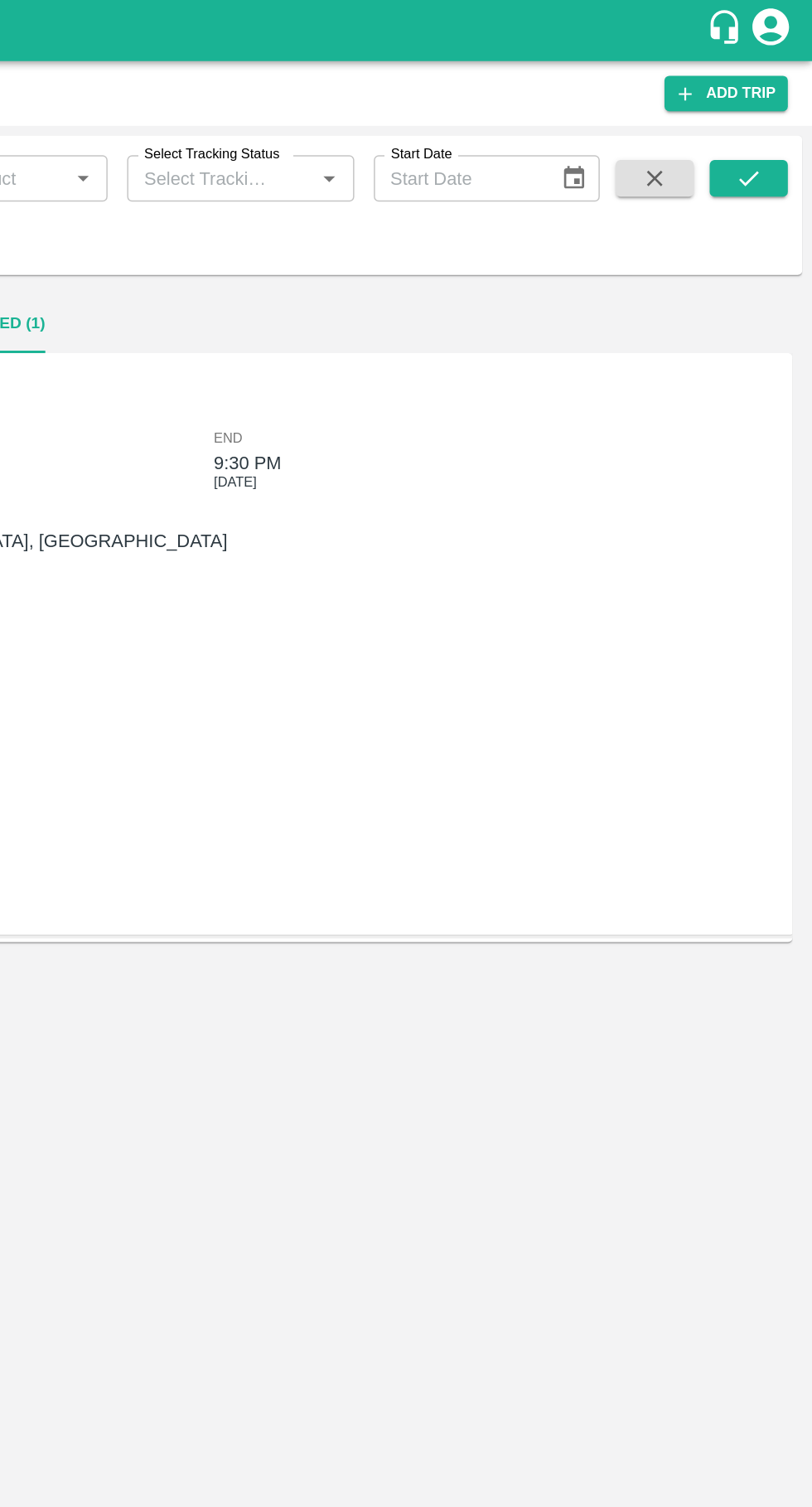
type input "89176"
click at [768, 120] on icon "submit" at bounding box center [768, 121] width 18 height 18
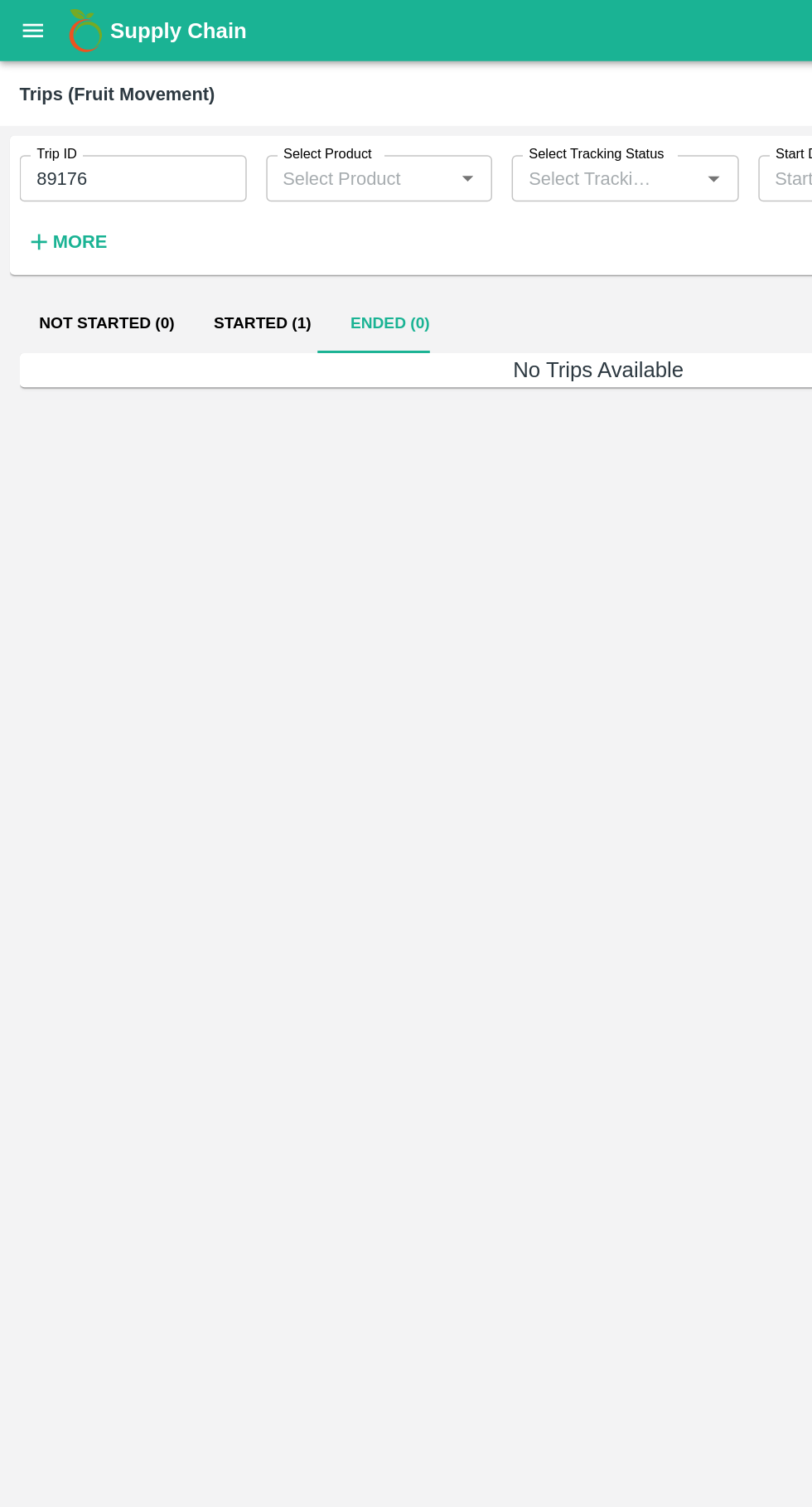
click at [173, 232] on button "Started (1)" at bounding box center [178, 220] width 92 height 40
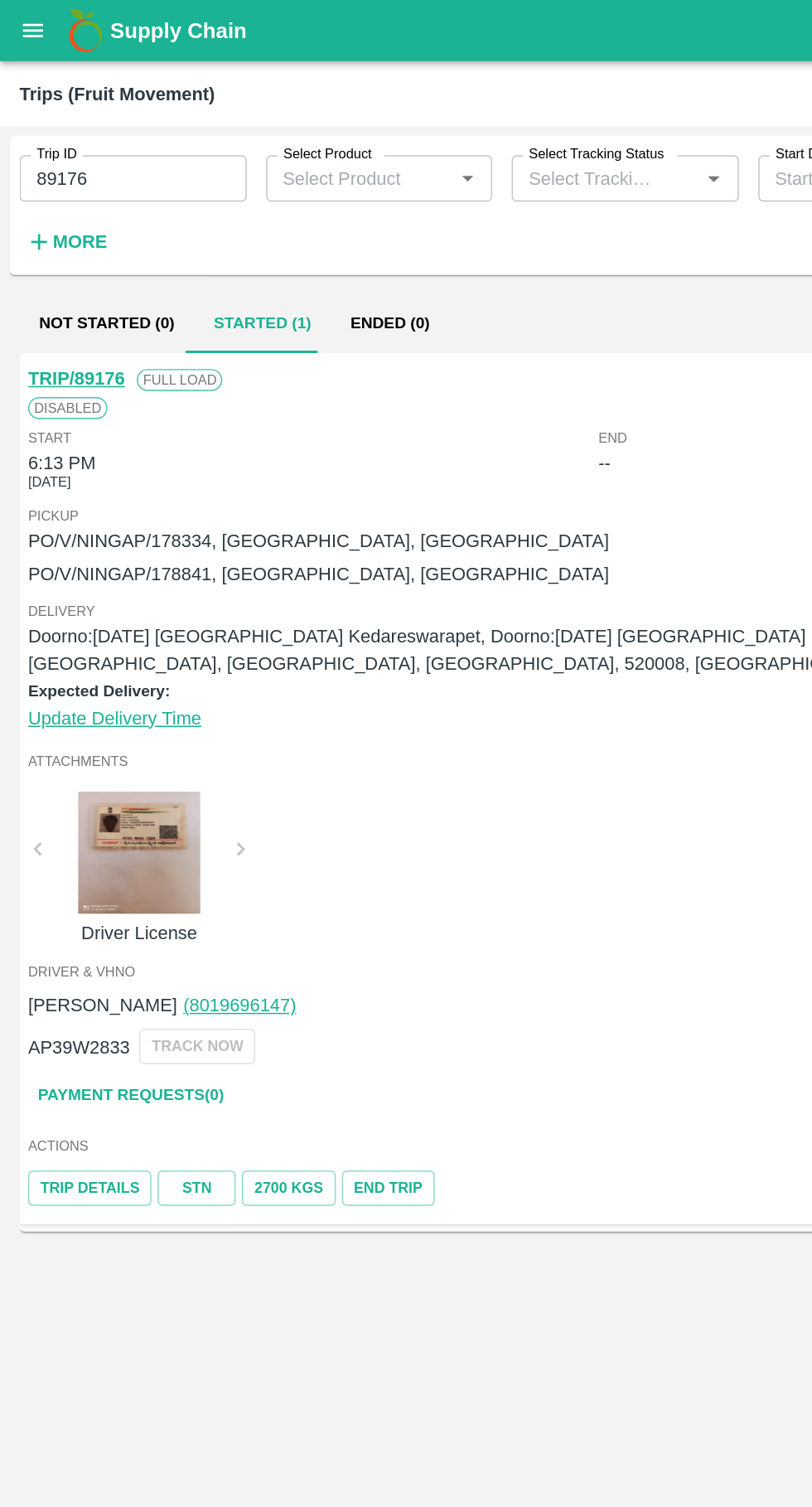
click at [4, 21] on button "open drawer" at bounding box center [22, 20] width 38 height 38
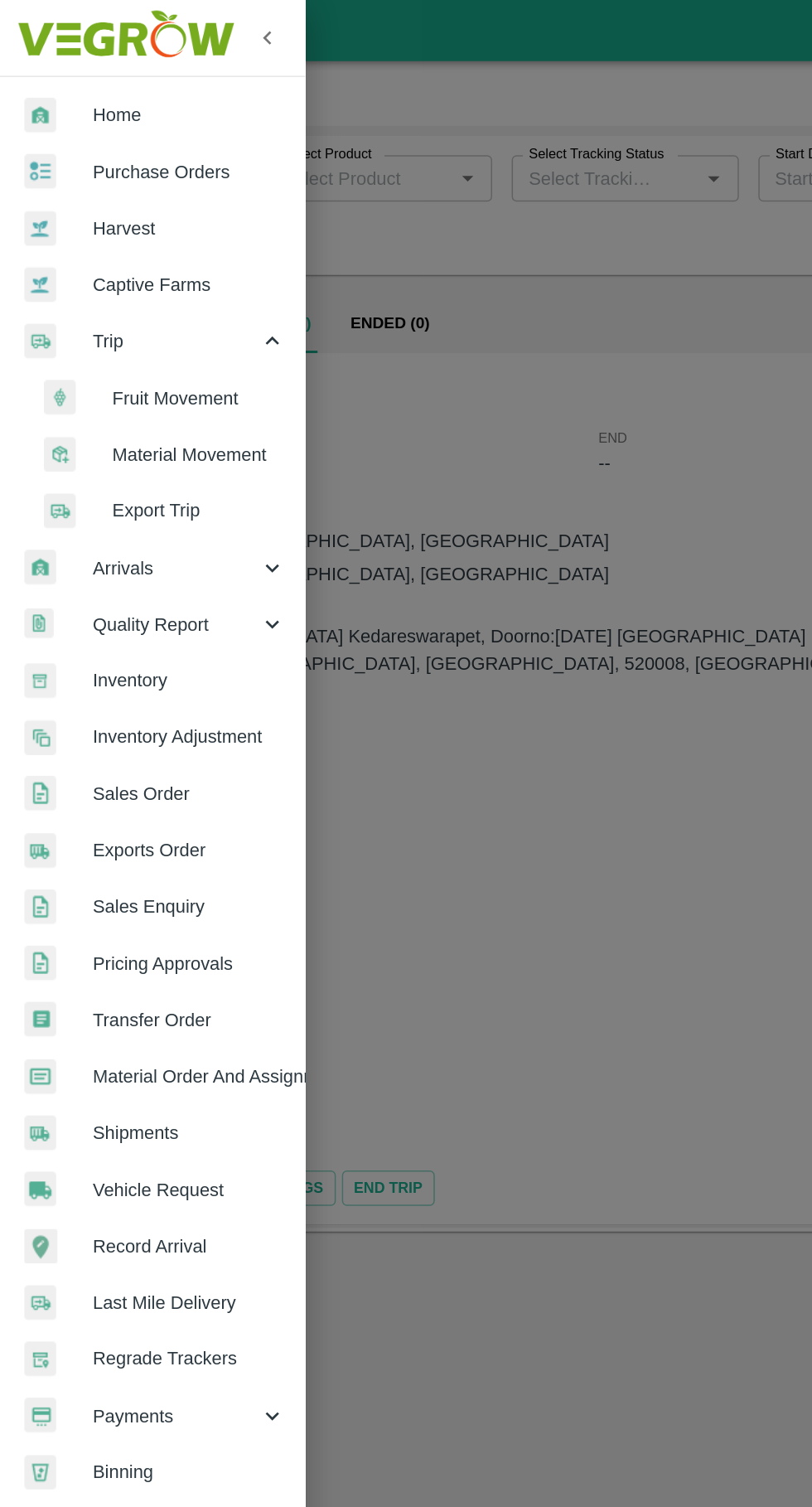
click at [92, 115] on span "Purchase Orders" at bounding box center [128, 117] width 131 height 18
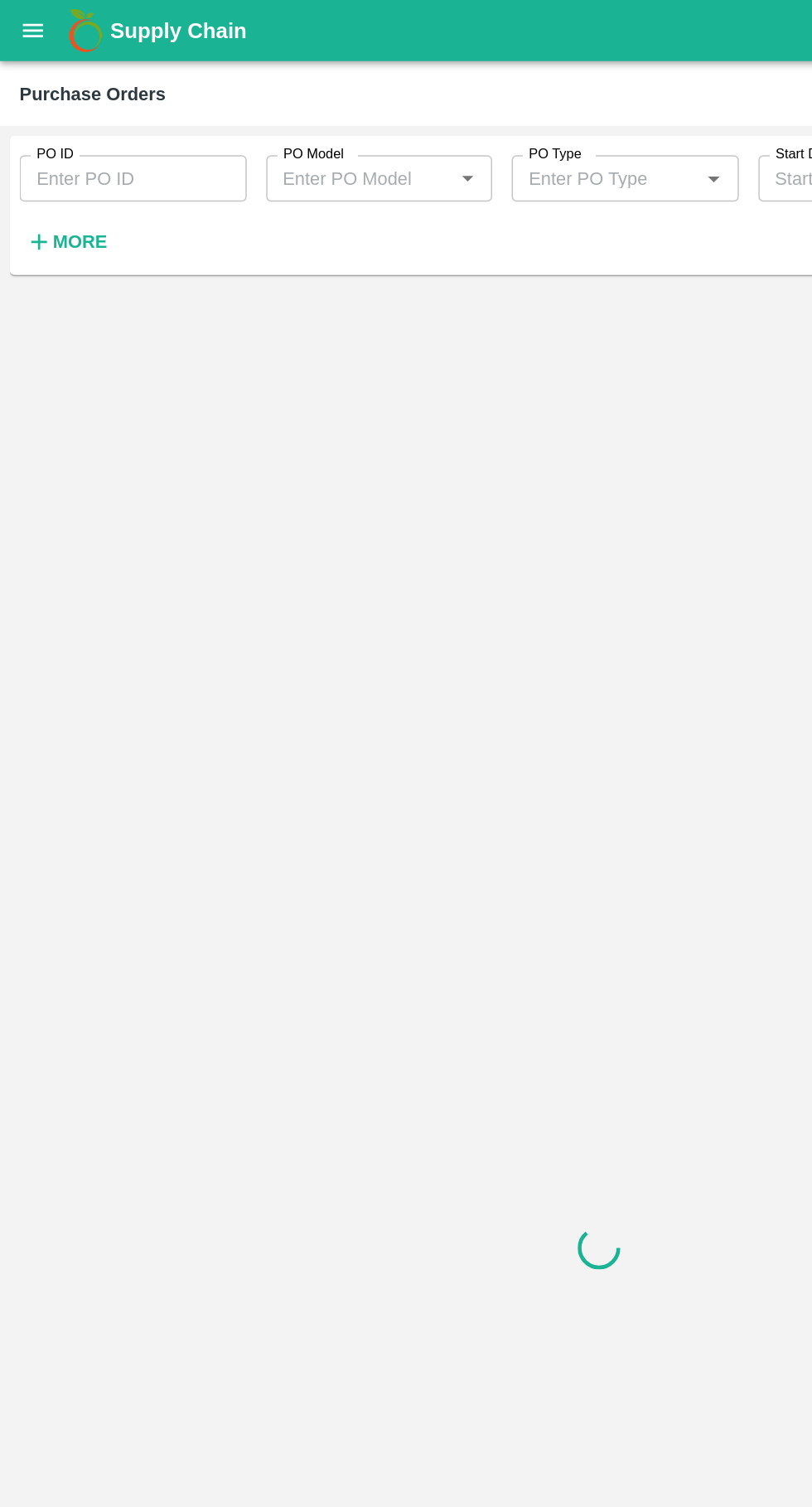
click at [66, 118] on input "PO ID" at bounding box center [90, 120] width 154 height 31
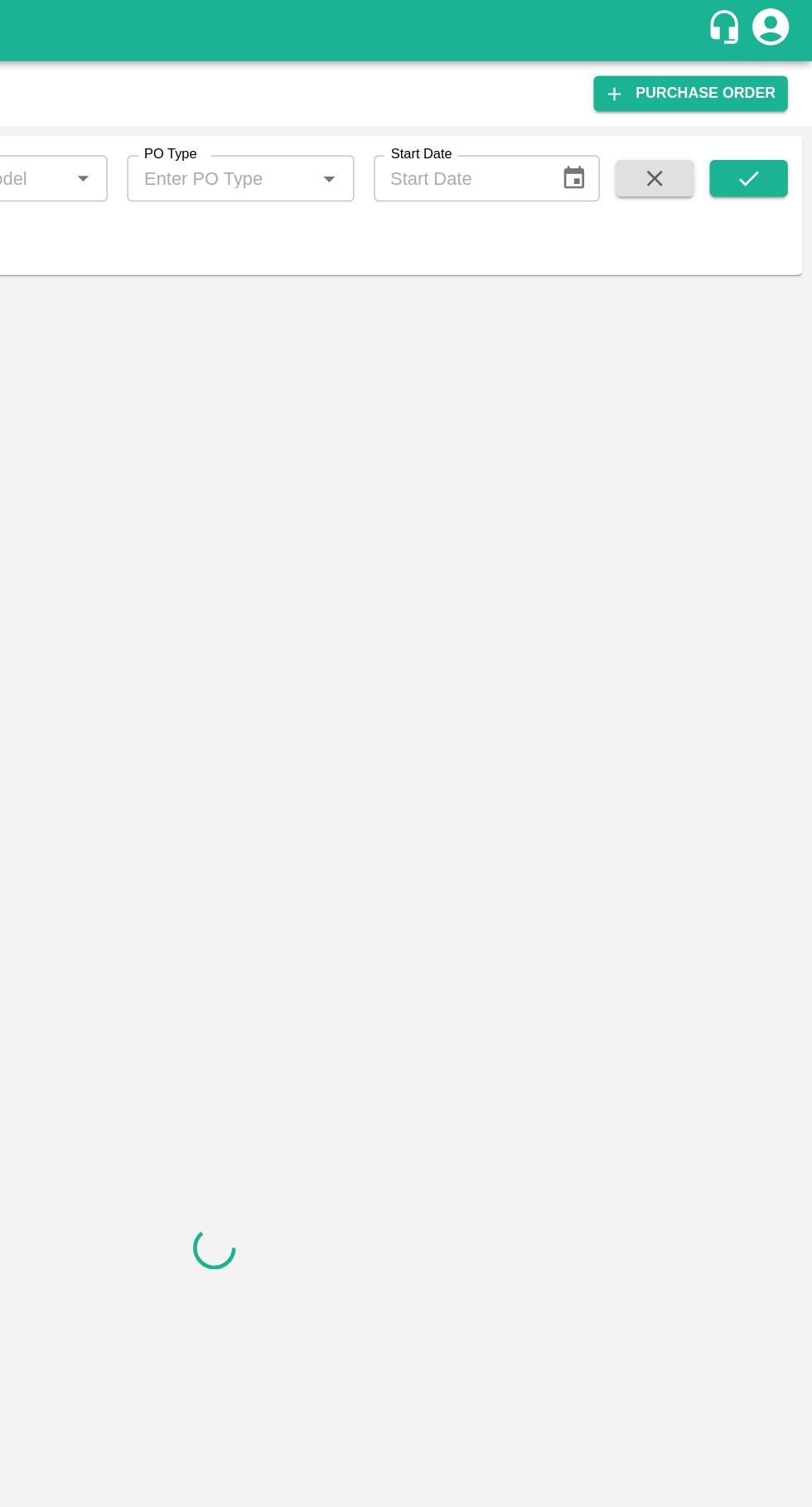
type input "178334"
click at [770, 127] on icon "submit" at bounding box center [768, 121] width 18 height 18
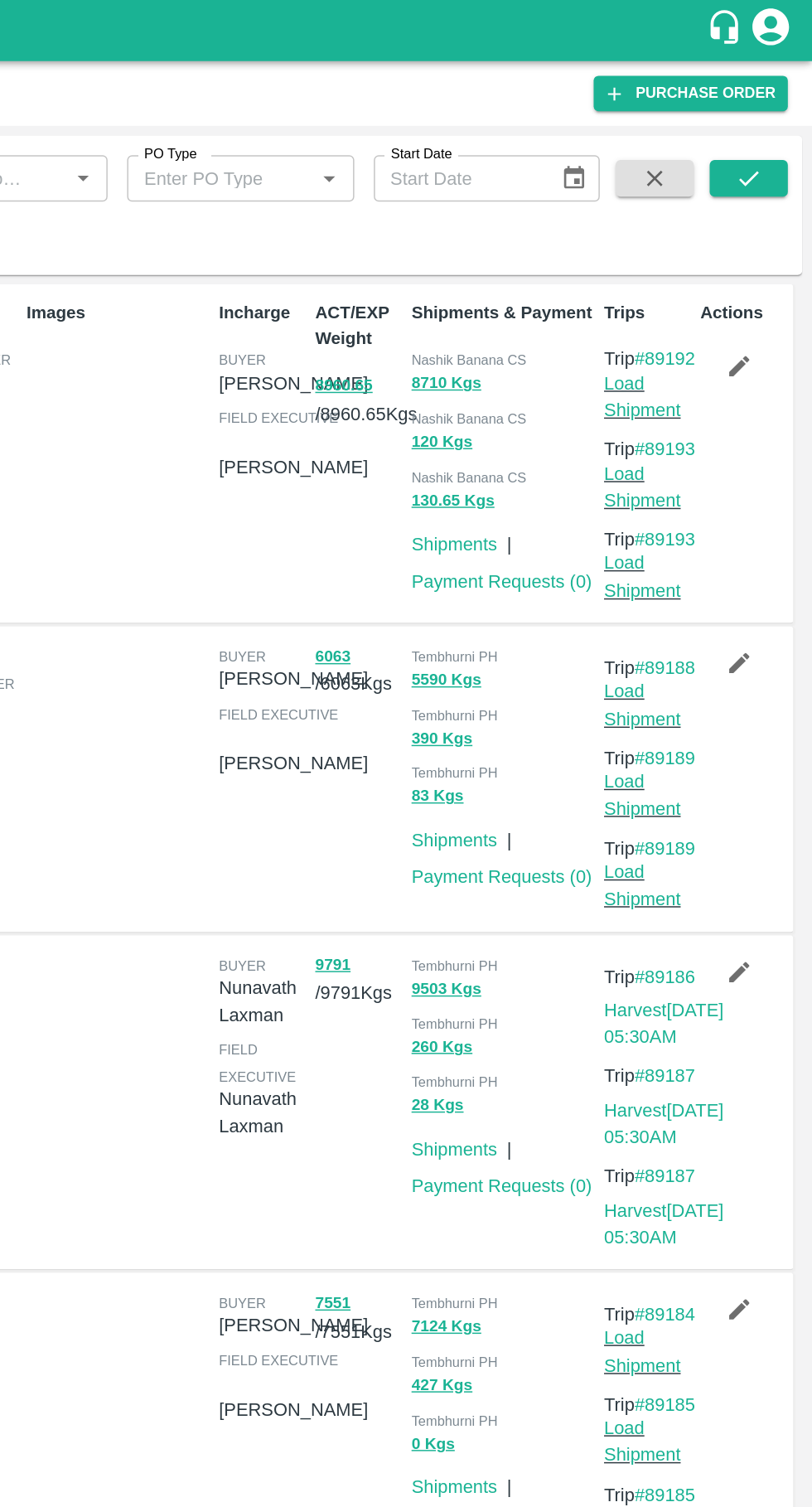
click at [769, 114] on icon "submit" at bounding box center [768, 121] width 18 height 18
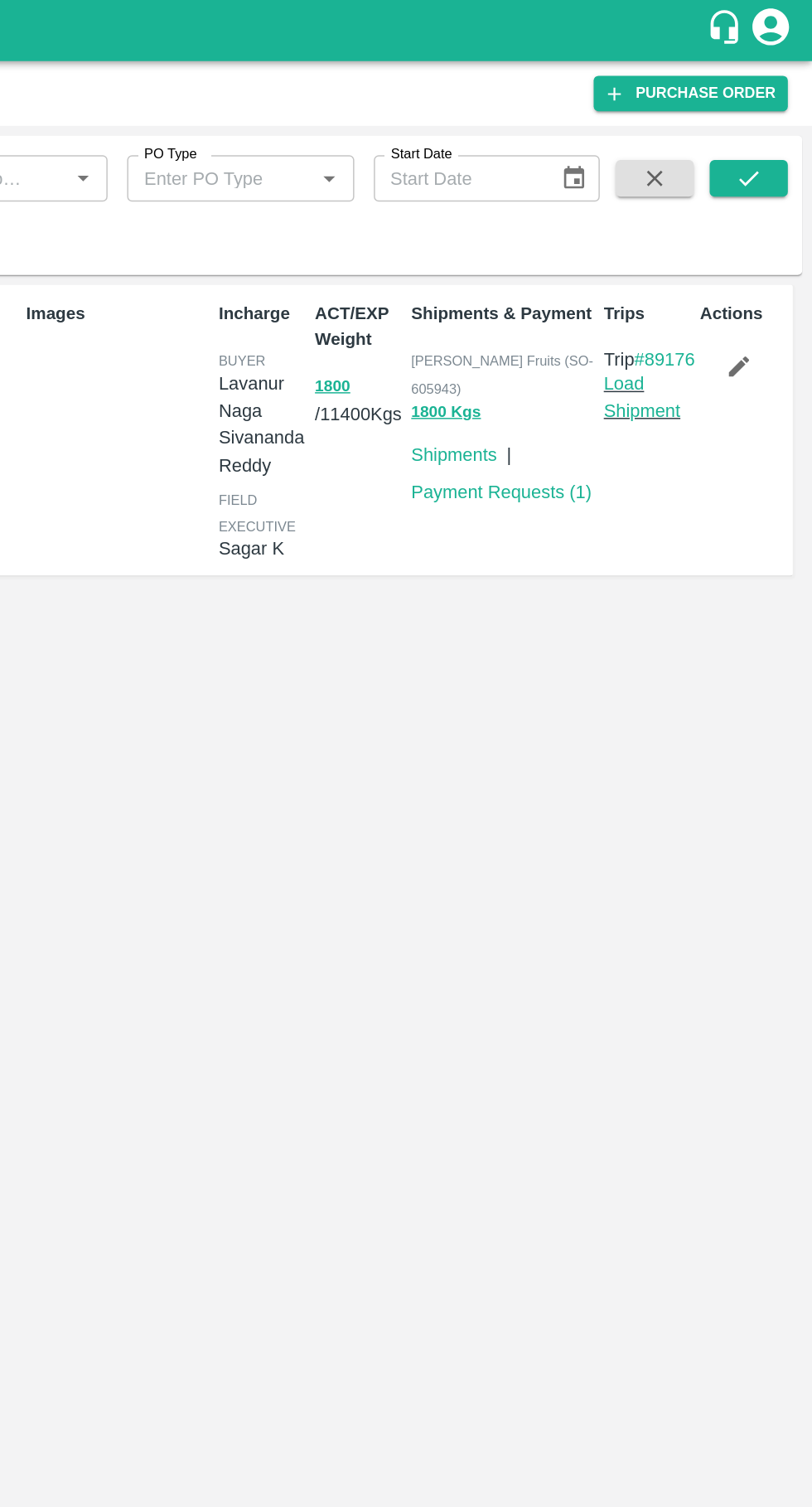
click at [694, 285] on link "Load Shipment" at bounding box center [696, 269] width 52 height 31
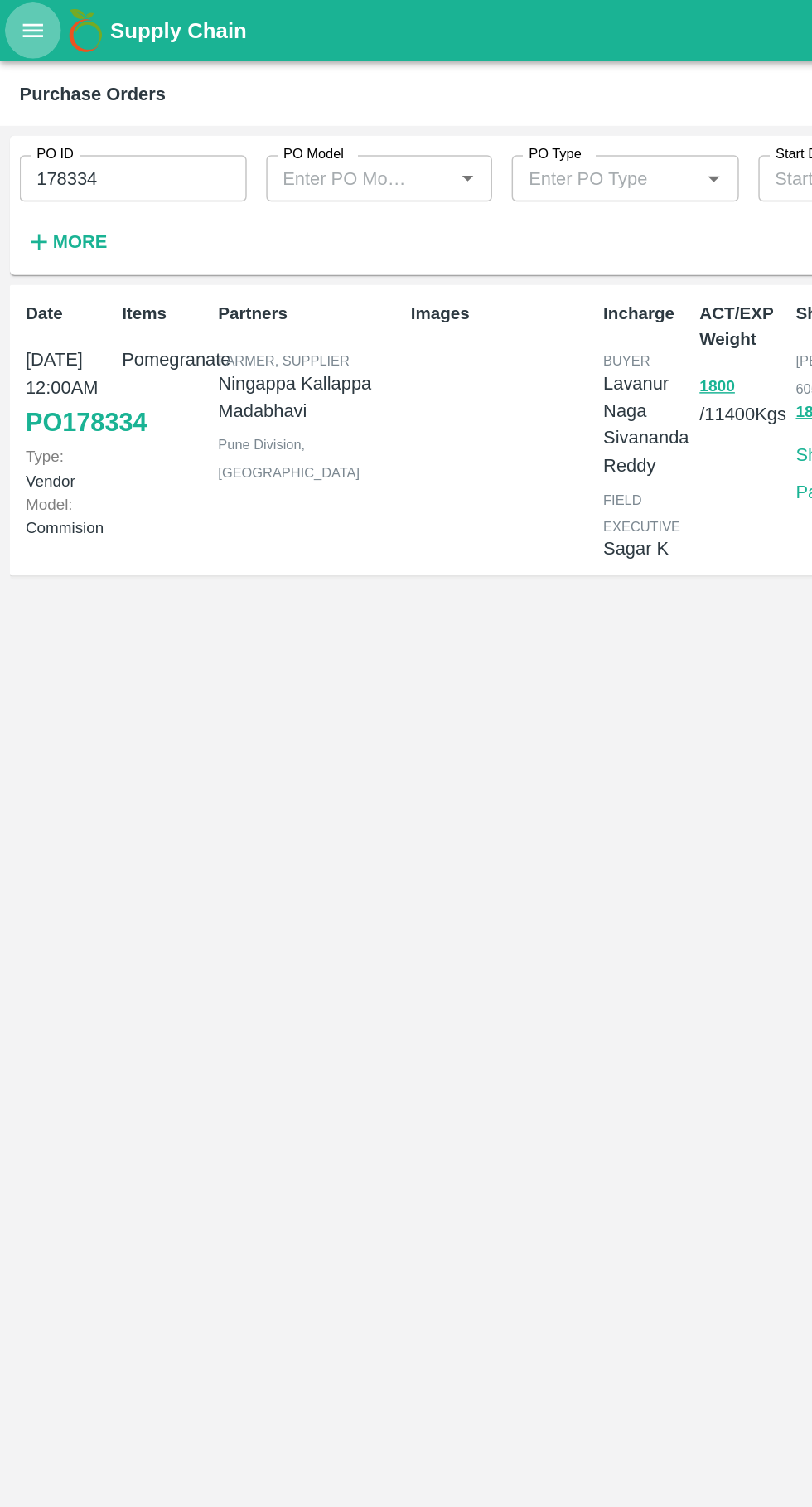
click at [27, 19] on icon "open drawer" at bounding box center [22, 20] width 18 height 18
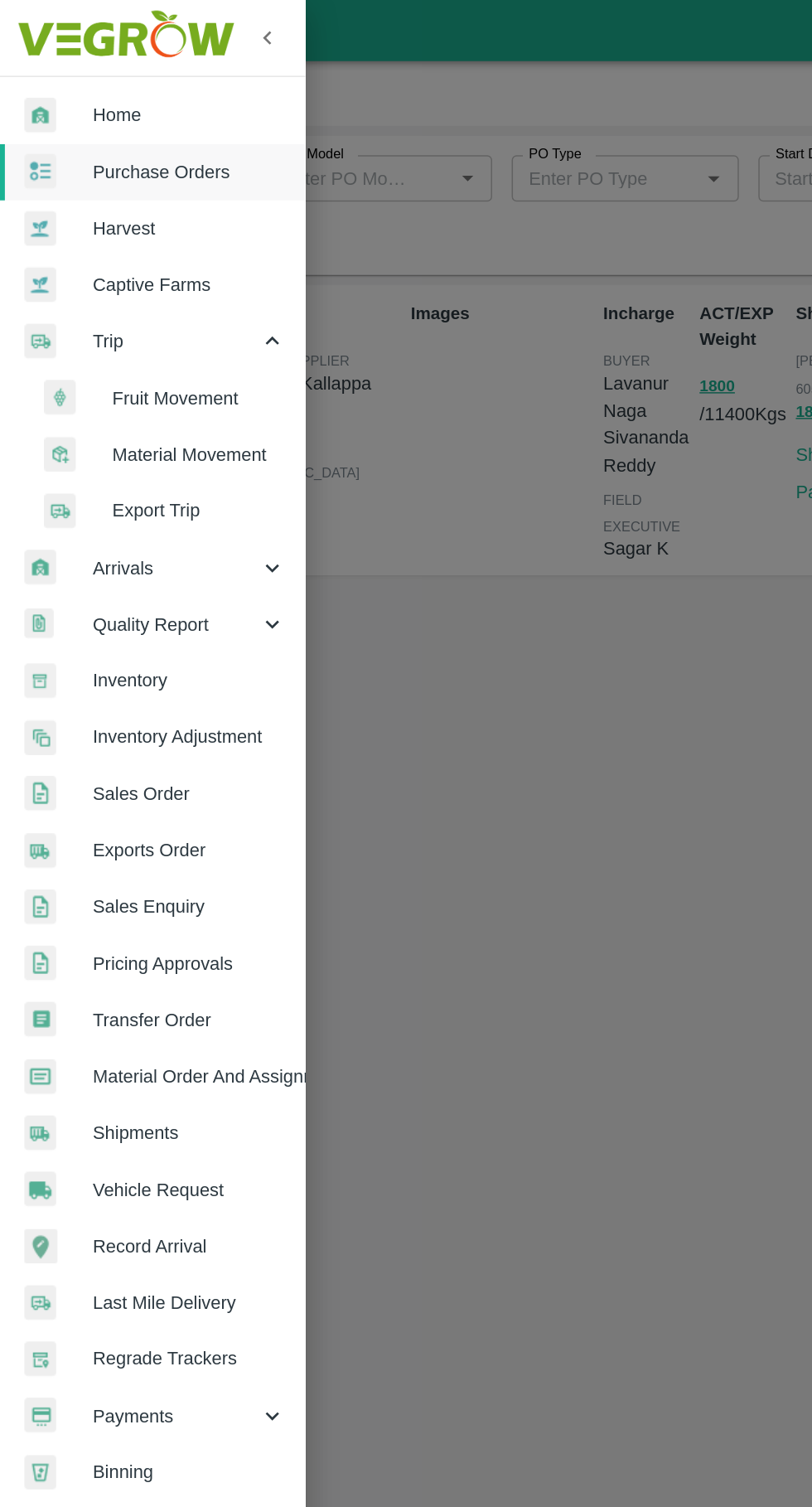
click at [113, 269] on span "Fruit Movement" at bounding box center [135, 270] width 117 height 18
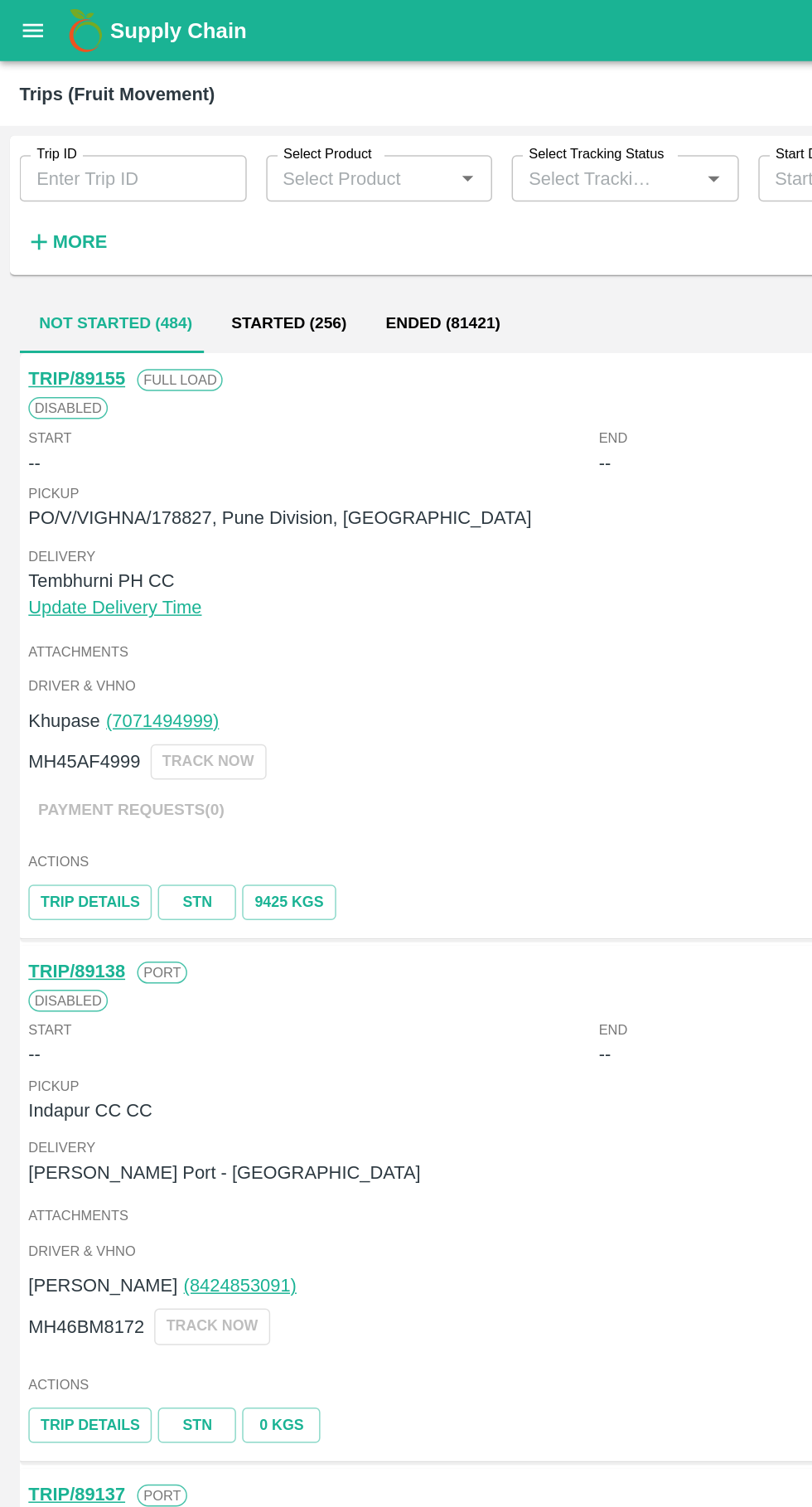
click at [67, 125] on input "Trip ID" at bounding box center [90, 120] width 154 height 31
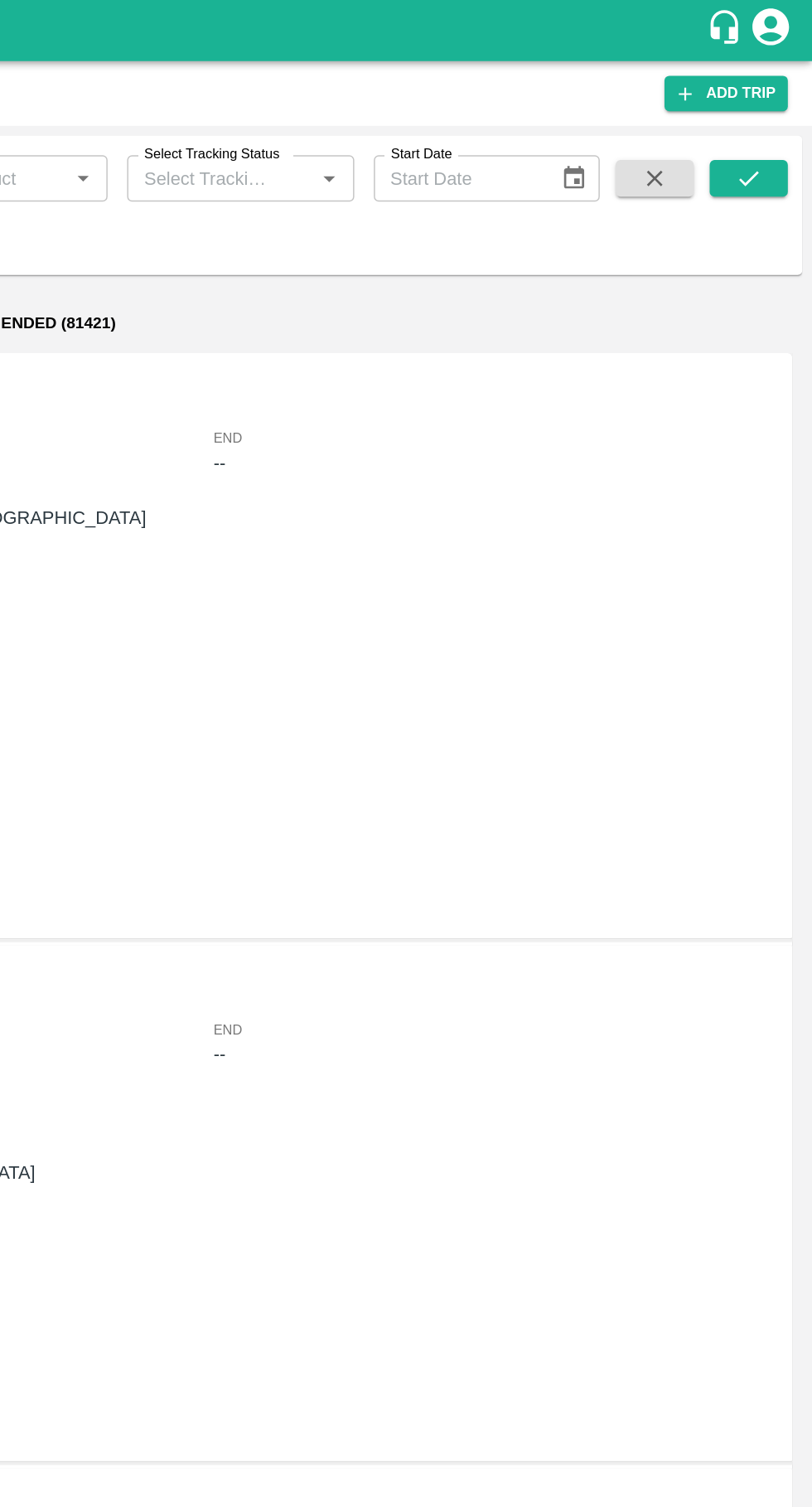
click at [765, 117] on icon "submit" at bounding box center [768, 121] width 18 height 18
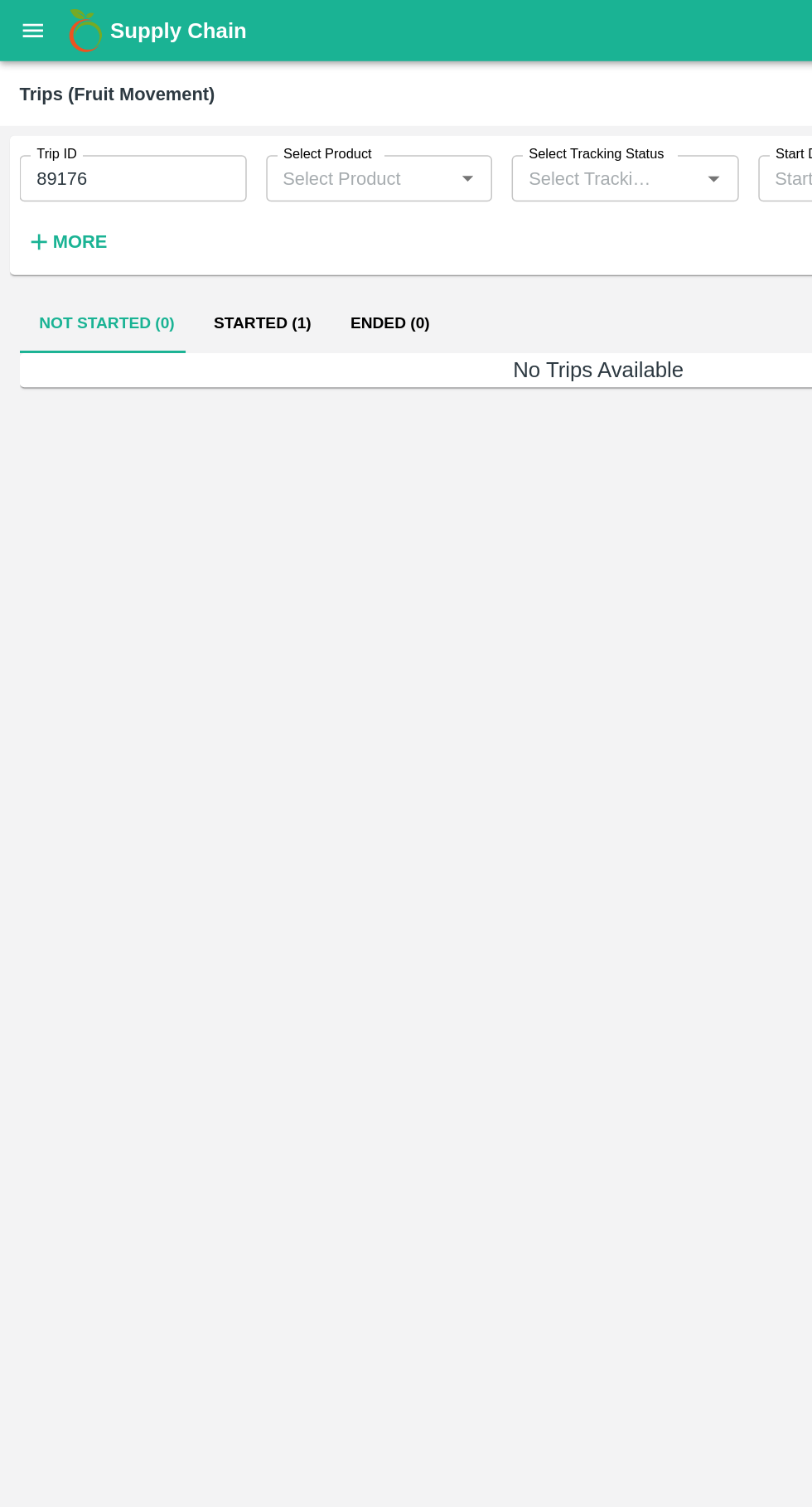
click at [189, 231] on button "Started (1)" at bounding box center [178, 220] width 92 height 40
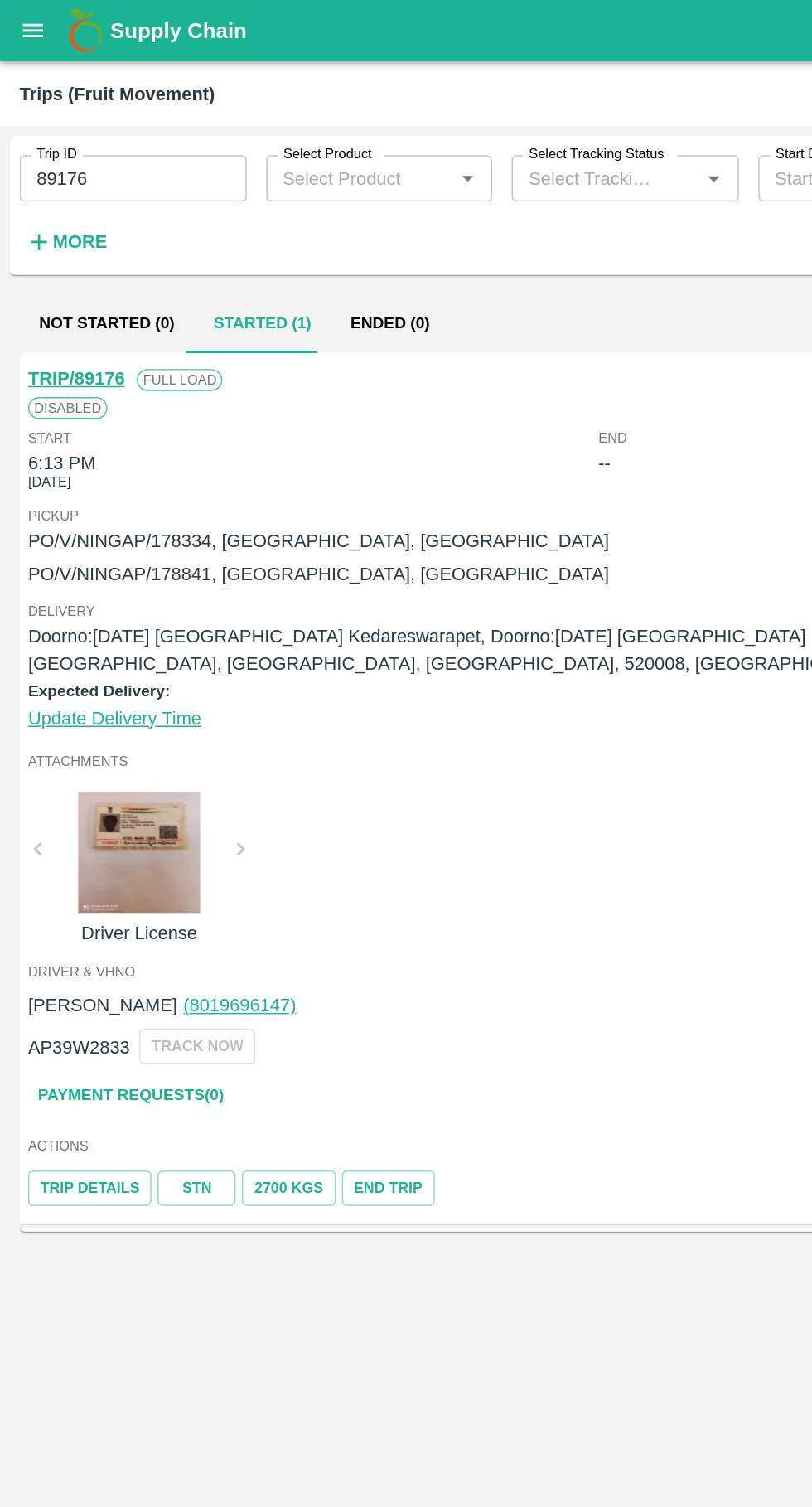
click at [106, 117] on input "89176" at bounding box center [90, 120] width 154 height 31
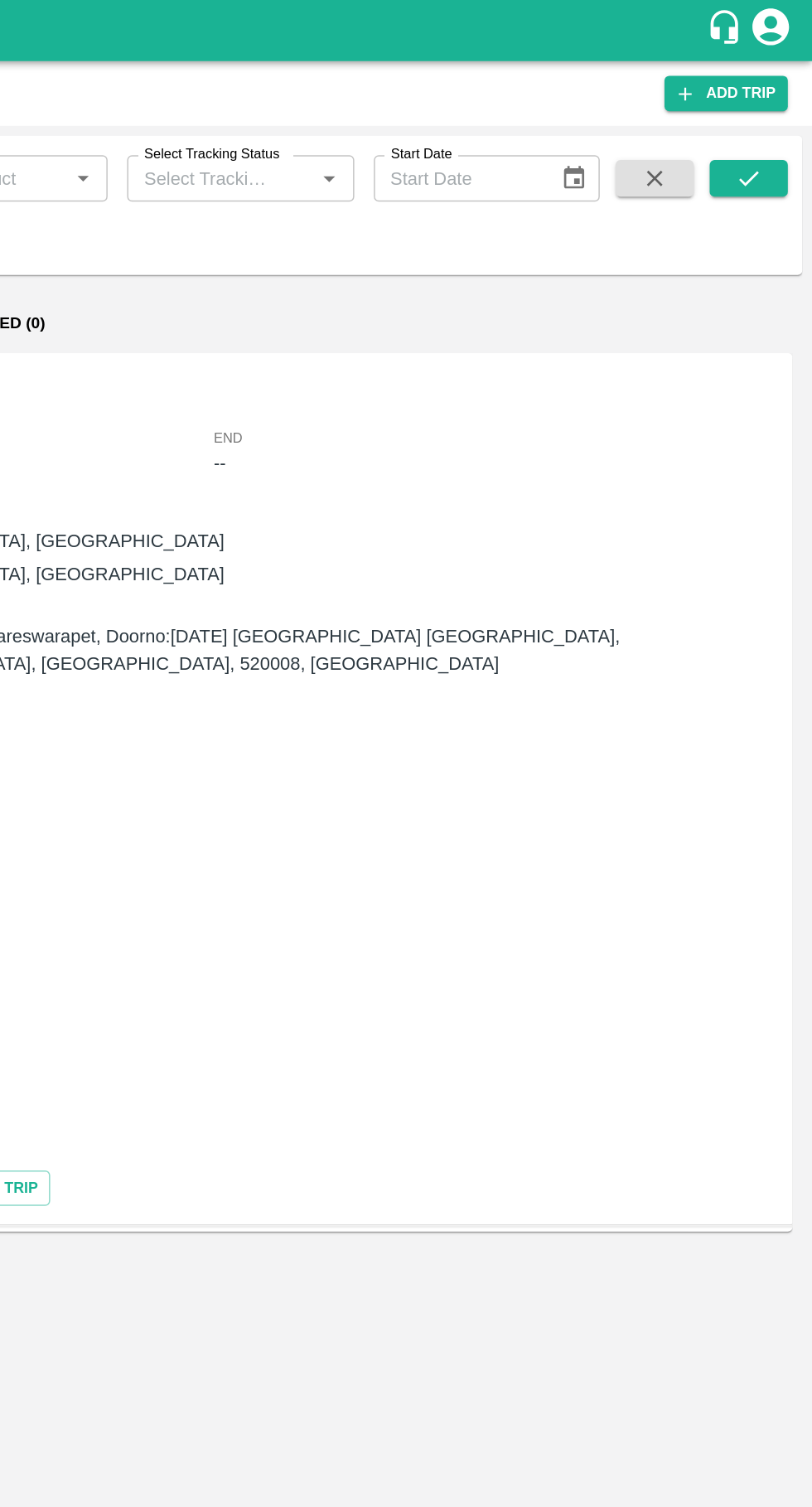
type input "89179"
click at [763, 127] on icon "submit" at bounding box center [768, 121] width 18 height 18
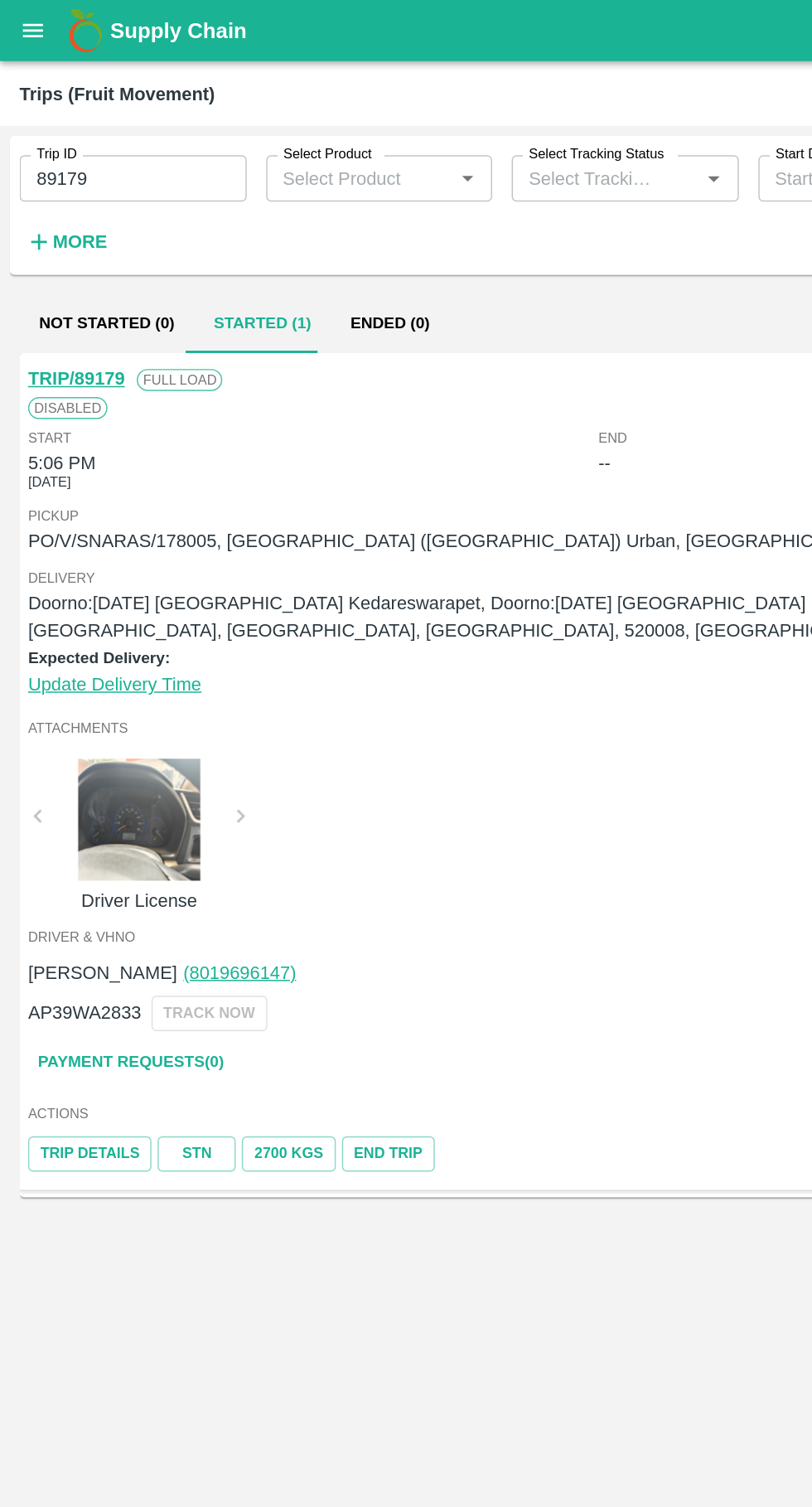
click at [22, 20] on icon "open drawer" at bounding box center [23, 20] width 14 height 9
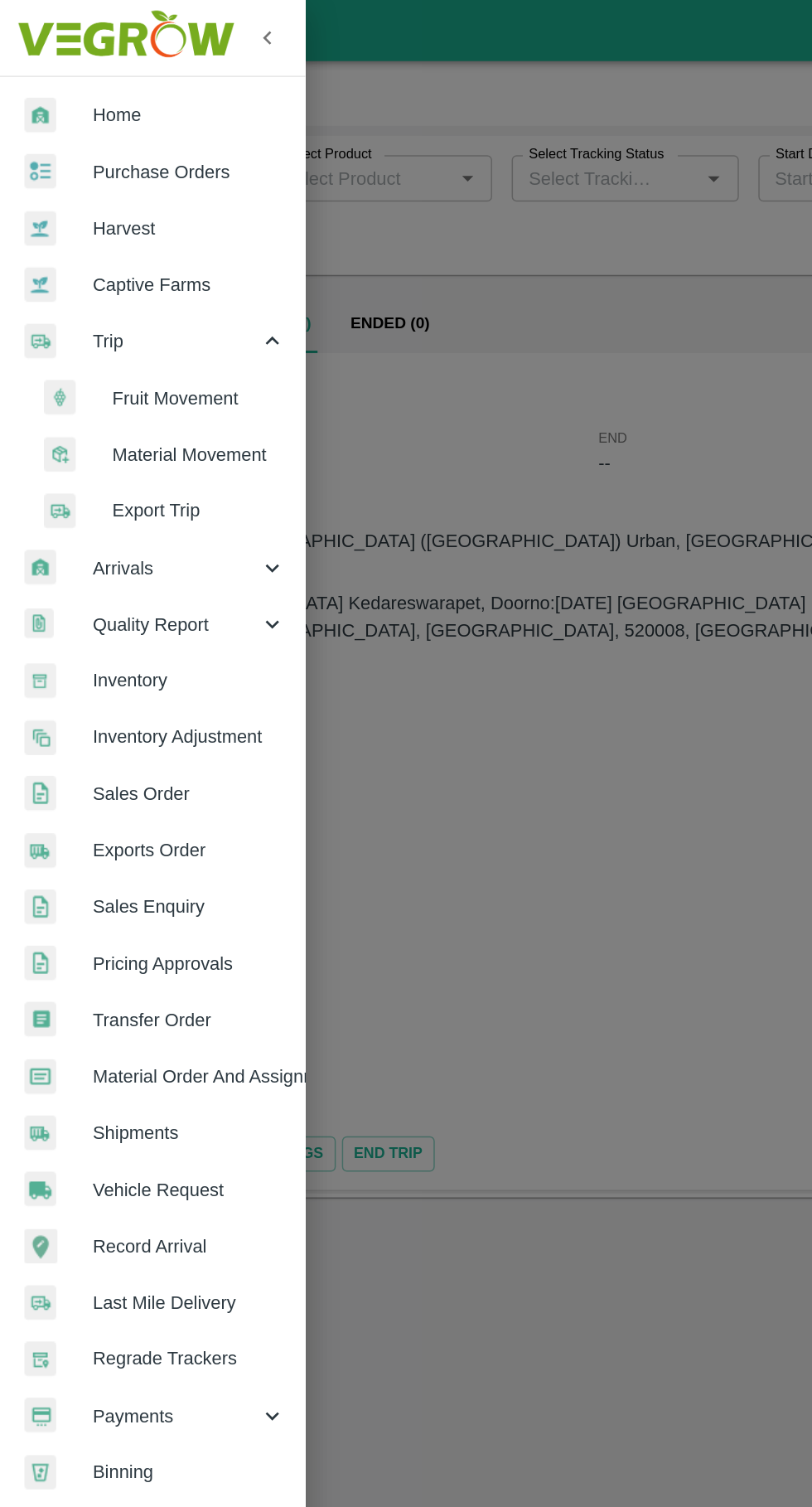
click at [123, 116] on span "Purchase Orders" at bounding box center [128, 117] width 131 height 18
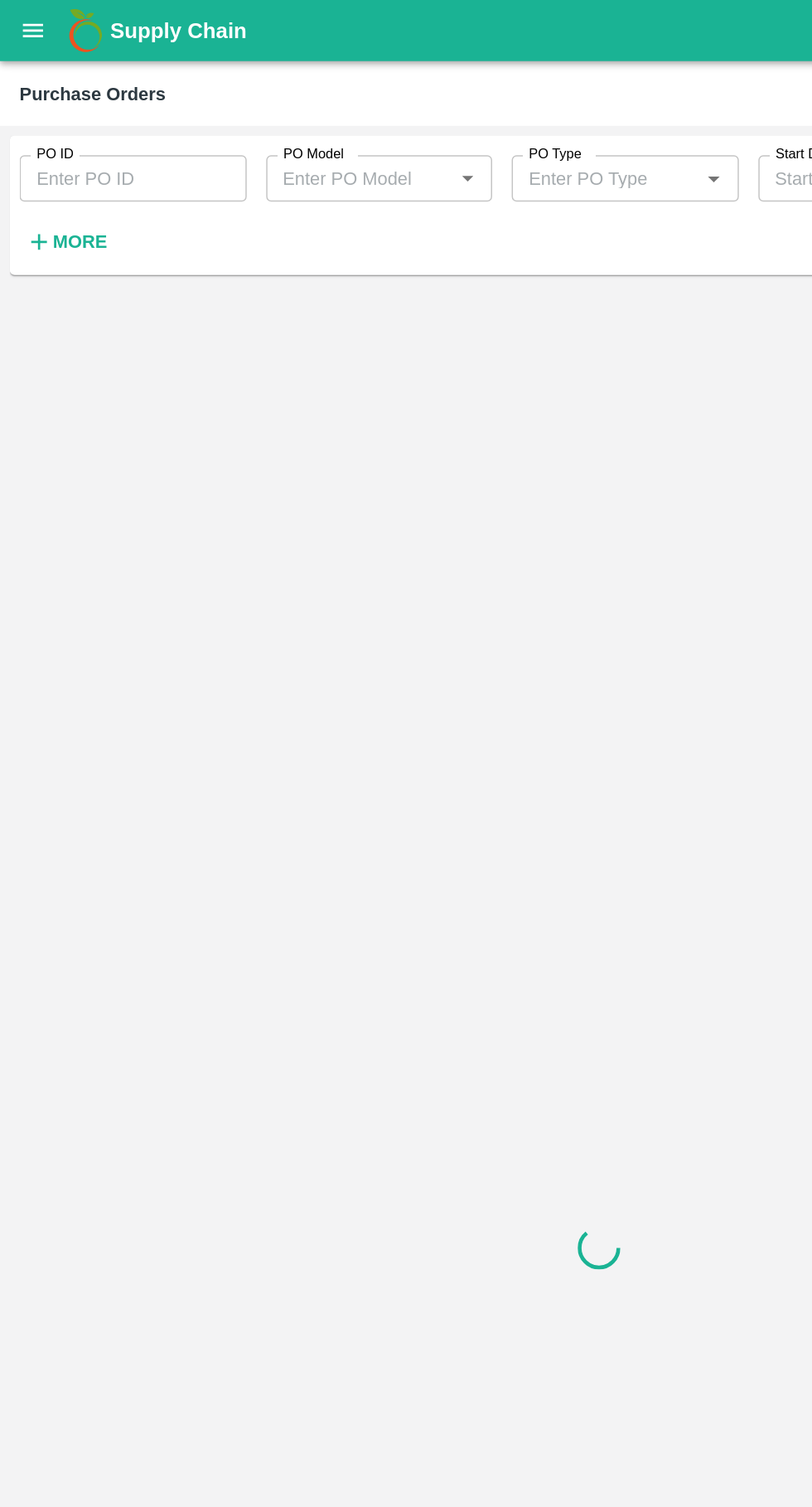
click at [104, 117] on input "PO ID" at bounding box center [90, 120] width 154 height 31
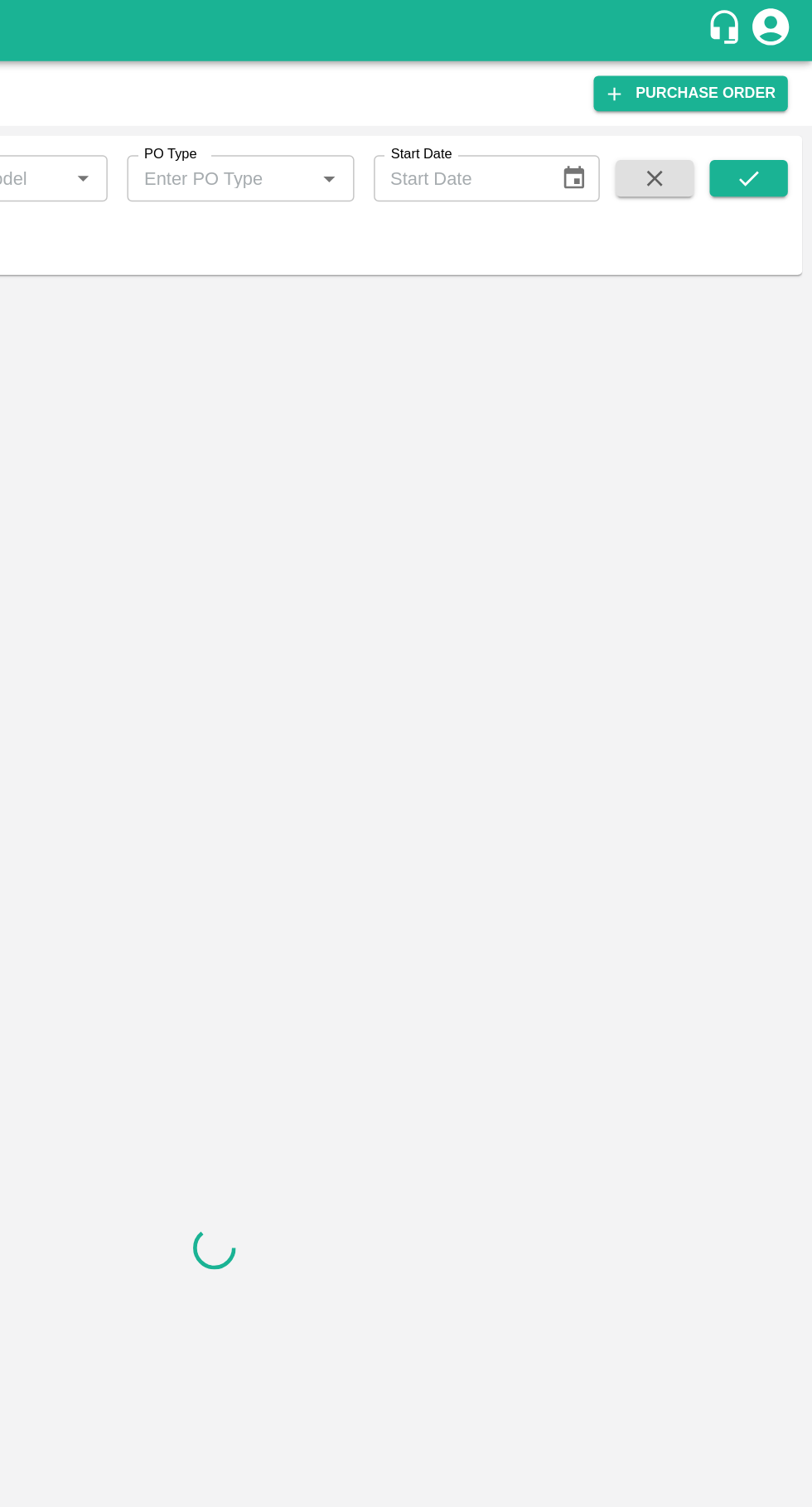
type input "178005"
click at [768, 119] on icon "submit" at bounding box center [768, 121] width 18 height 18
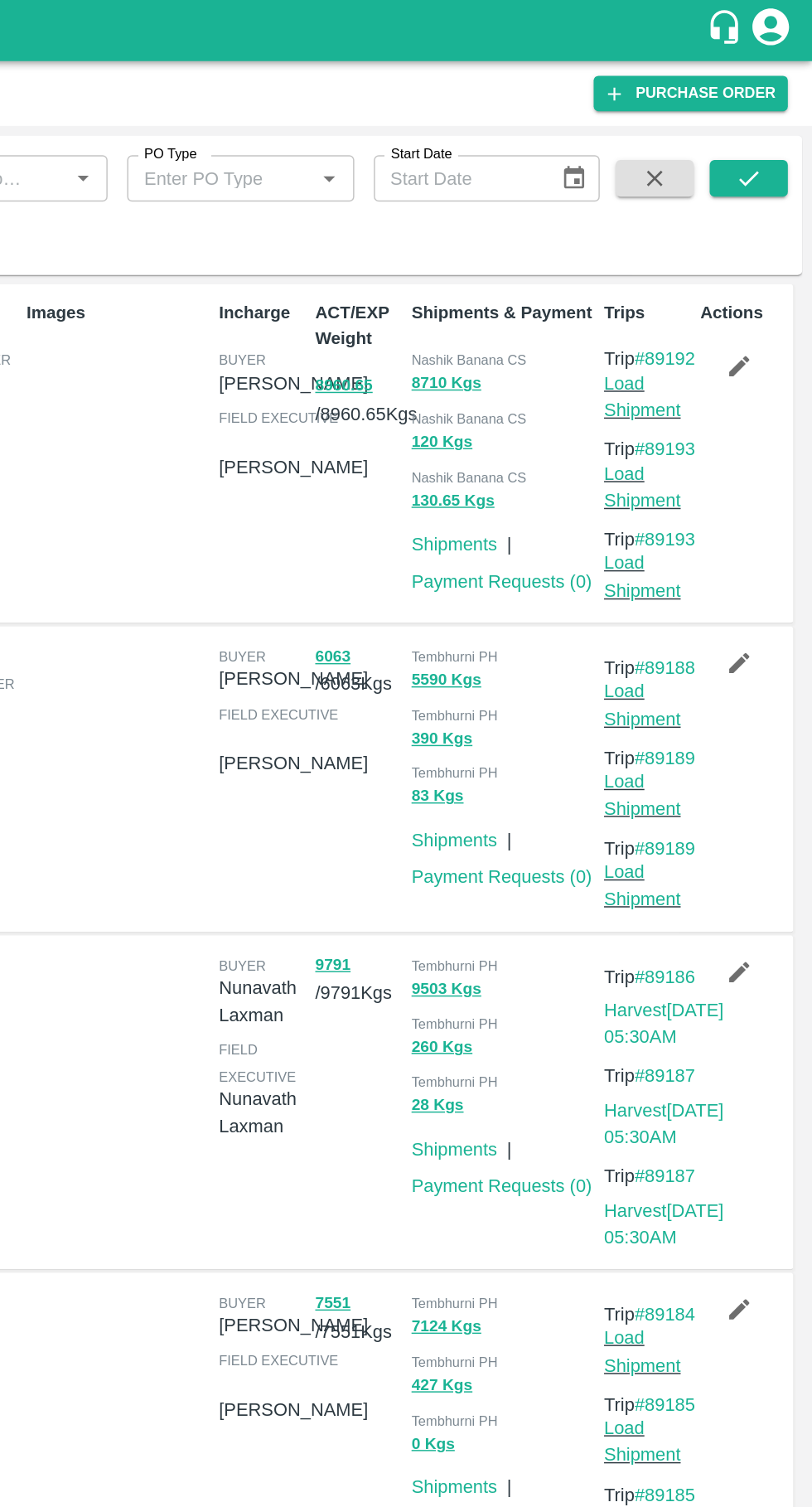
click at [769, 121] on icon "submit" at bounding box center [768, 121] width 18 height 18
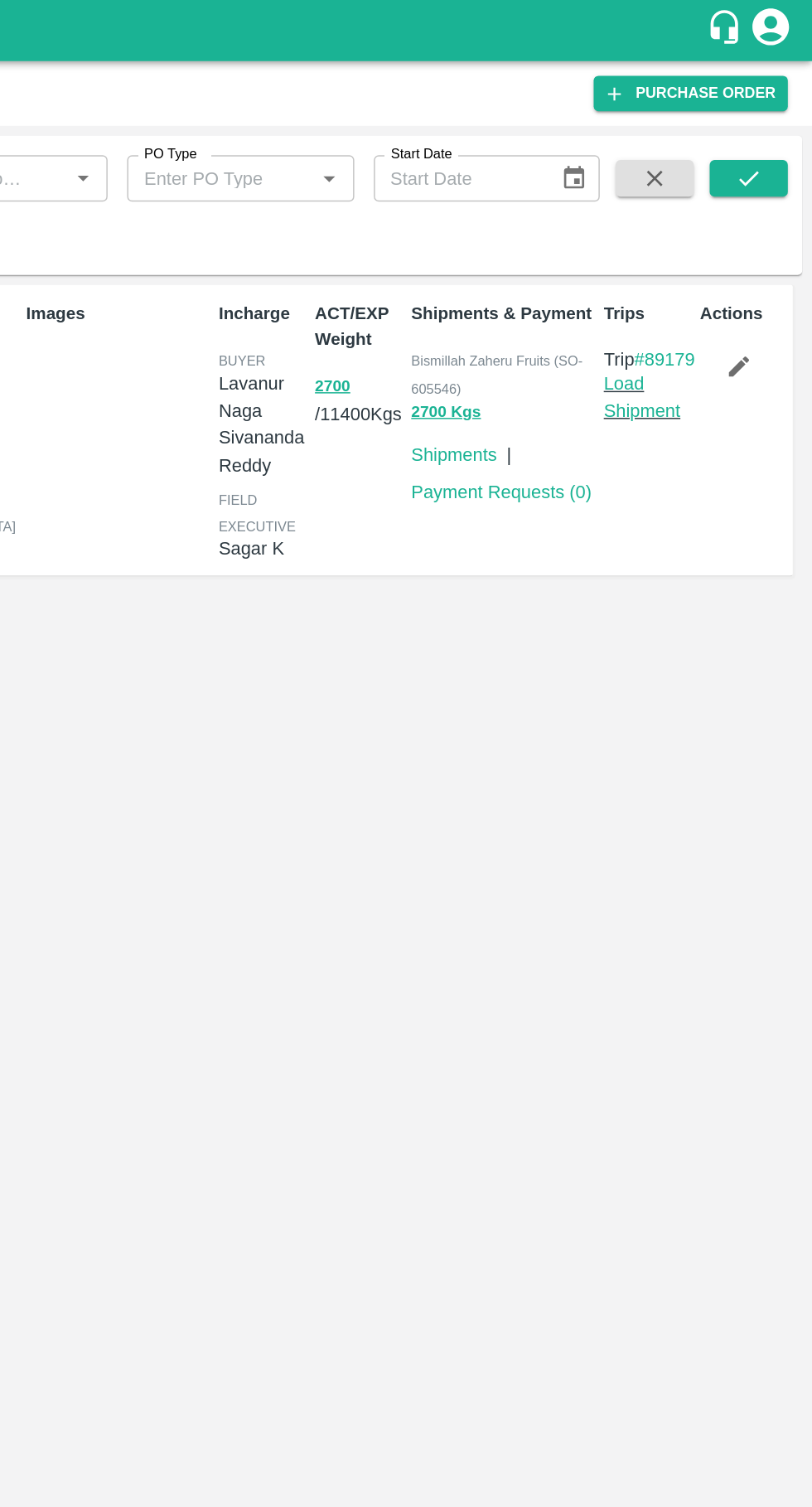
click at [703, 285] on link "Load Shipment" at bounding box center [696, 269] width 52 height 31
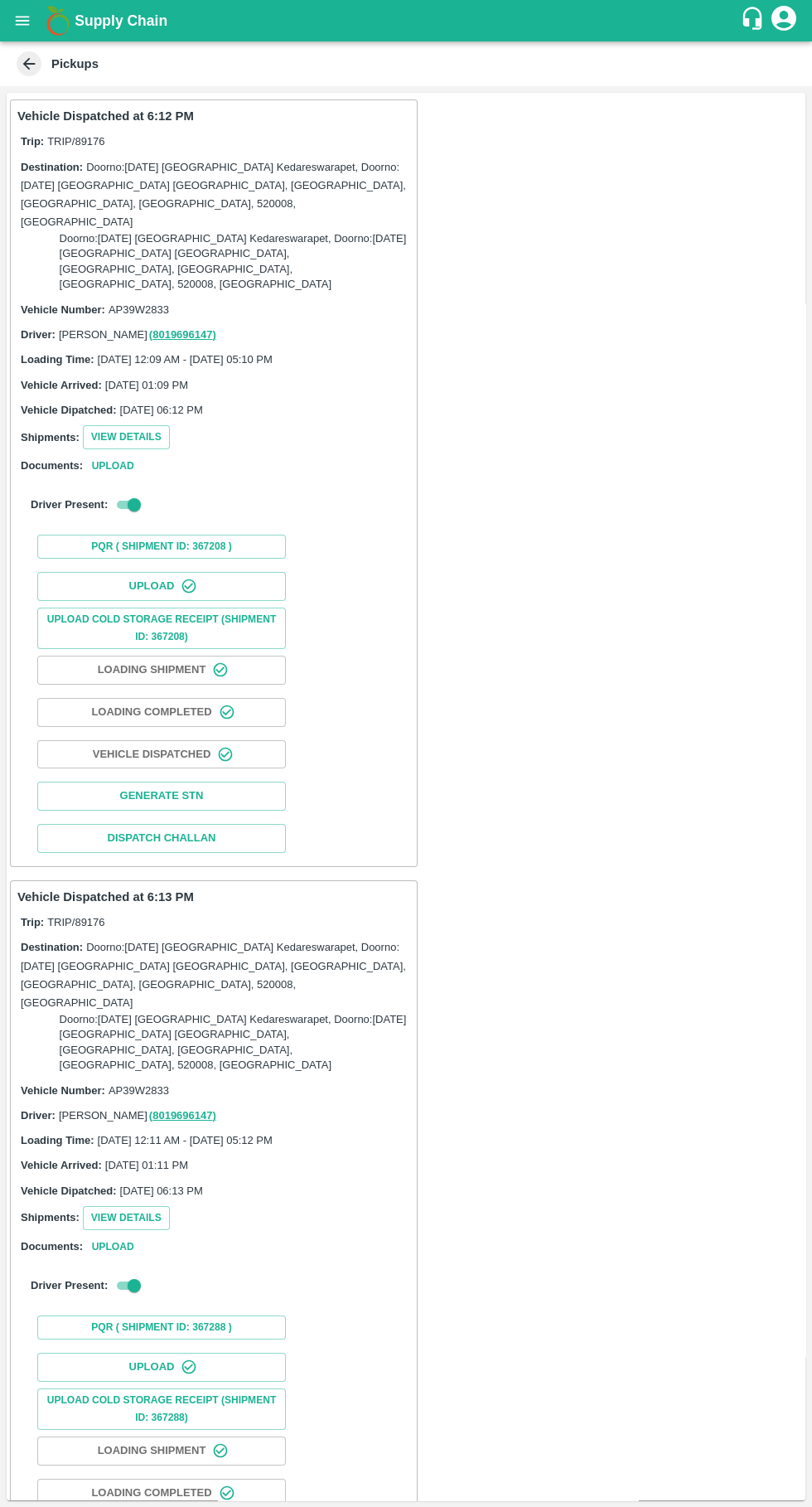
click at [140, 572] on button "Upload" at bounding box center [161, 586] width 248 height 29
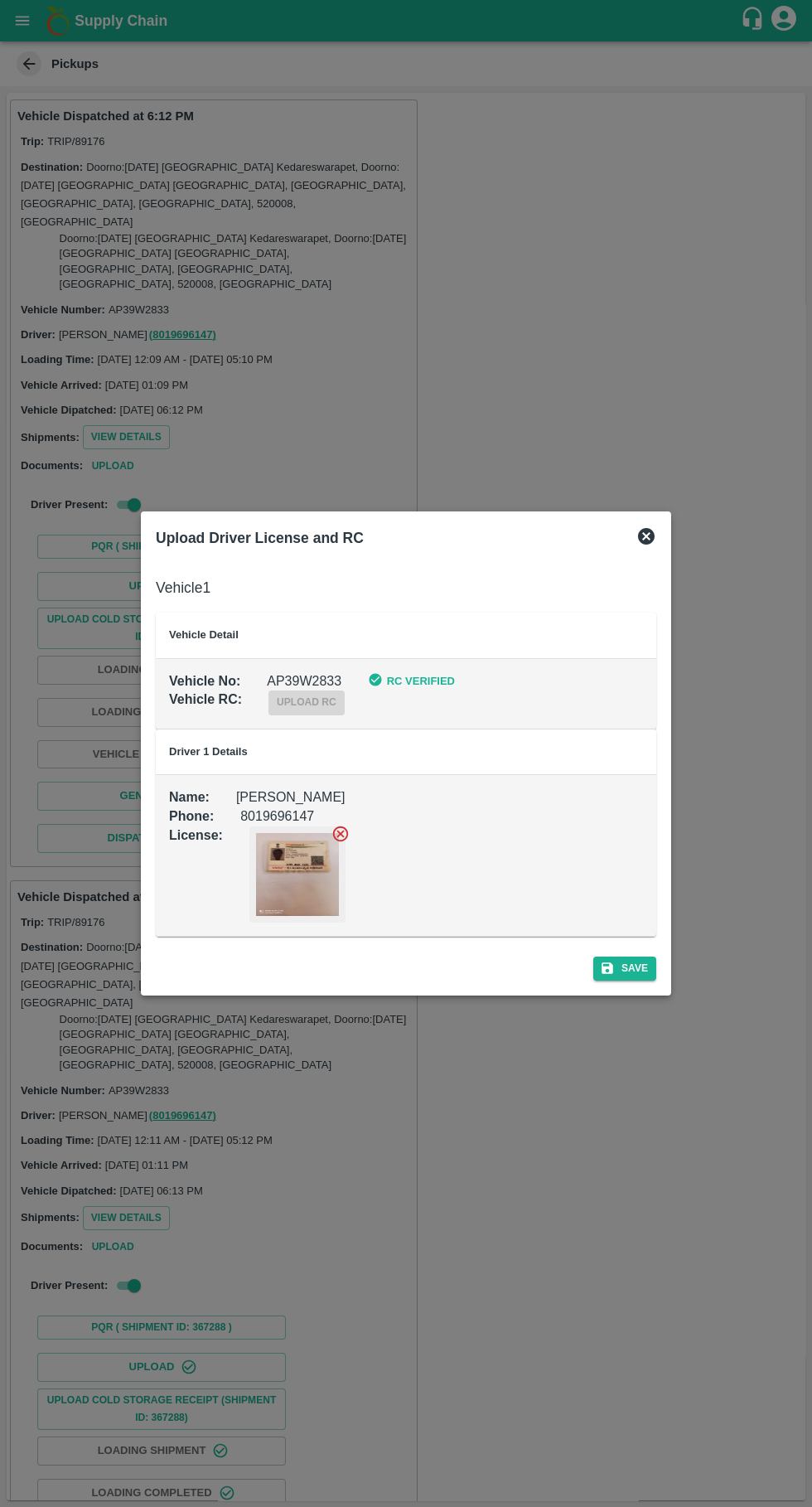
click at [550, 1261] on div at bounding box center [406, 754] width 812 height 1507
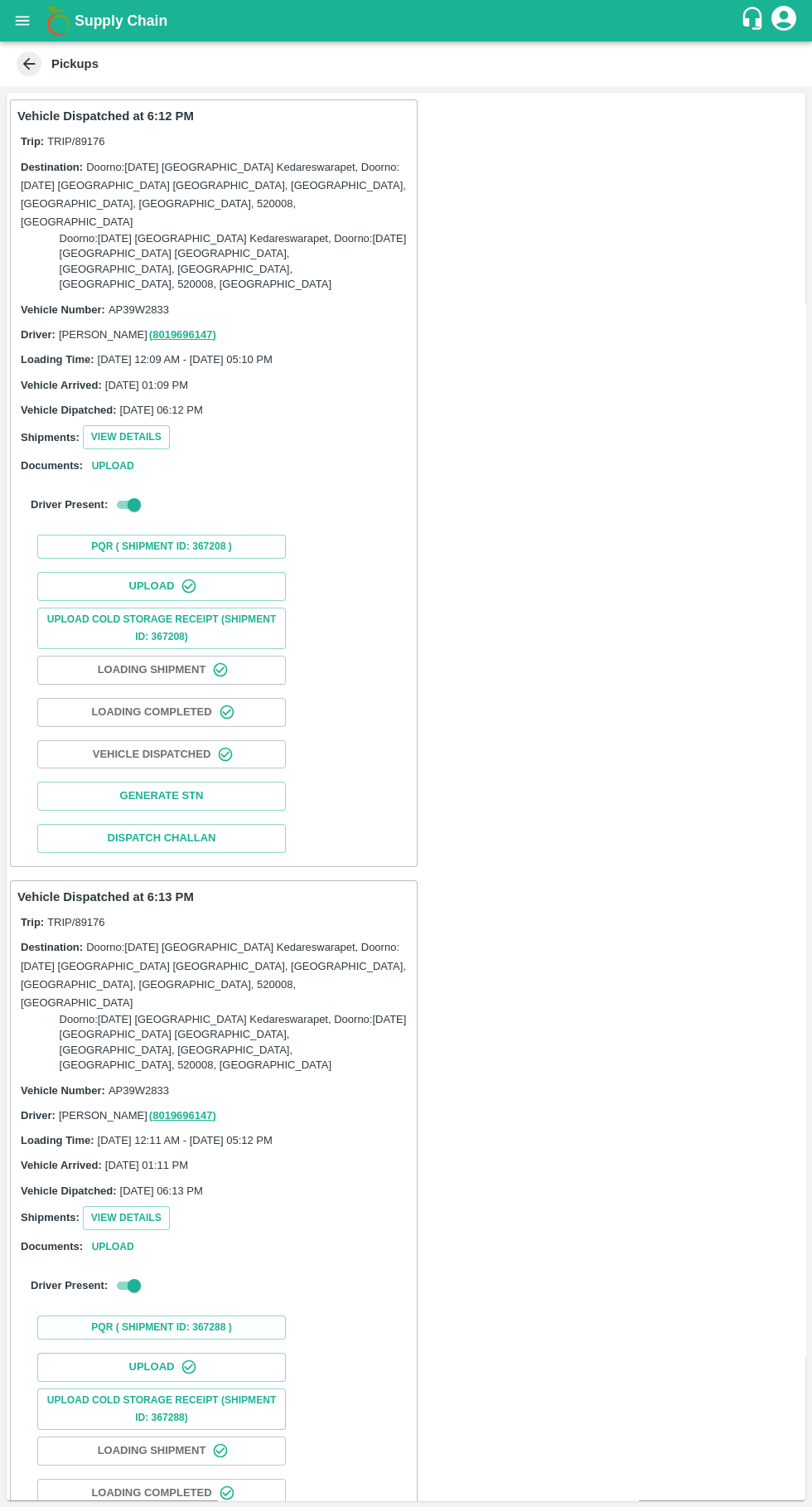
click at [204, 1352] on button "Upload" at bounding box center [161, 1366] width 248 height 29
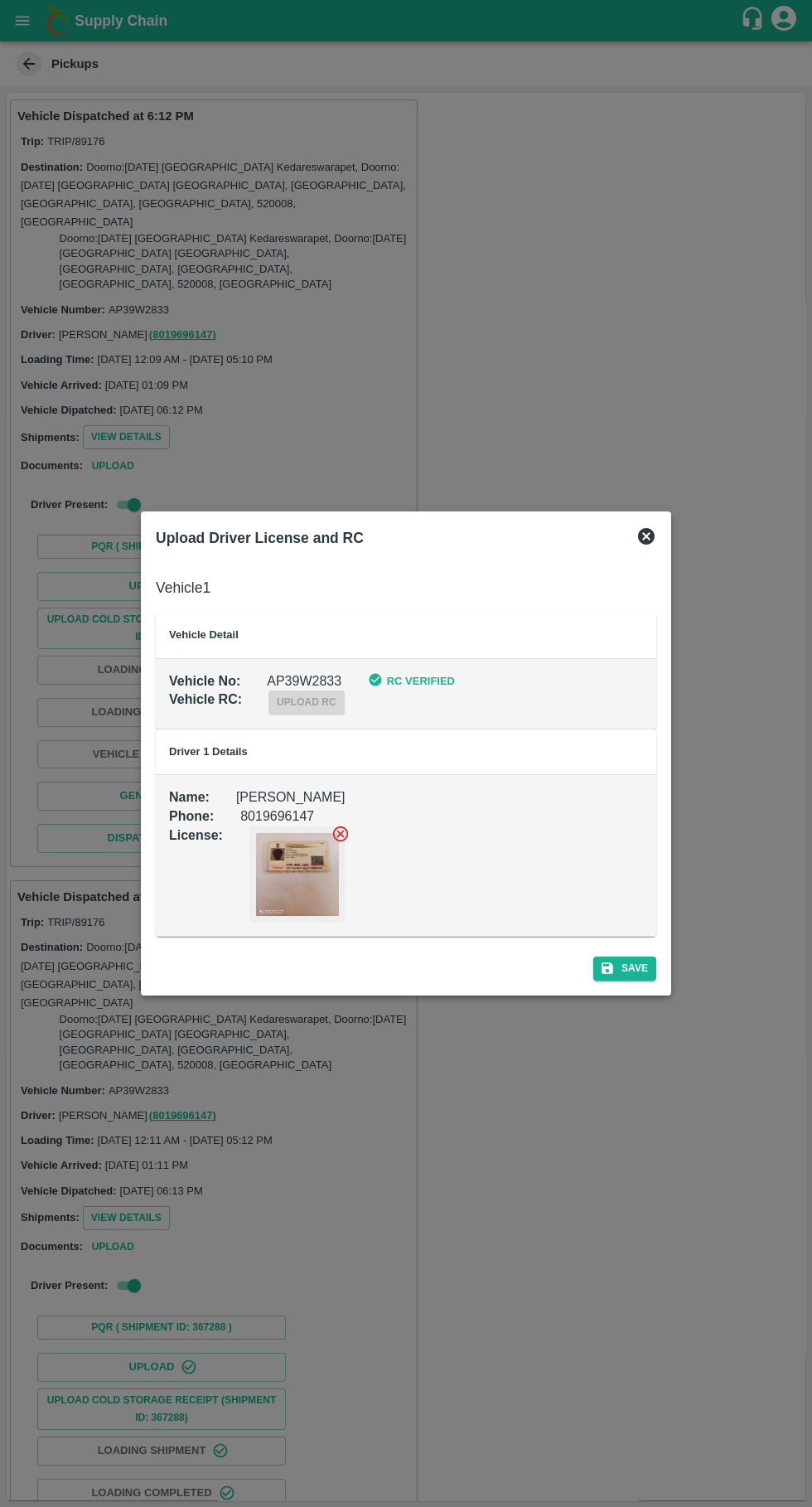
click at [568, 1272] on div at bounding box center [406, 754] width 812 height 1507
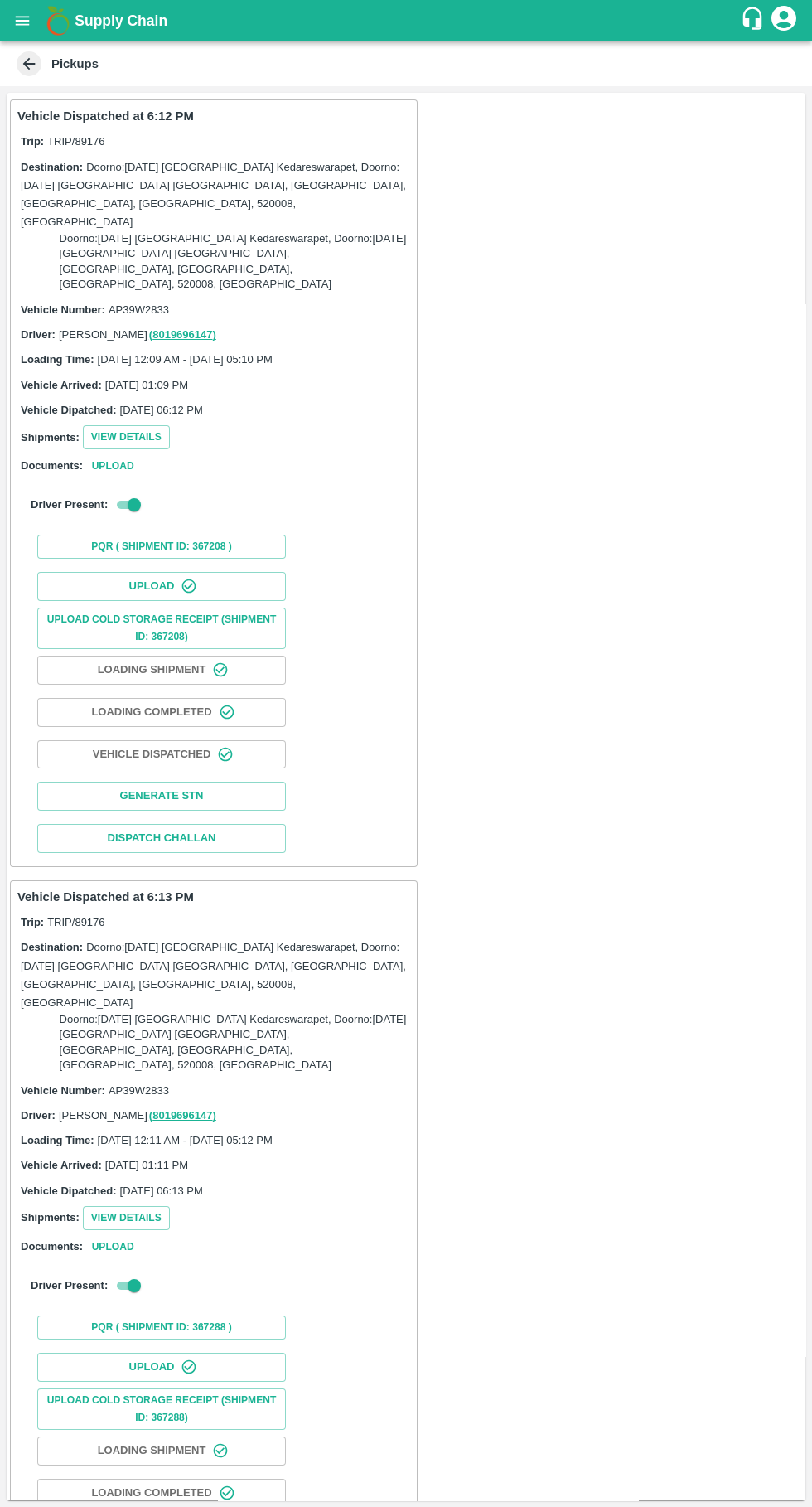
scroll to position [49, 0]
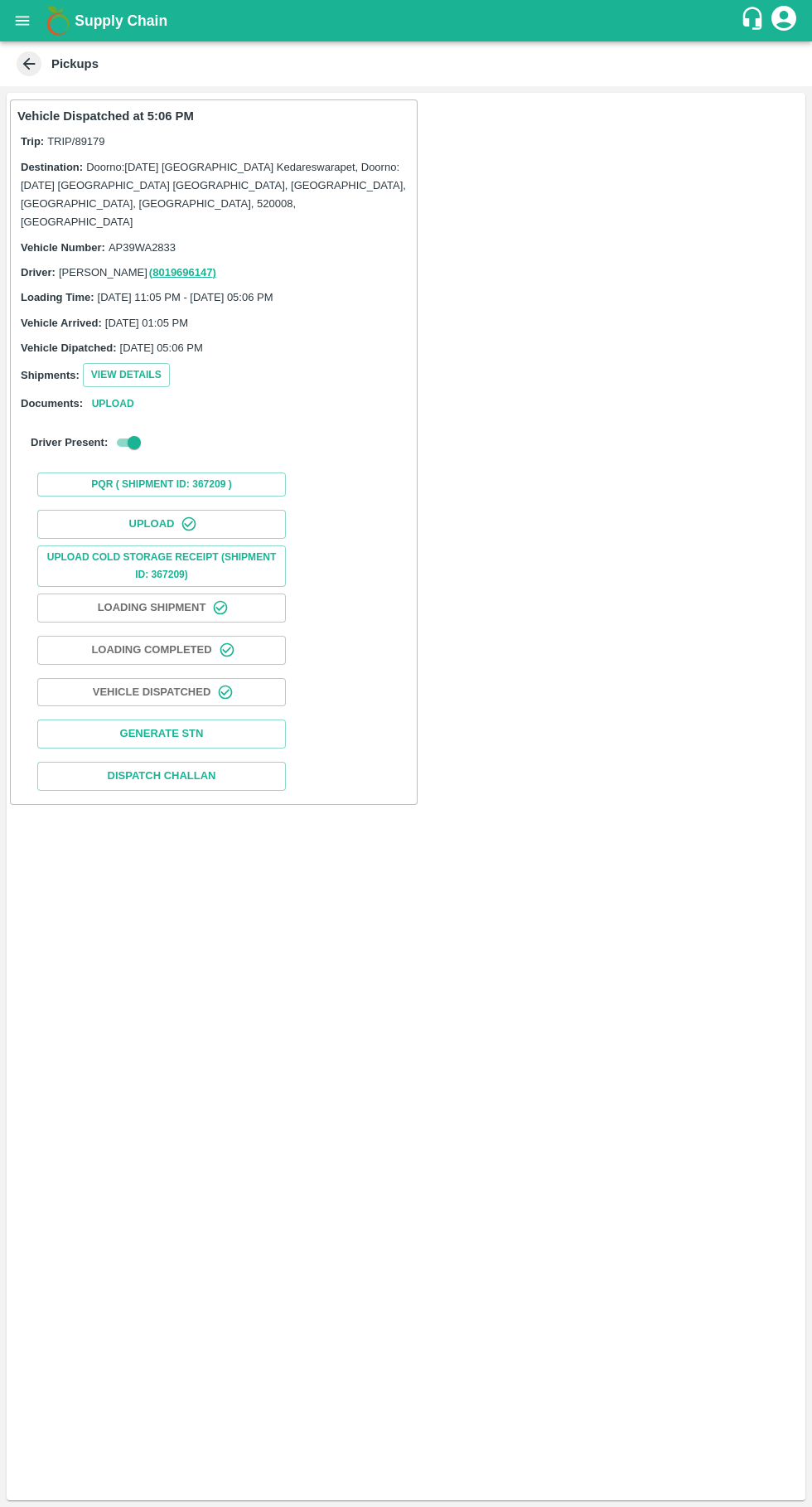
click at [207, 510] on button "Upload" at bounding box center [161, 524] width 248 height 29
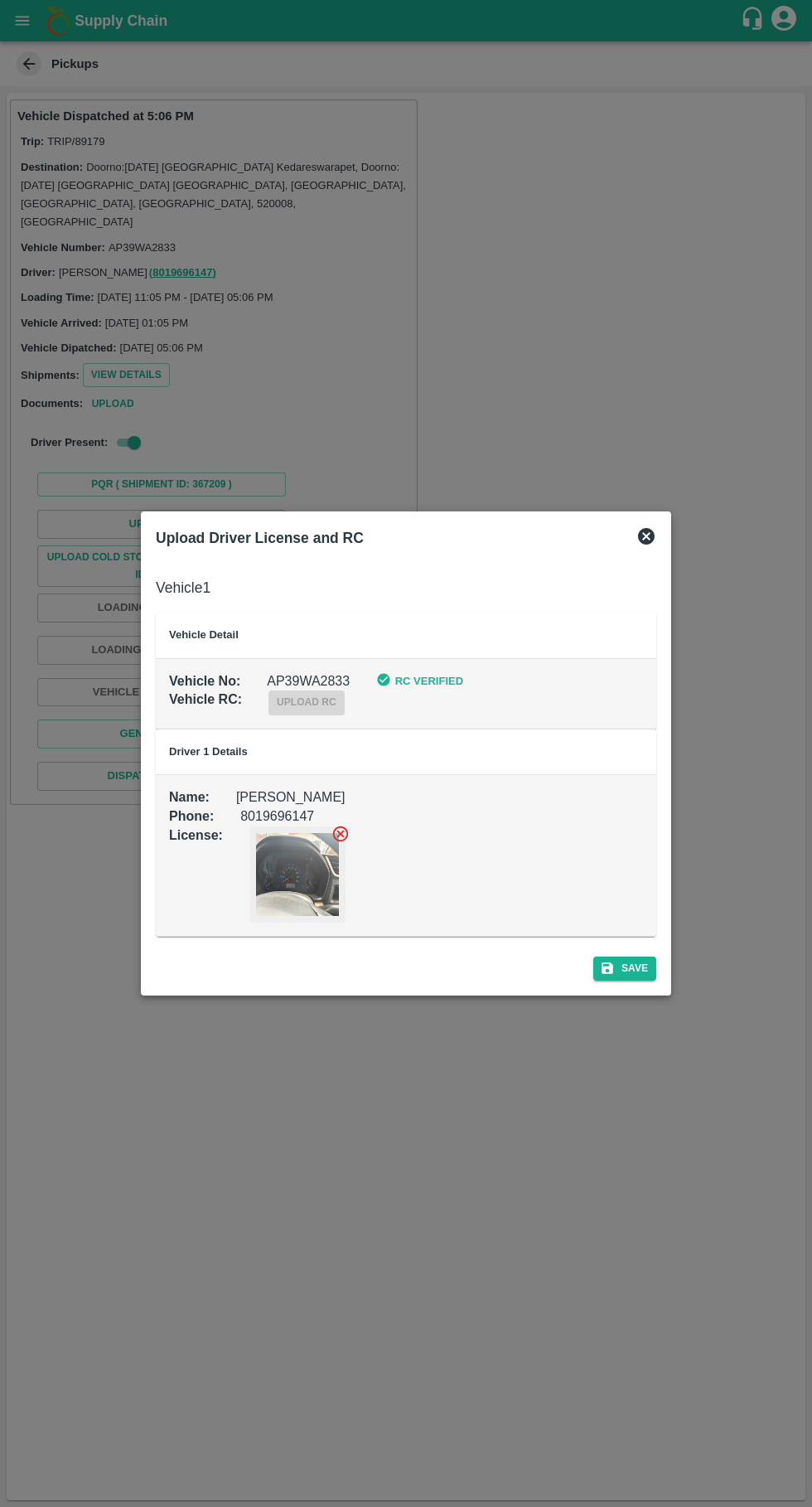
click at [653, 539] on icon at bounding box center [646, 536] width 17 height 17
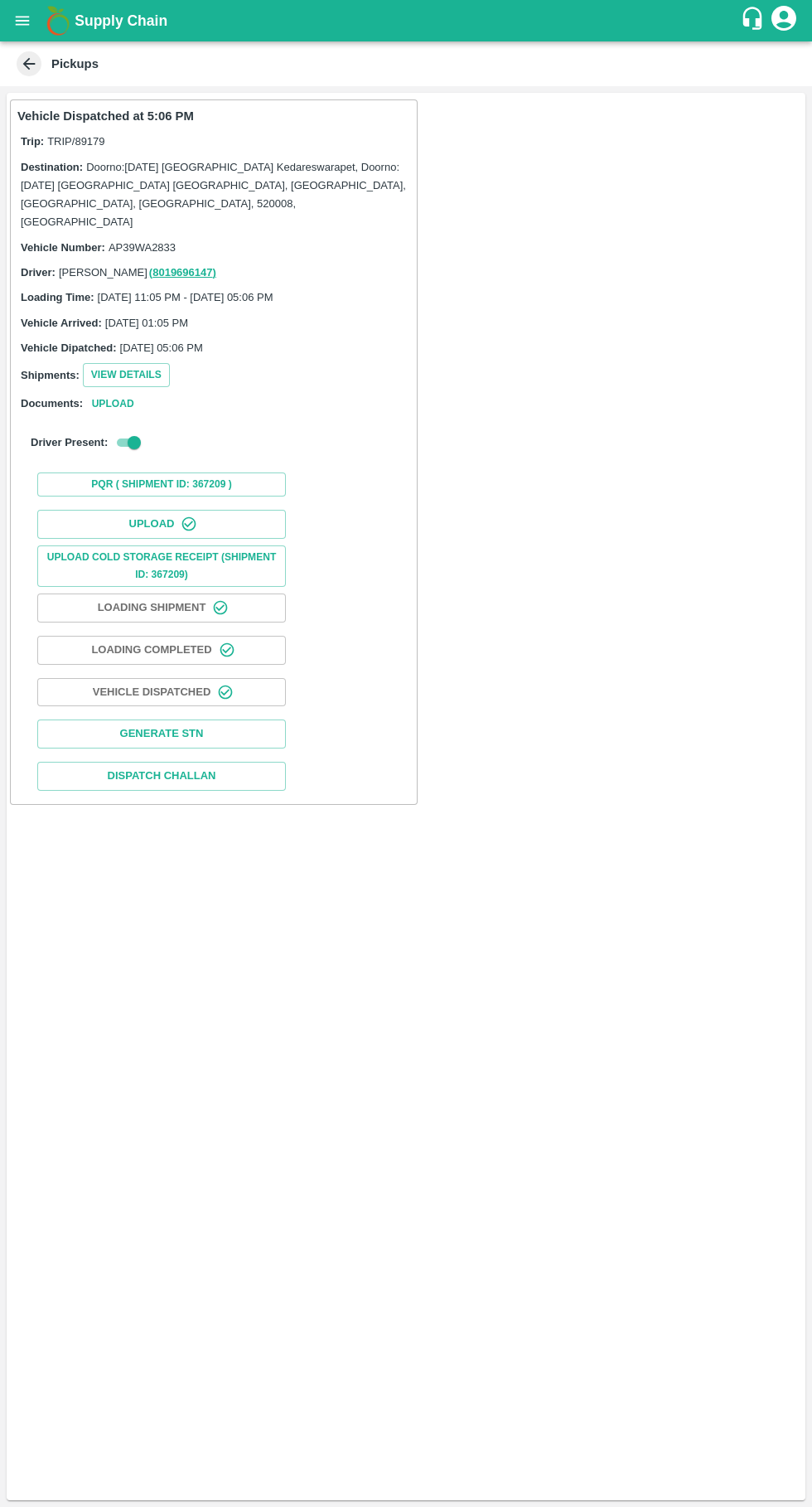
click at [651, 432] on div "Vehicle Dispatched at 5:06 PM Trip: TRIP/89179 Destination: Doorno:[DATE] Manga…" at bounding box center [406, 796] width 799 height 1407
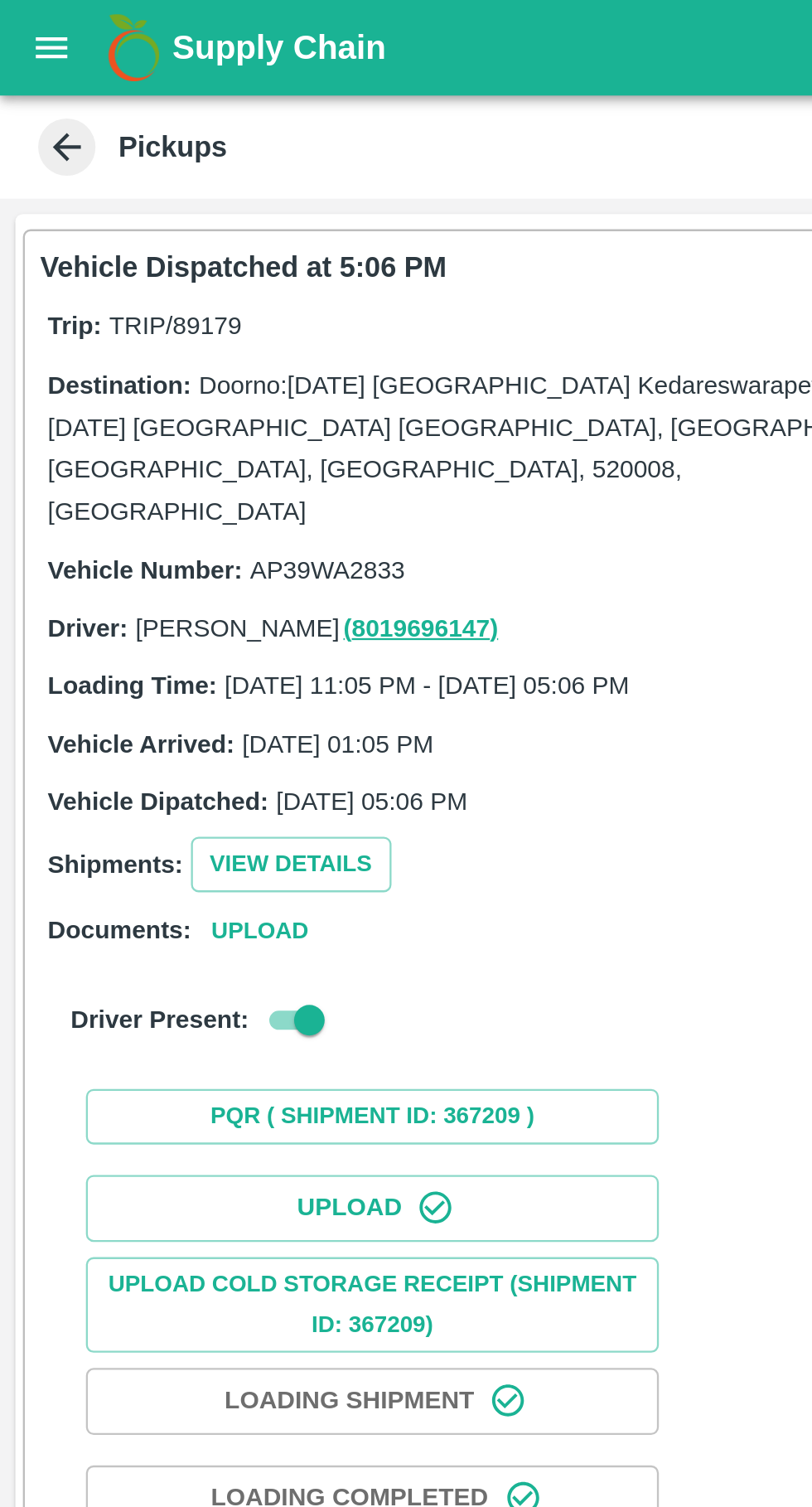
click at [24, 20] on icon "open drawer" at bounding box center [23, 20] width 14 height 9
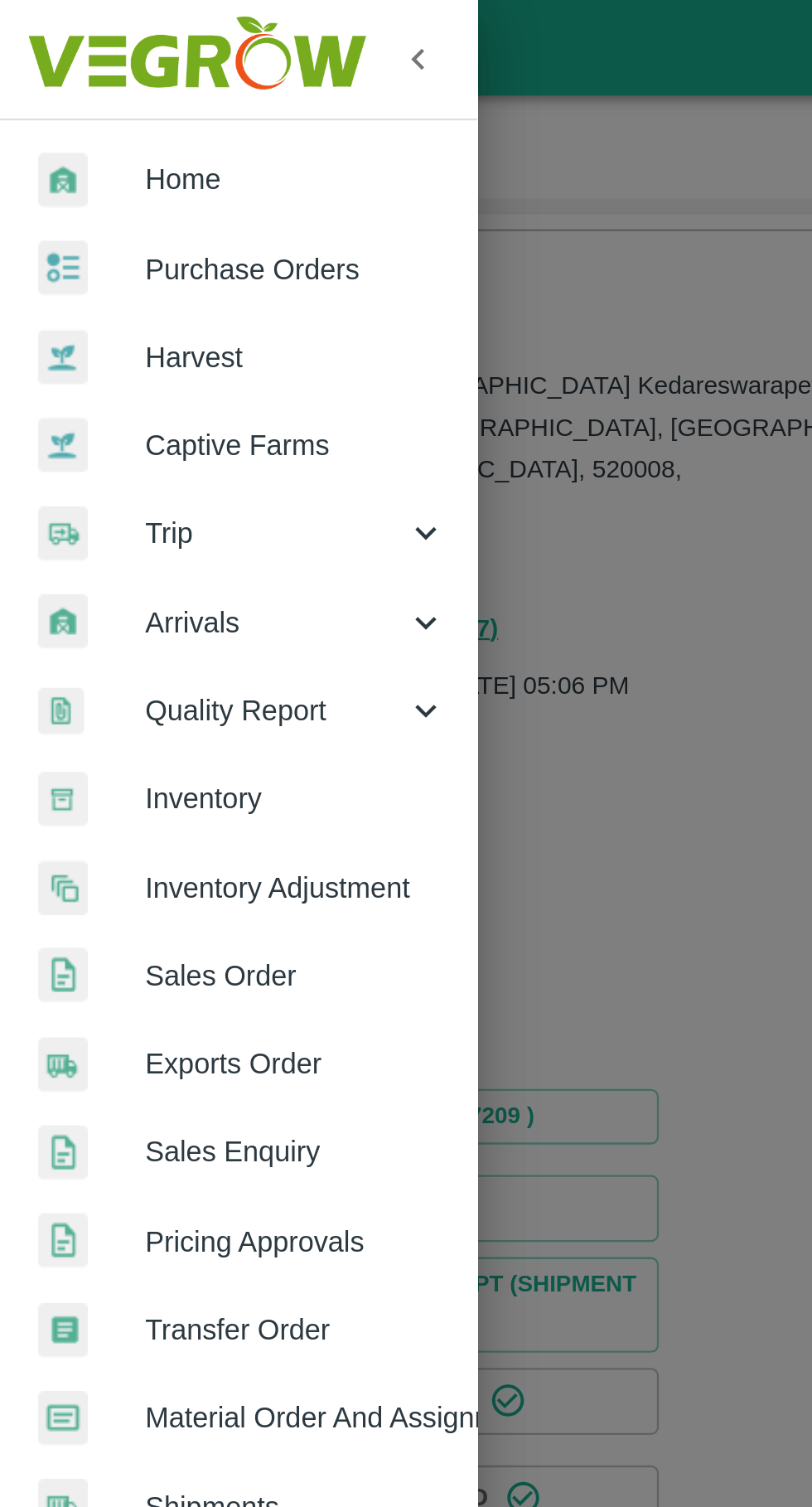
click at [125, 119] on span "Purchase Orders" at bounding box center [128, 117] width 131 height 18
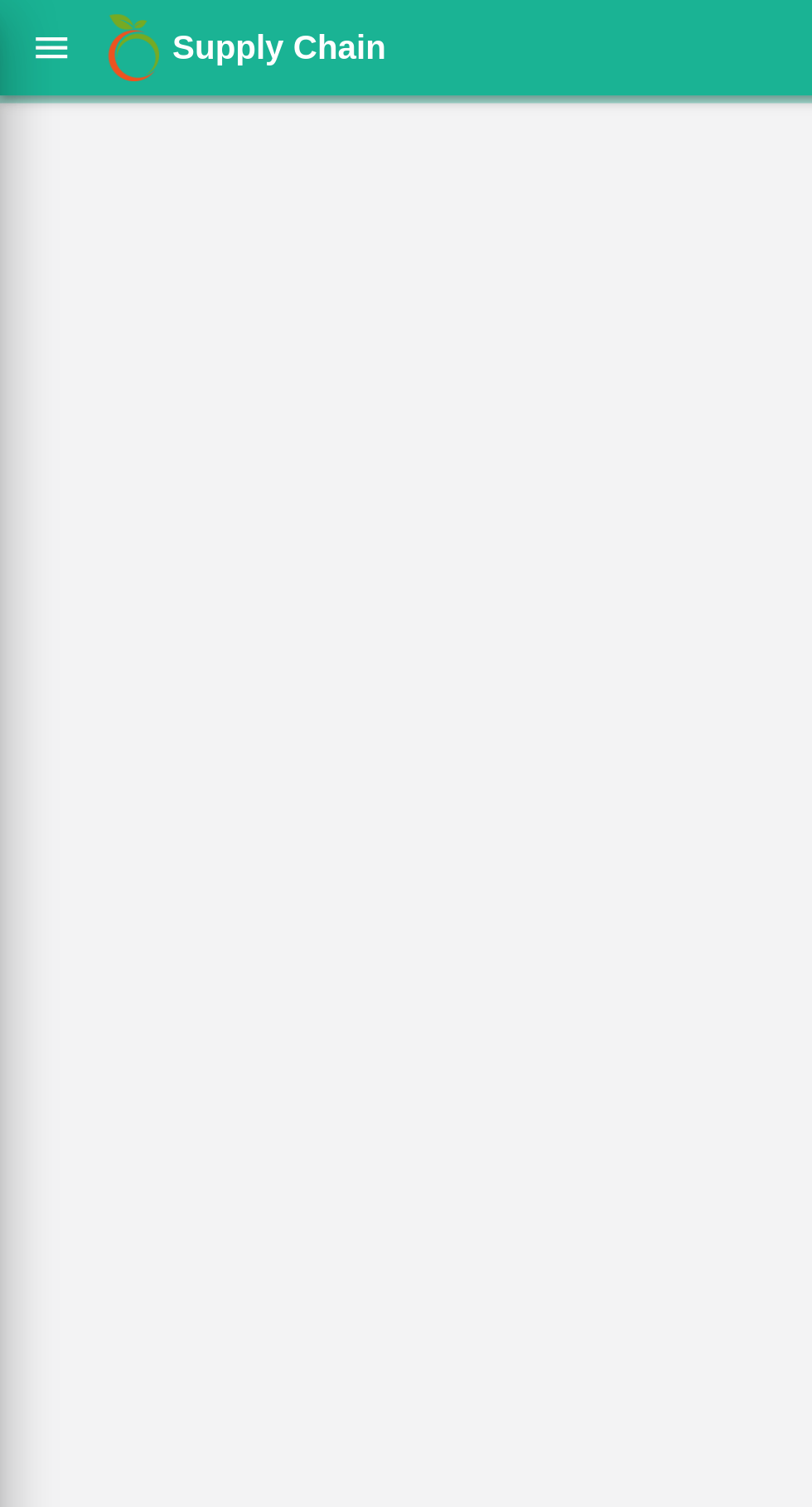
click at [36, 12] on div at bounding box center [406, 754] width 812 height 1507
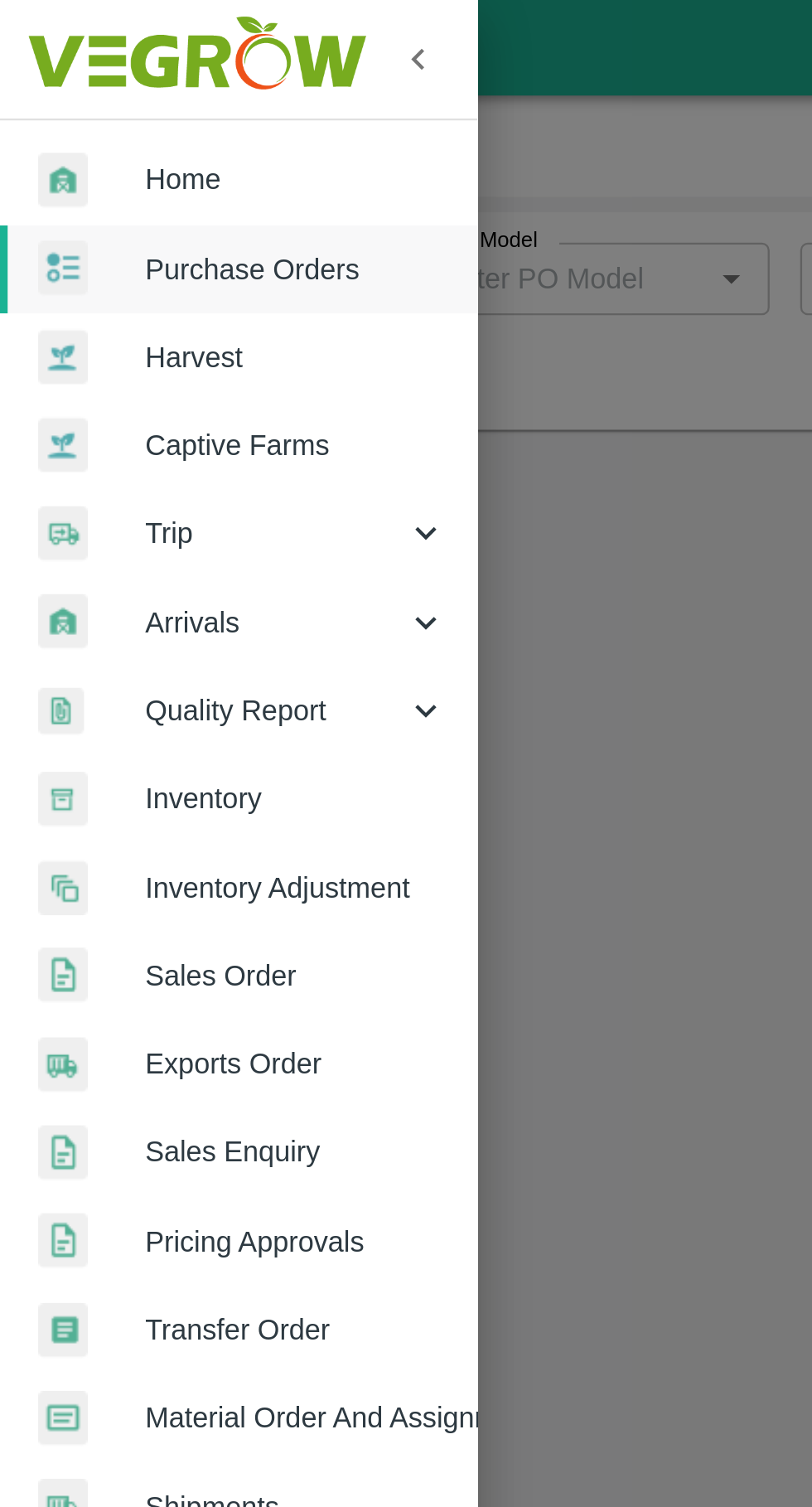
click at [109, 237] on span "Trip" at bounding box center [119, 231] width 113 height 18
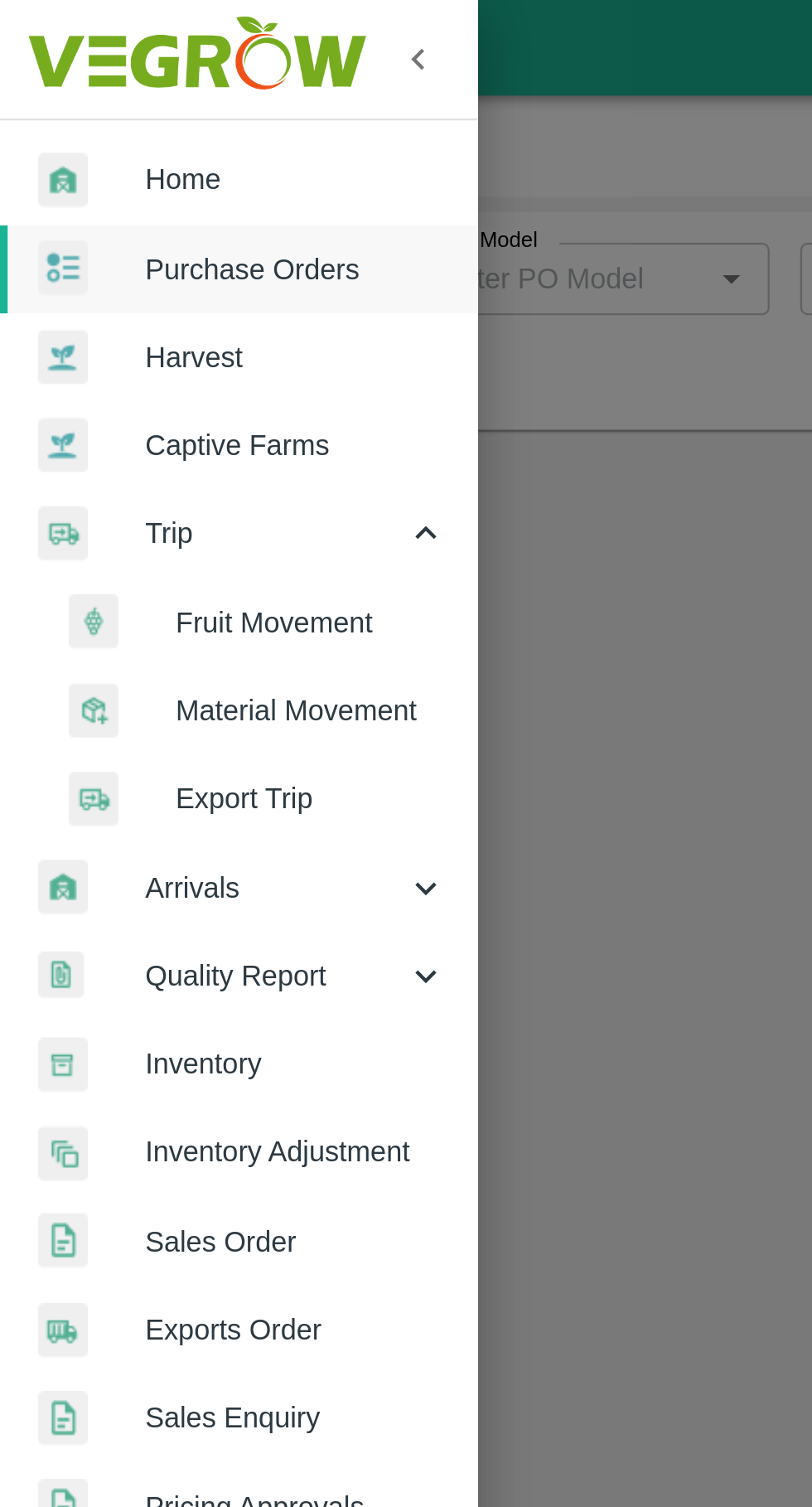
click at [130, 270] on span "Fruit Movement" at bounding box center [135, 270] width 117 height 18
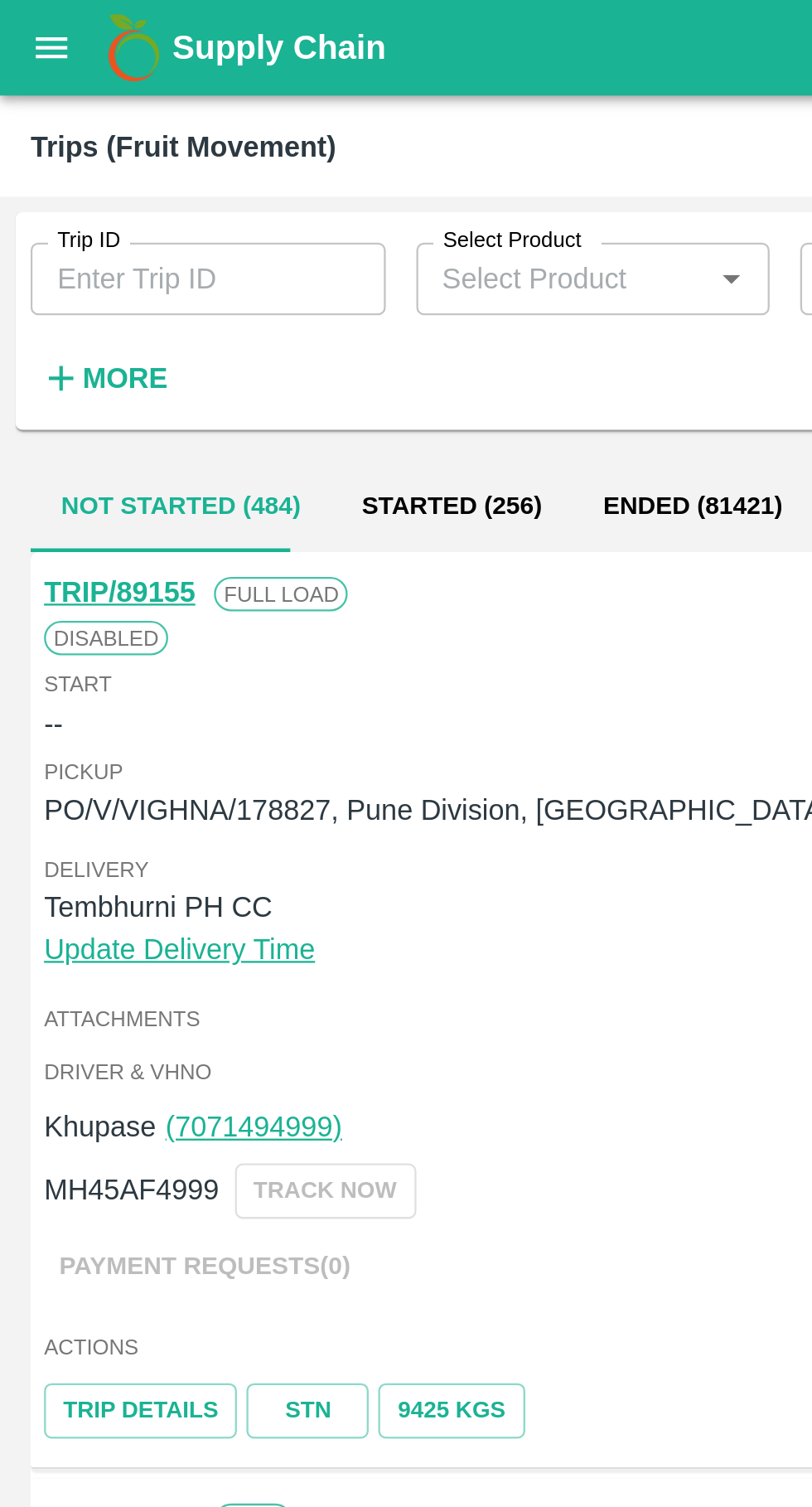
click at [97, 116] on input "Trip ID" at bounding box center [90, 120] width 154 height 31
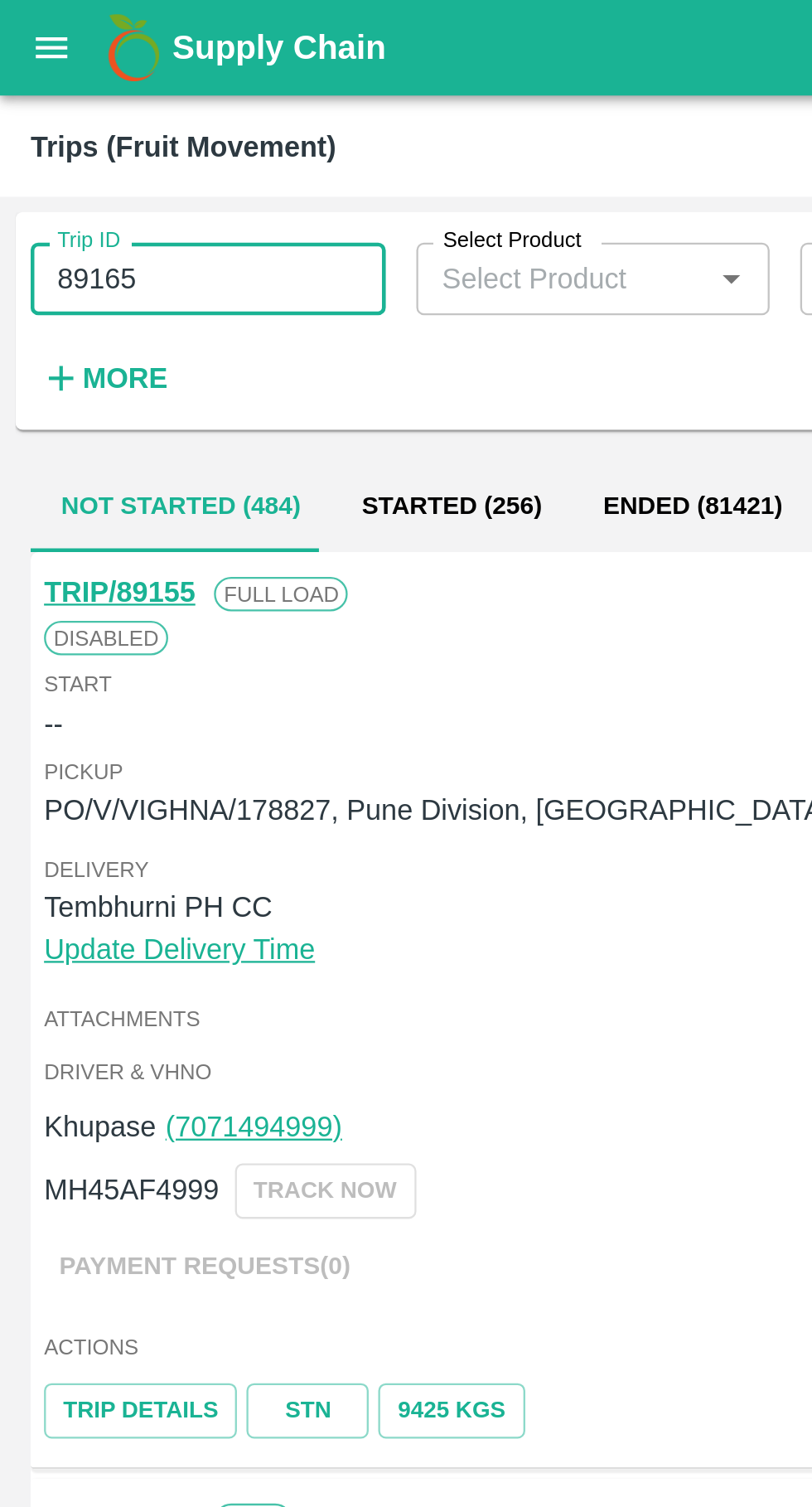
type input "89165"
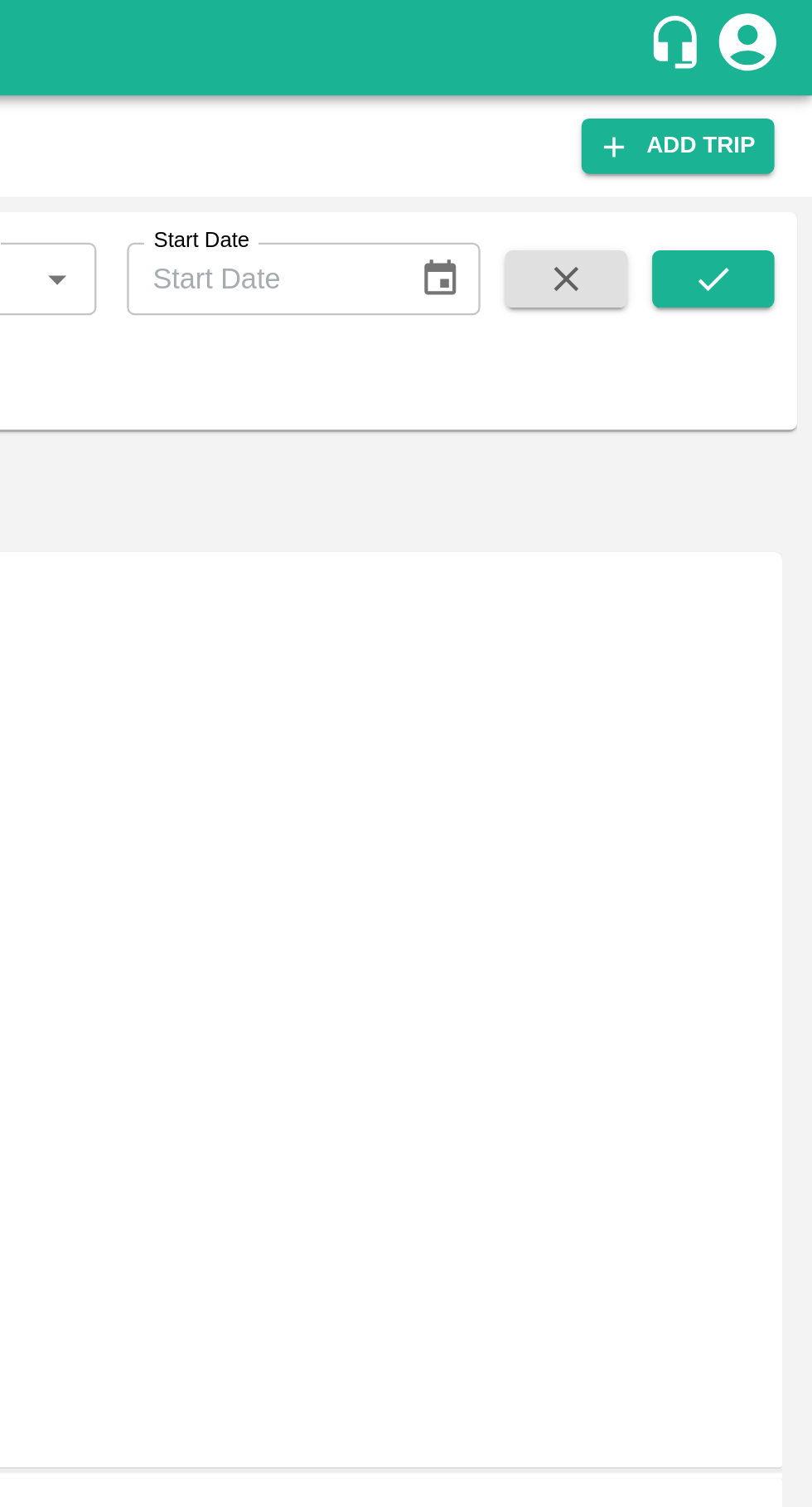
click at [768, 109] on button "submit" at bounding box center [769, 121] width 53 height 25
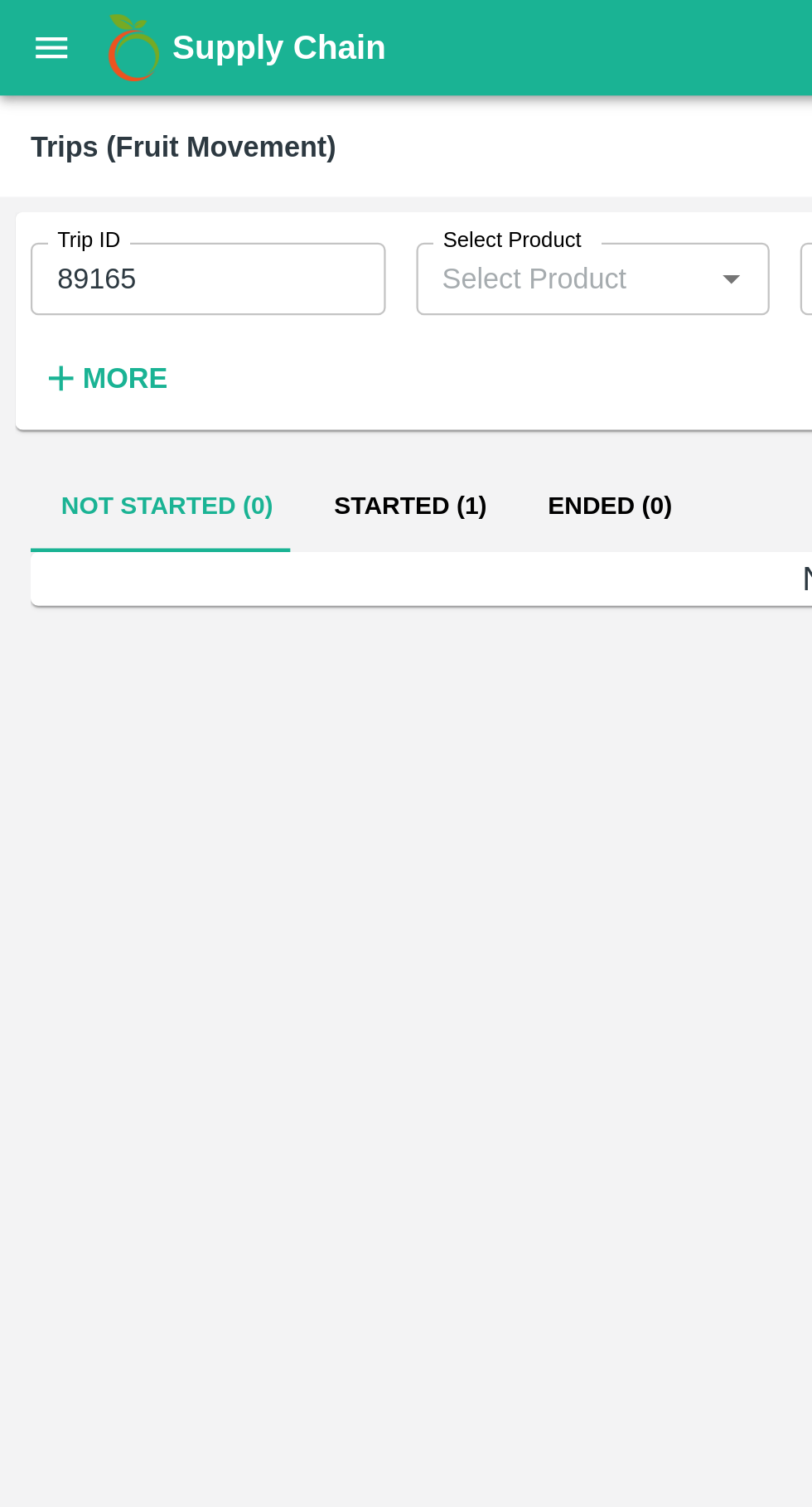
click at [166, 211] on button "Started (1)" at bounding box center [178, 220] width 92 height 40
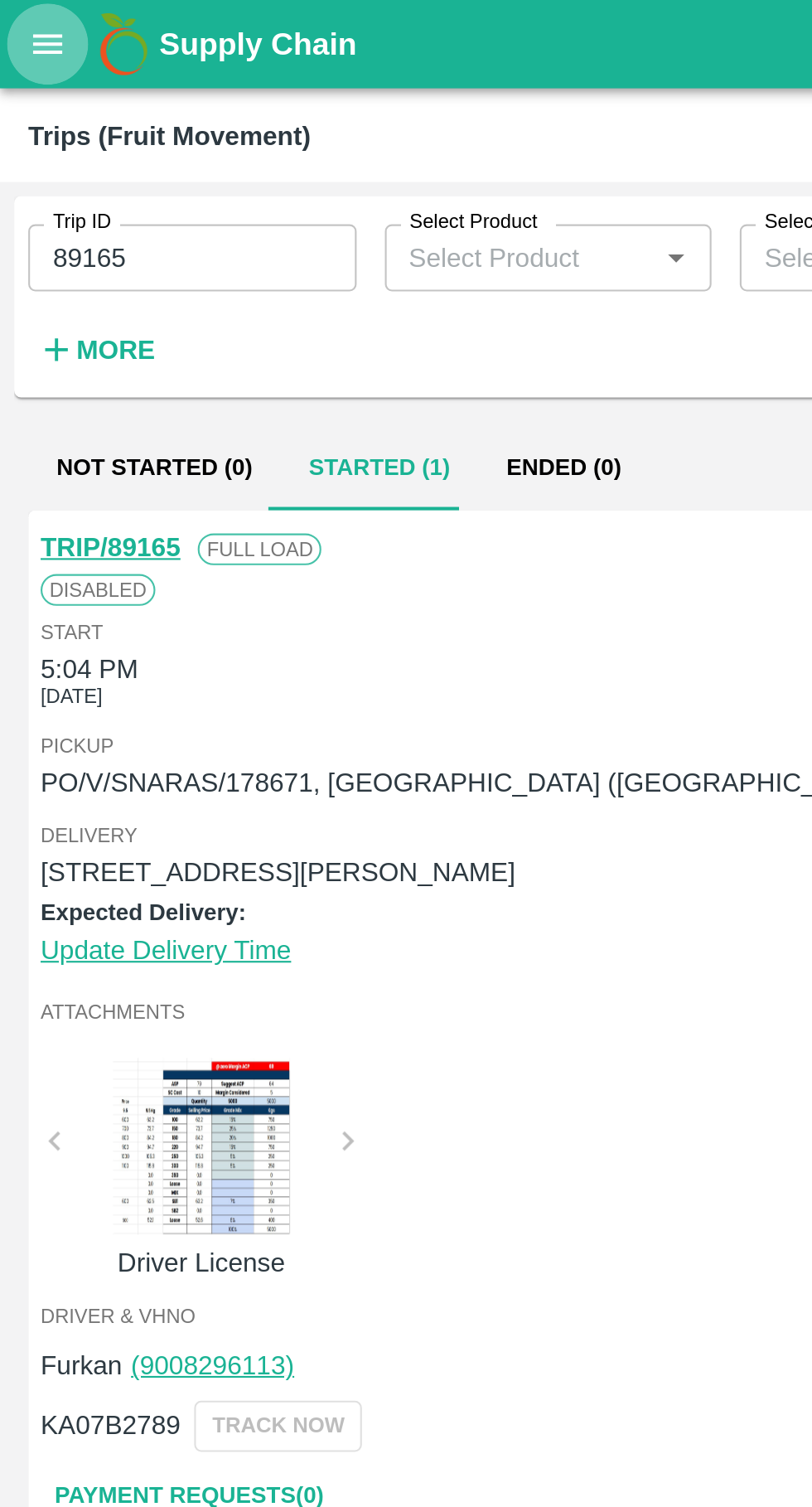
click at [20, 25] on icon "open drawer" at bounding box center [23, 20] width 14 height 9
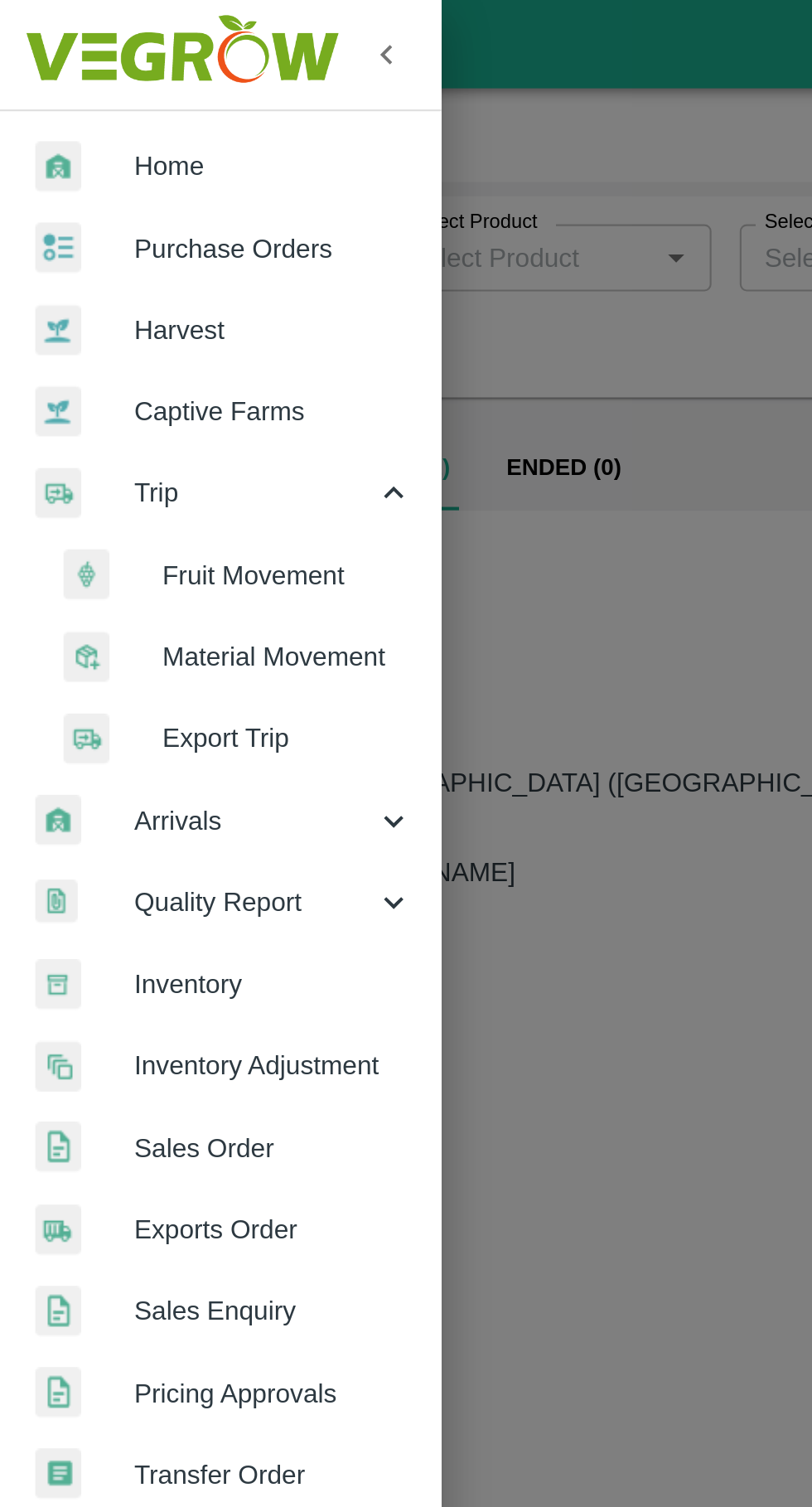
click at [84, 116] on span "Purchase Orders" at bounding box center [128, 117] width 131 height 18
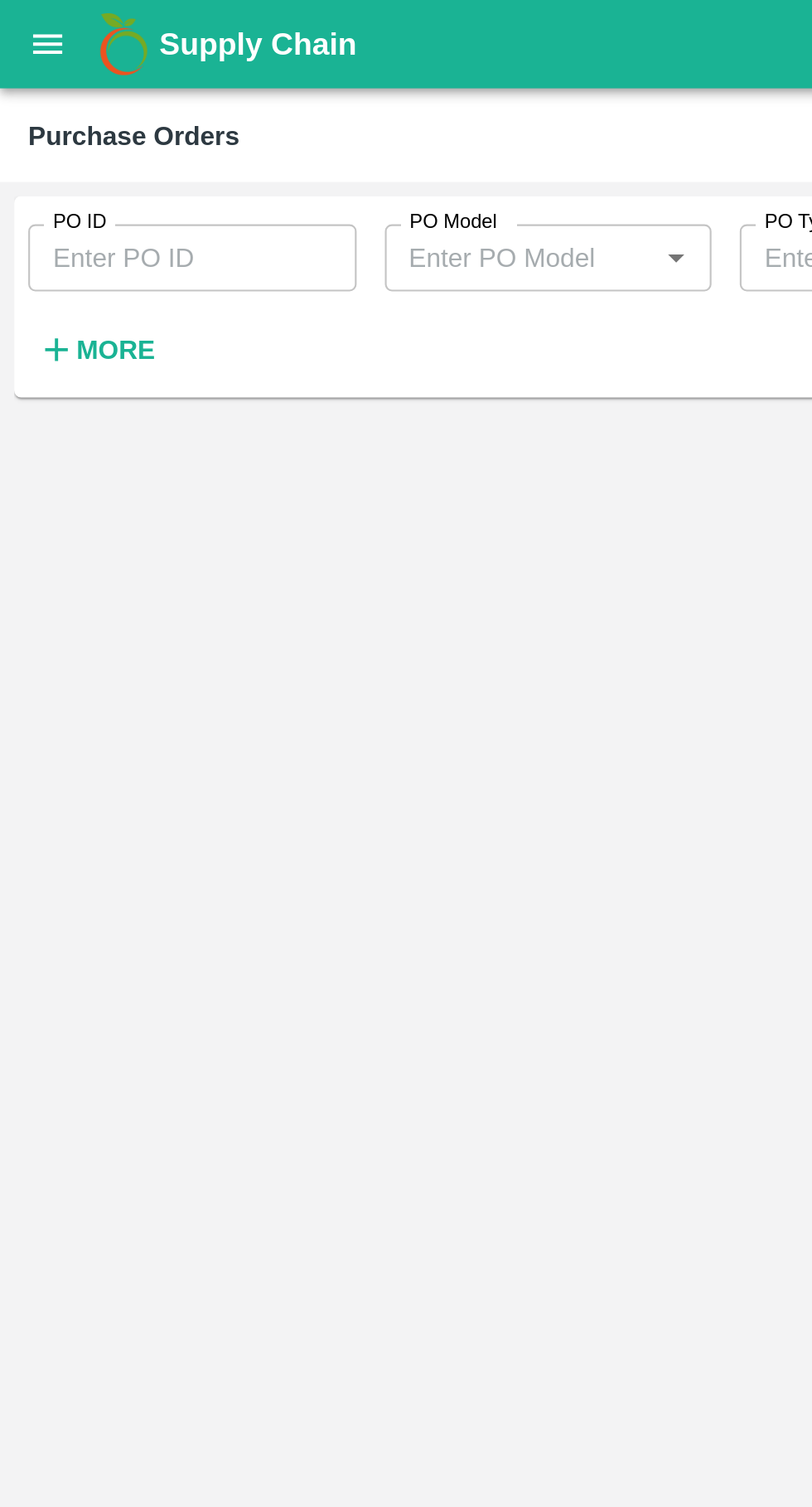
click at [63, 116] on input "PO ID" at bounding box center [90, 120] width 154 height 31
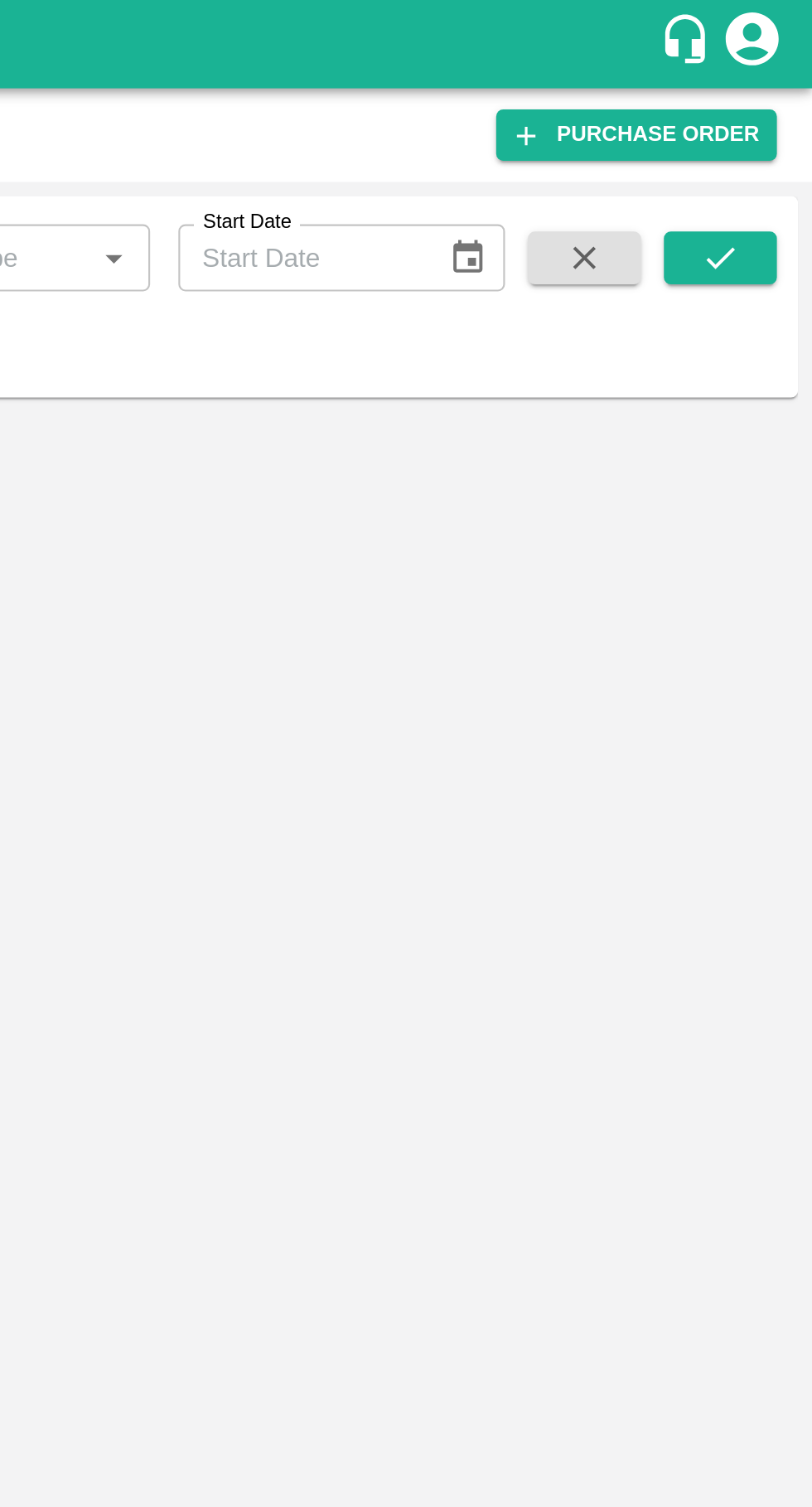
type input "178671"
click at [769, 120] on icon "submit" at bounding box center [768, 121] width 18 height 18
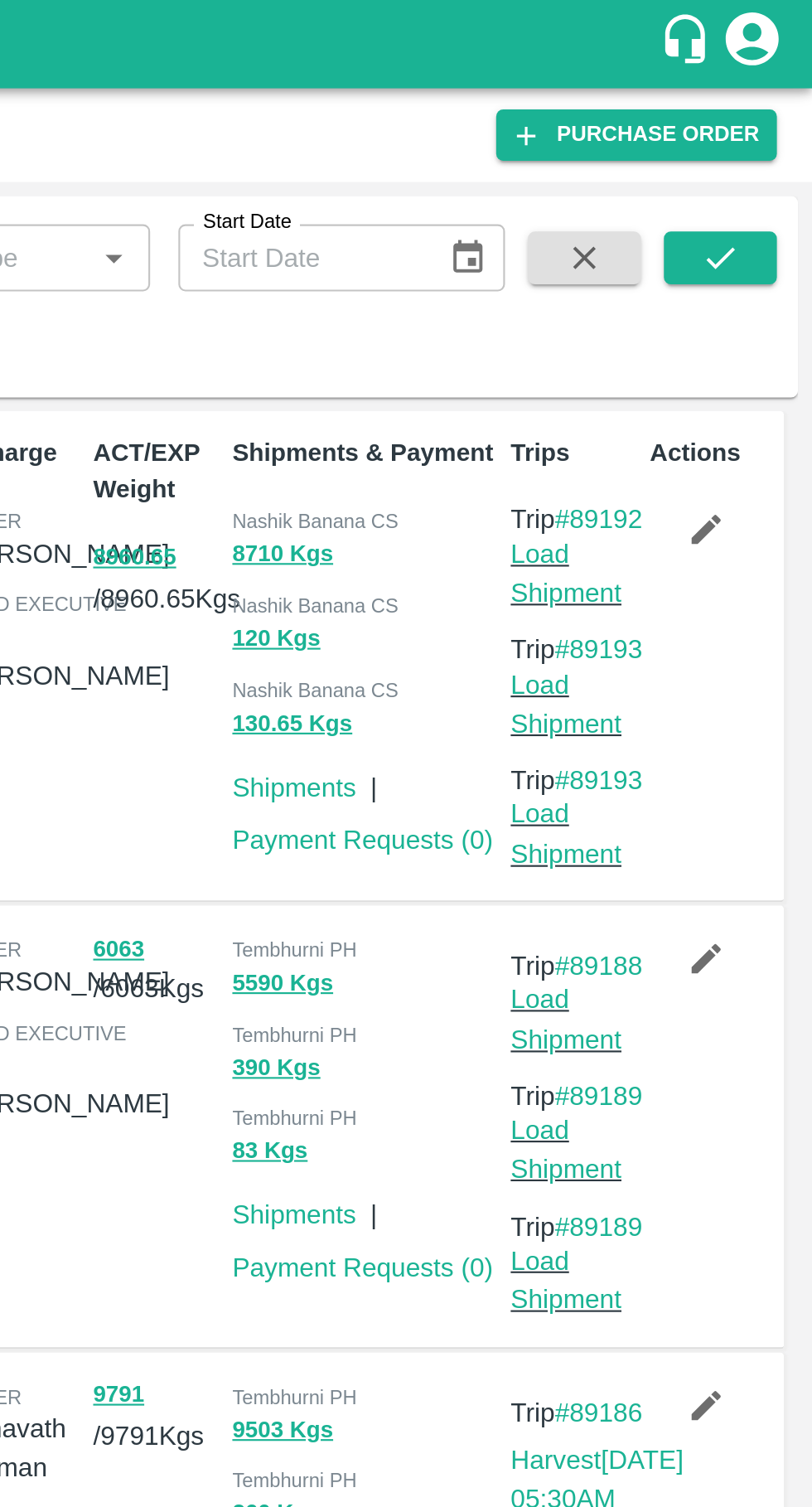
click at [769, 120] on icon "submit" at bounding box center [768, 121] width 18 height 18
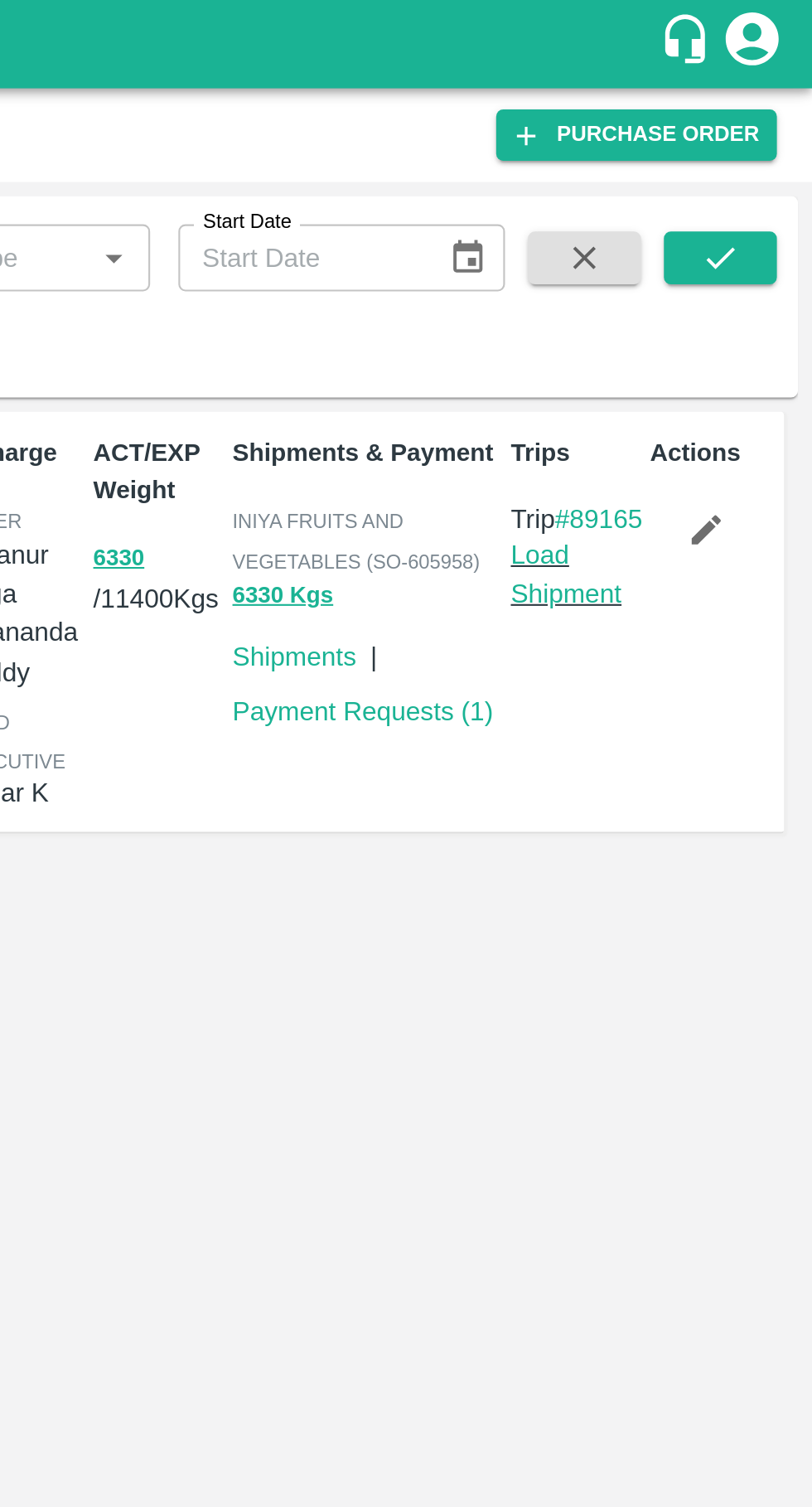
click at [707, 285] on link "Load Shipment" at bounding box center [696, 269] width 52 height 31
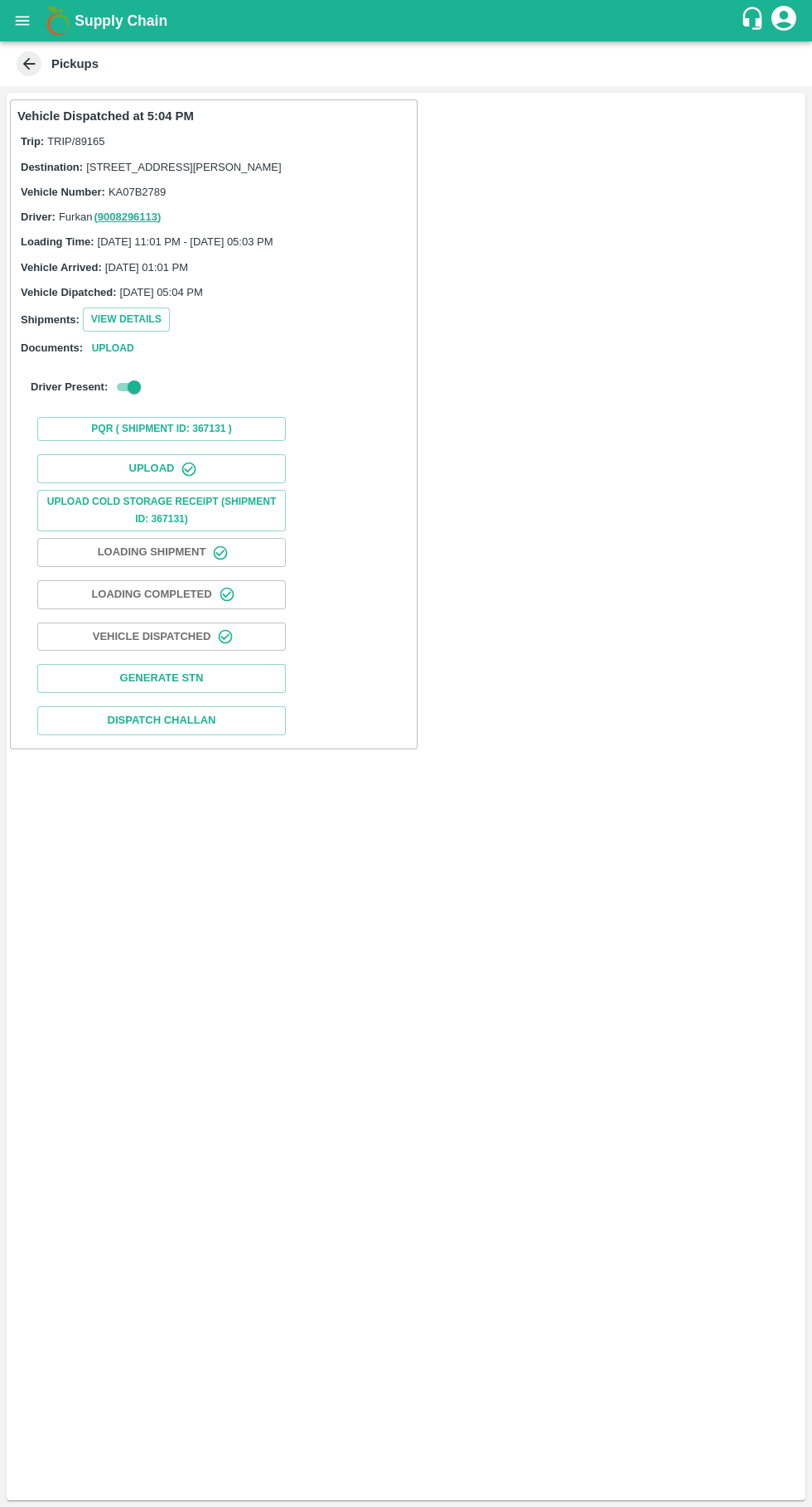
click at [164, 483] on button "Upload" at bounding box center [161, 469] width 248 height 29
